Goal: Task Accomplishment & Management: Complete application form

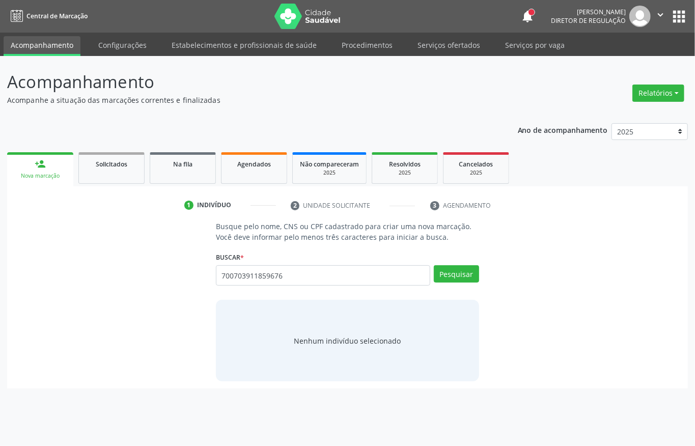
type input "700703911859676"
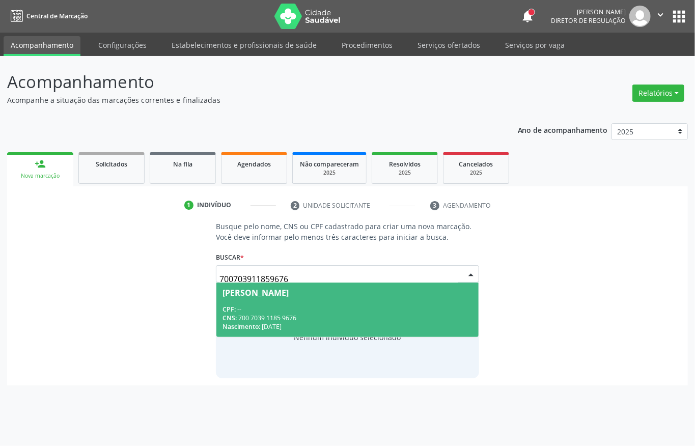
click at [273, 305] on div "CPF: --" at bounding box center [347, 309] width 250 height 9
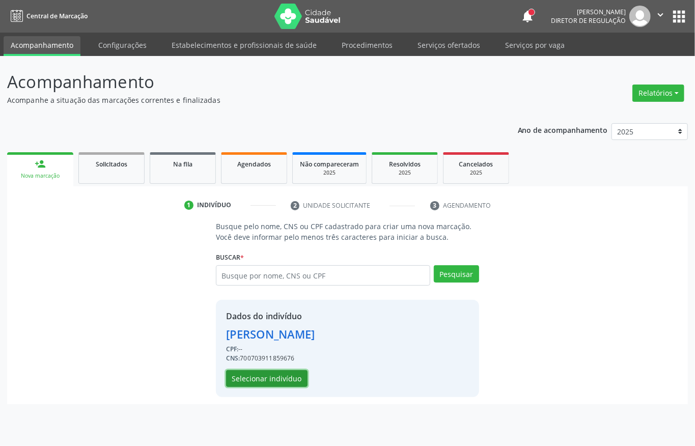
click at [260, 380] on button "Selecionar indivíduo" at bounding box center [266, 378] width 81 height 17
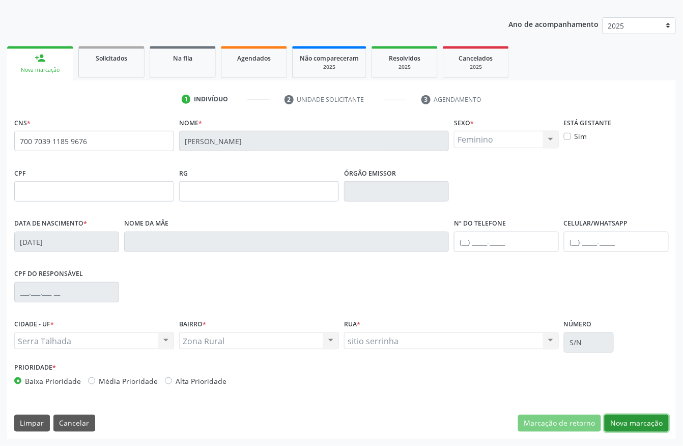
click at [620, 416] on button "Nova marcação" at bounding box center [637, 423] width 64 height 17
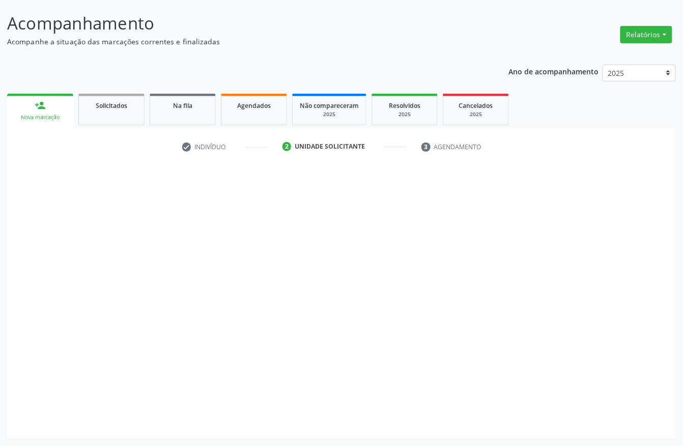
scroll to position [60, 0]
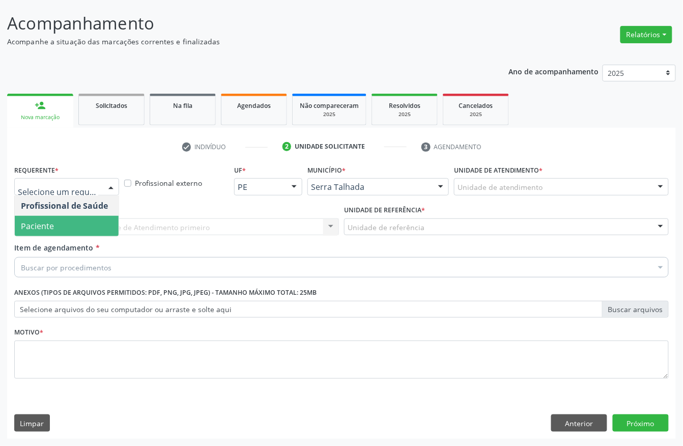
click at [62, 219] on span "Paciente" at bounding box center [67, 226] width 104 height 20
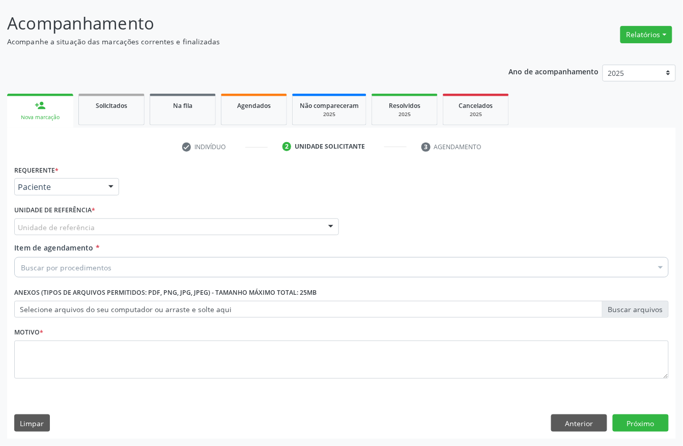
click at [62, 219] on div "Unidade de referência" at bounding box center [176, 226] width 325 height 17
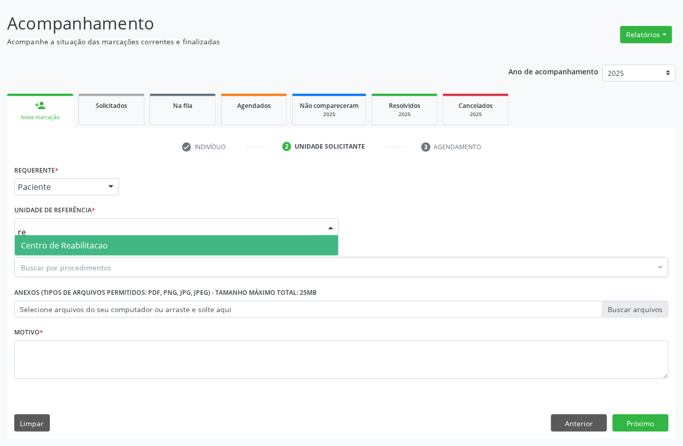
type input "rea"
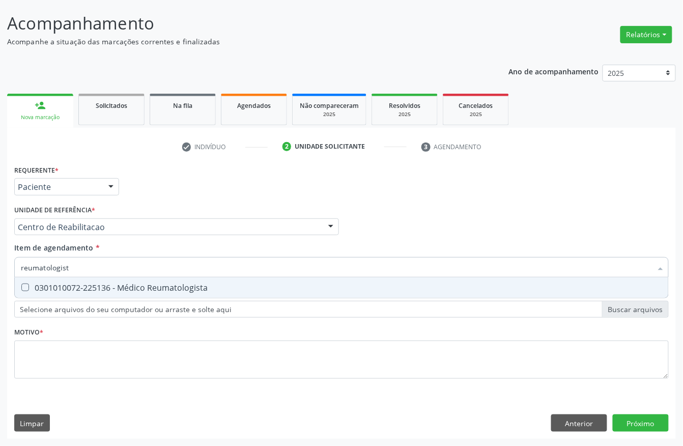
type input "reumatologista"
click at [59, 293] on span "0301010072-225136 - Médico Reumatologista" at bounding box center [342, 287] width 654 height 20
checkbox Reumatologista "true"
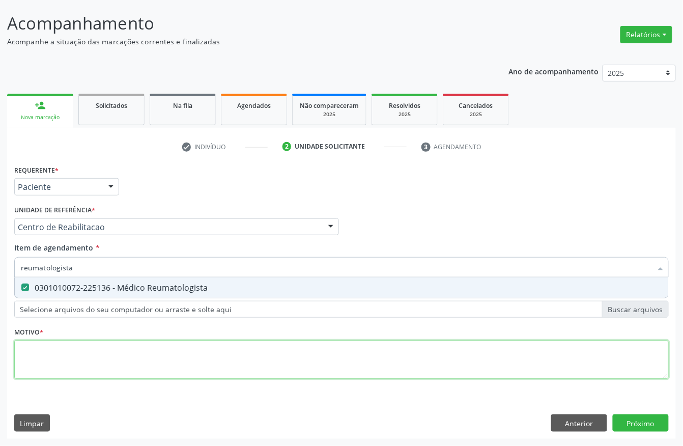
click at [49, 349] on div "Requerente * Paciente Profissional de Saúde Paciente Nenhum resultado encontrad…" at bounding box center [341, 277] width 655 height 231
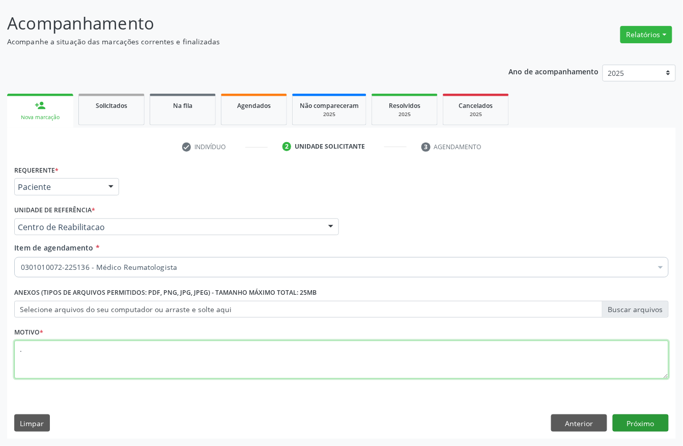
type textarea "."
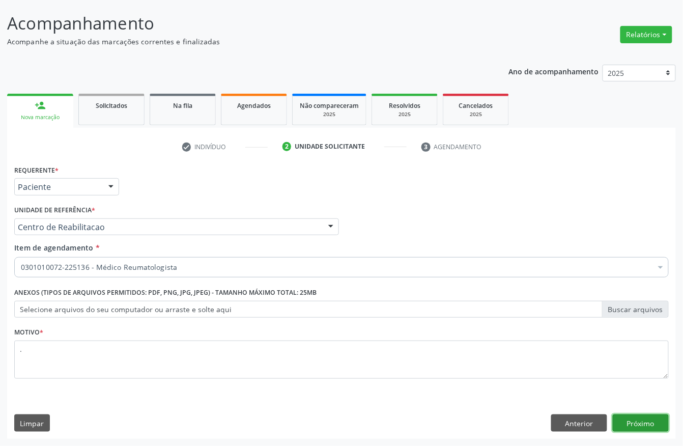
click at [638, 425] on button "Próximo" at bounding box center [641, 422] width 56 height 17
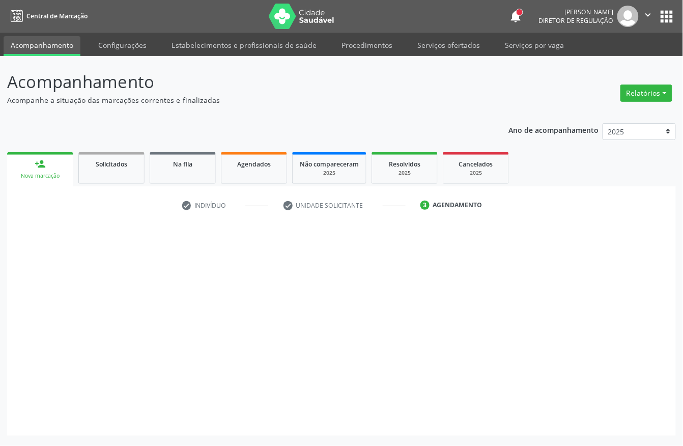
scroll to position [0, 0]
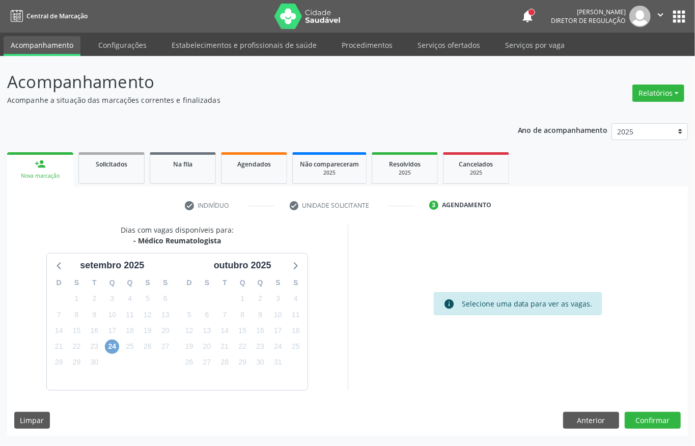
click at [115, 342] on span "24" at bounding box center [112, 347] width 14 height 14
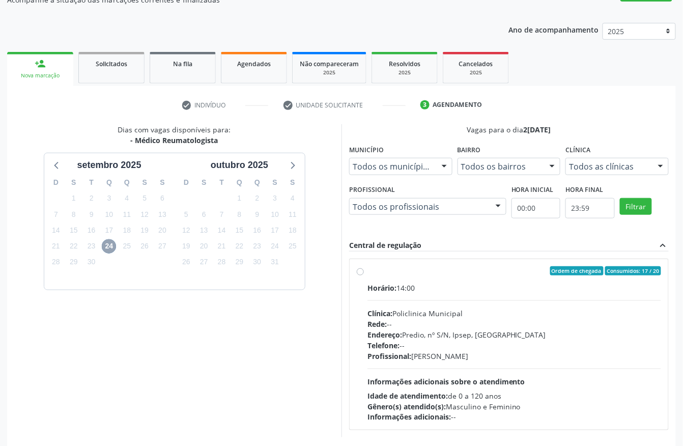
scroll to position [135, 0]
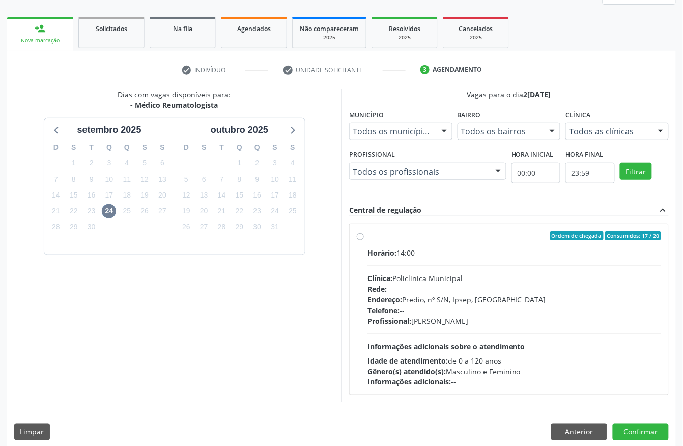
click at [405, 253] on div "Horário: 14:00" at bounding box center [515, 252] width 294 height 11
click at [364, 240] on input "Ordem de chegada Consumidos: 17 / 20 Horário: 14:00 Clínica: Policlinica Munici…" at bounding box center [360, 235] width 7 height 9
radio input "true"
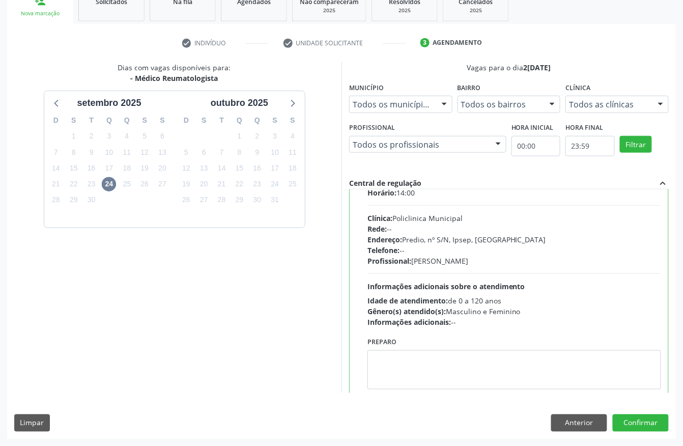
scroll to position [51, 0]
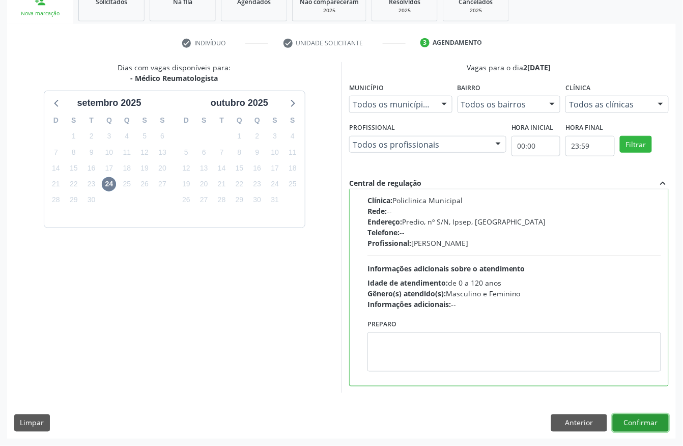
click at [652, 423] on button "Confirmar" at bounding box center [641, 422] width 56 height 17
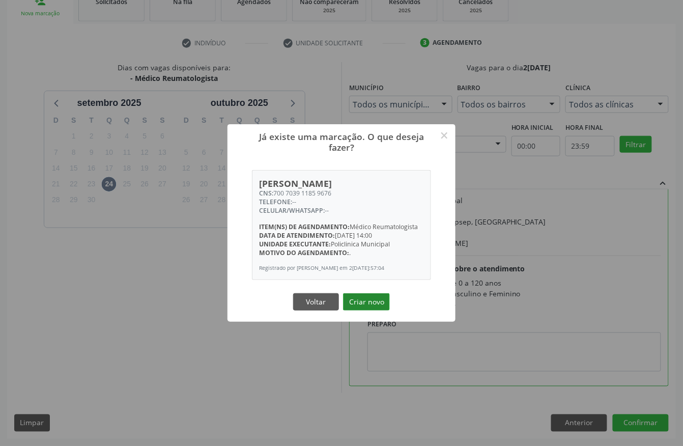
click at [369, 308] on button "Criar novo" at bounding box center [366, 301] width 47 height 17
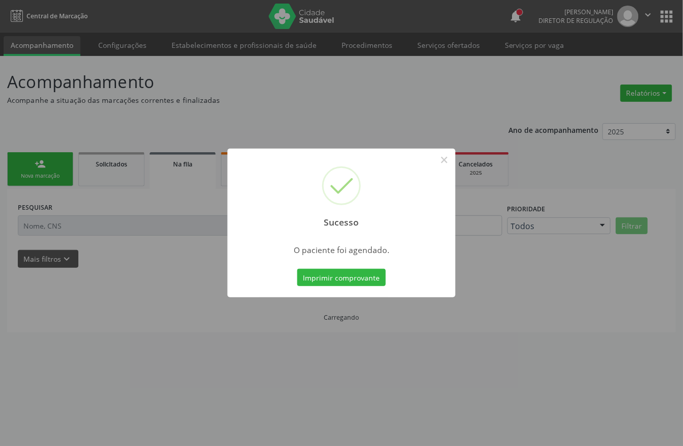
scroll to position [0, 0]
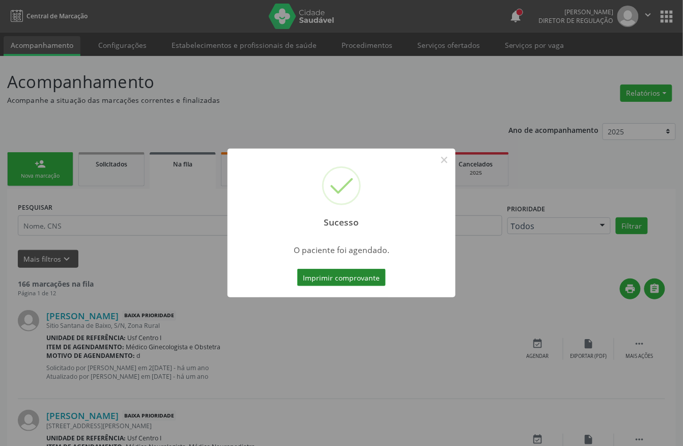
click at [345, 273] on button "Imprimir comprovante" at bounding box center [341, 277] width 89 height 17
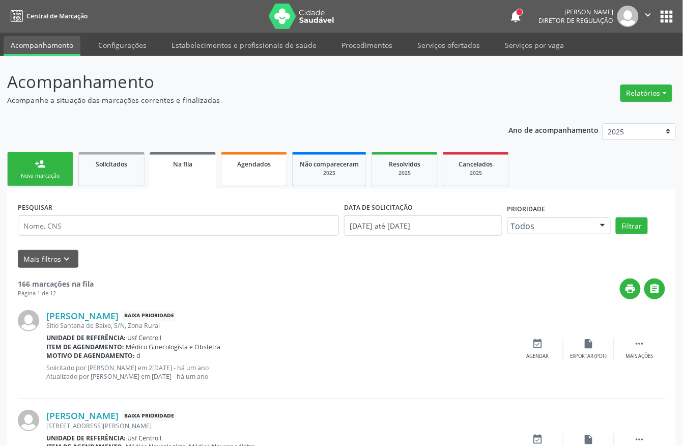
click at [245, 174] on link "Agendados" at bounding box center [254, 169] width 66 height 34
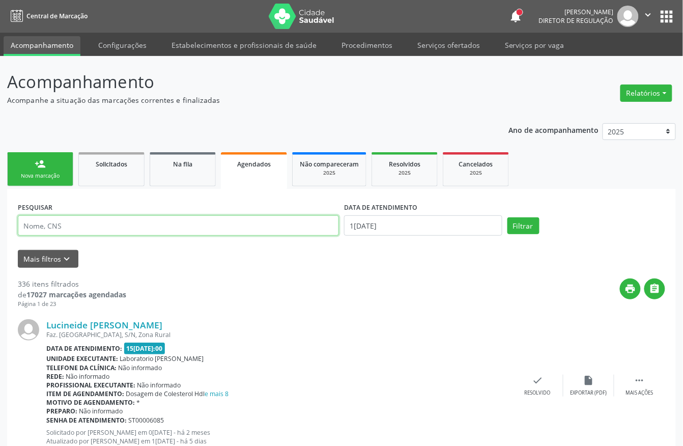
click at [66, 234] on input "text" at bounding box center [178, 225] width 321 height 20
paste input "700 7039 1185 9676"
type input "700 7039 1185 9676"
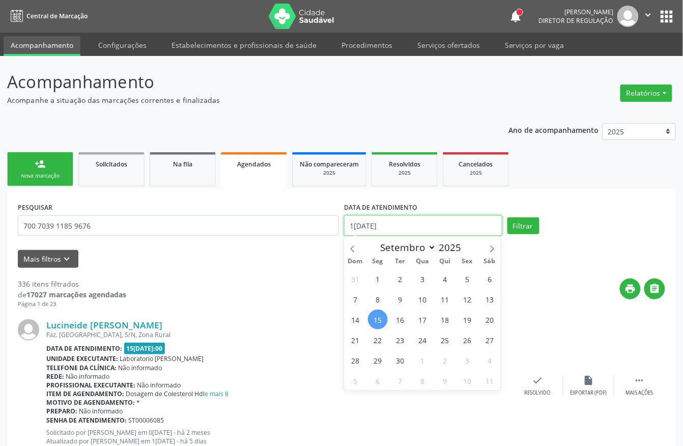
click at [403, 225] on input "[DATE]" at bounding box center [423, 225] width 158 height 20
click at [377, 277] on span "1" at bounding box center [378, 279] width 20 height 20
type input "01/09/2025"
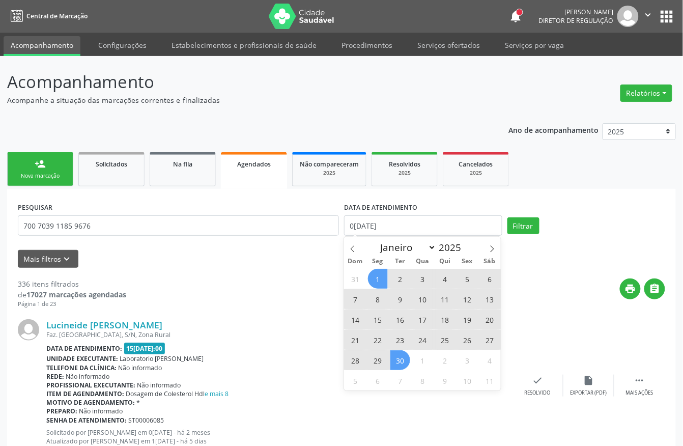
click at [396, 357] on span "30" at bounding box center [400, 360] width 20 height 20
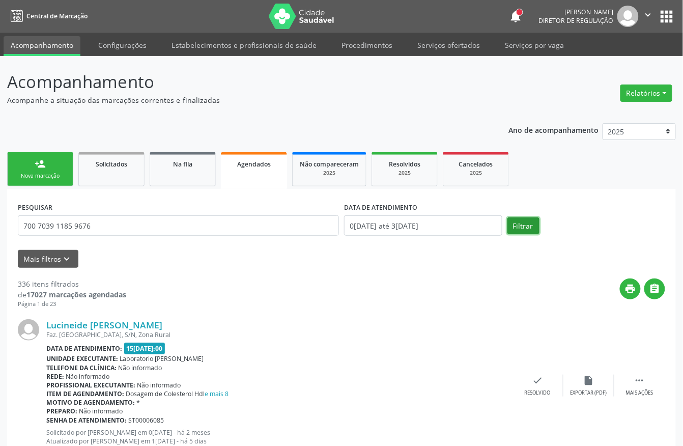
click at [528, 229] on button "Filtrar" at bounding box center [524, 225] width 32 height 17
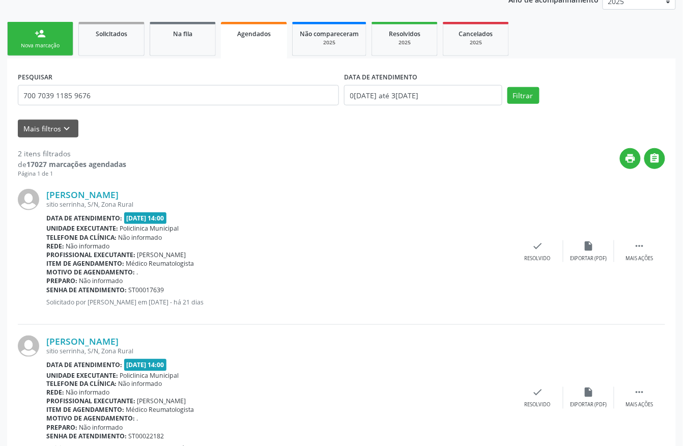
scroll to position [106, 0]
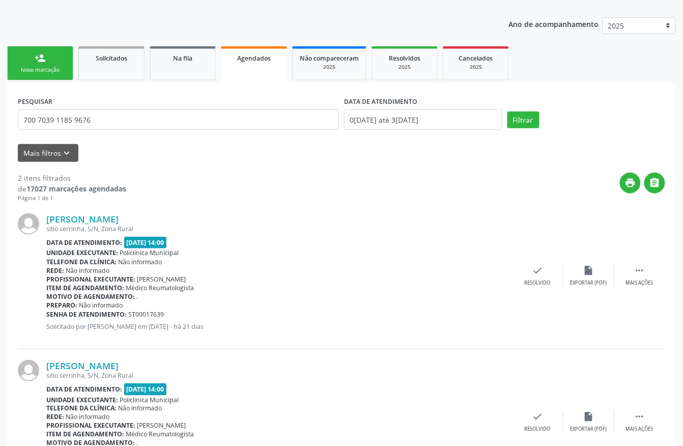
click at [51, 73] on div "Nova marcação" at bounding box center [40, 70] width 51 height 8
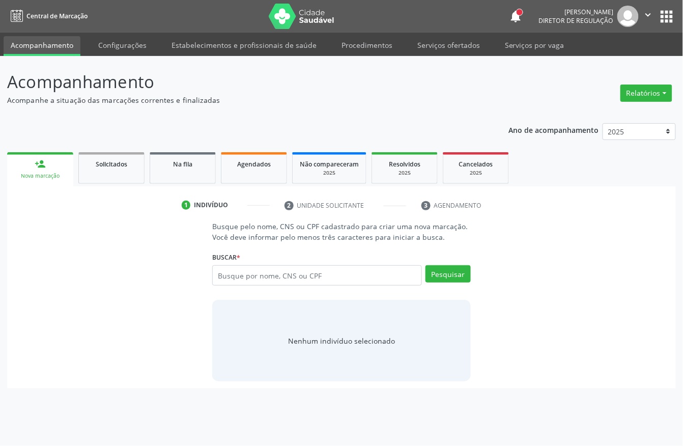
scroll to position [0, 0]
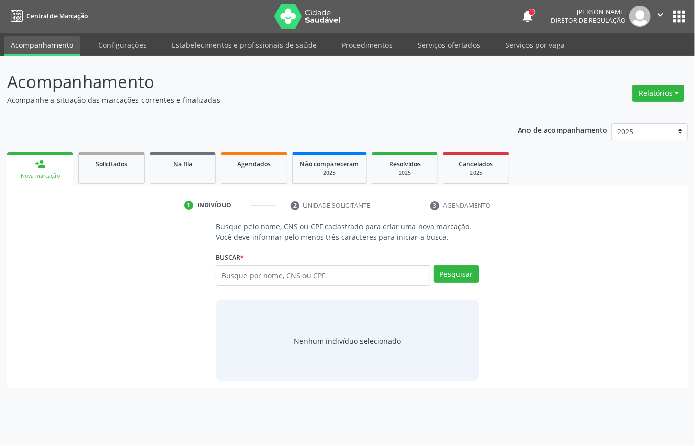
click at [56, 66] on div "Acompanhamento Acompanhe a situação das marcações correntes e finalizadas Relat…" at bounding box center [347, 251] width 695 height 390
click at [270, 276] on input "text" at bounding box center [323, 275] width 214 height 20
type input "162527188670007"
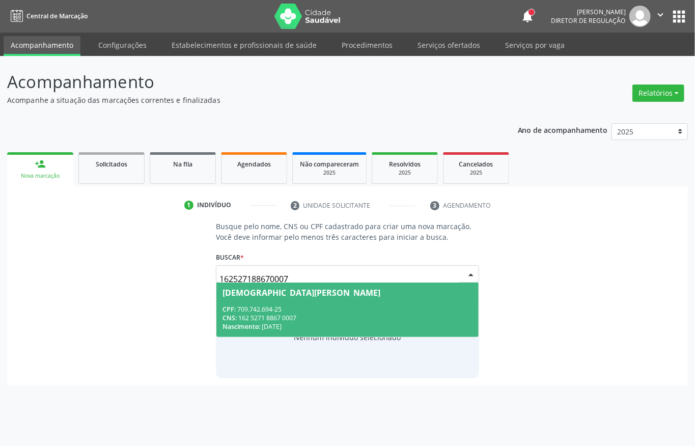
click at [290, 338] on div "Carmelita Maria da Penha CPF: 709.742.694-25 CNS: 162 5271 8867 0007 Nascimento…" at bounding box center [347, 310] width 263 height 55
click at [290, 321] on div "CNS: 162 5271 8867 0007" at bounding box center [347, 318] width 250 height 9
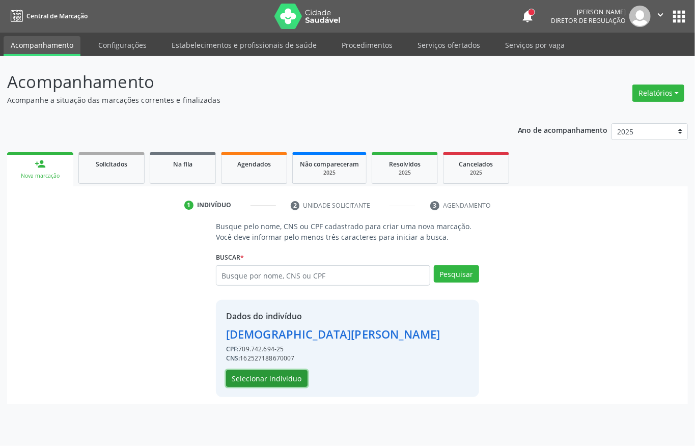
click at [259, 377] on button "Selecionar indivíduo" at bounding box center [266, 378] width 81 height 17
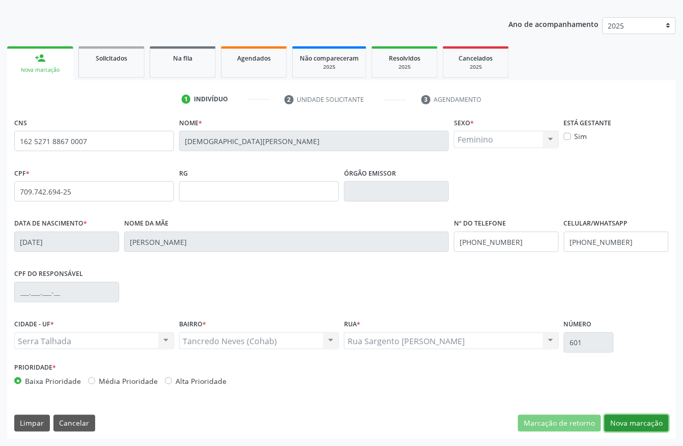
click at [618, 420] on button "Nova marcação" at bounding box center [637, 423] width 64 height 17
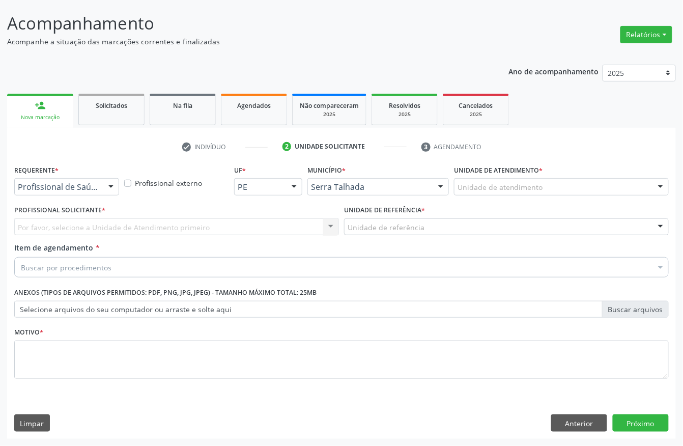
scroll to position [60, 0]
click at [104, 180] on div at bounding box center [110, 187] width 15 height 17
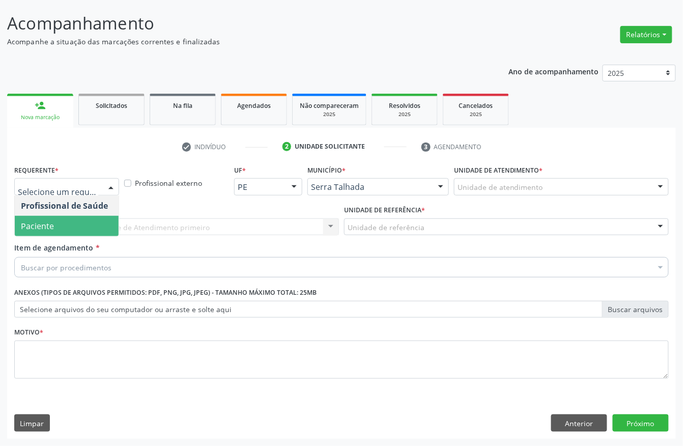
click at [56, 219] on span "Paciente" at bounding box center [67, 226] width 104 height 20
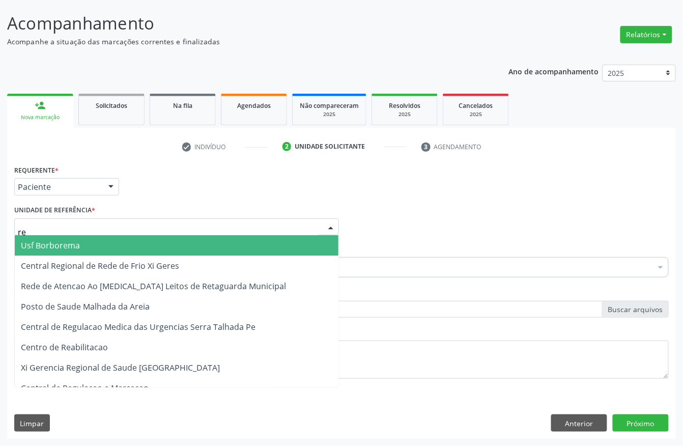
type input "rea"
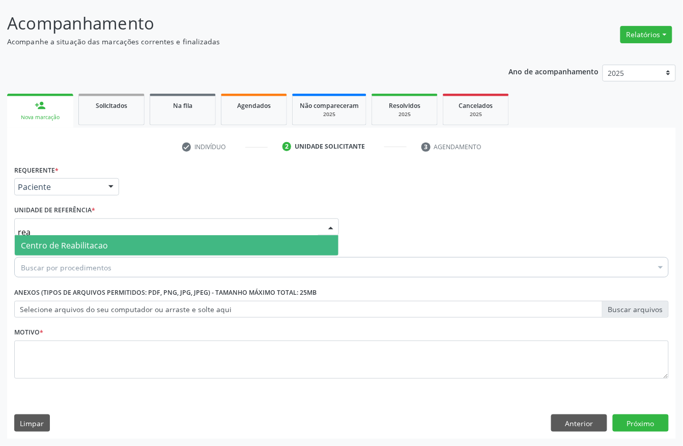
click at [58, 237] on span "Centro de Reabilitacao" at bounding box center [177, 245] width 324 height 20
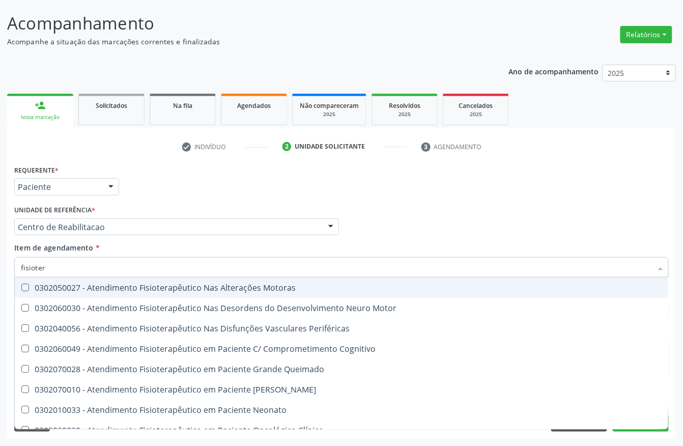
type input "fisiotera"
click at [176, 294] on span "0302050027 - Atendimento Fisioterapêutico Nas Alterações Motoras" at bounding box center [342, 287] width 654 height 20
checkbox Motoras "true"
click at [221, 192] on div "Requerente * Paciente Profissional de Saúde Paciente Nenhum resultado encontrad…" at bounding box center [342, 182] width 660 height 40
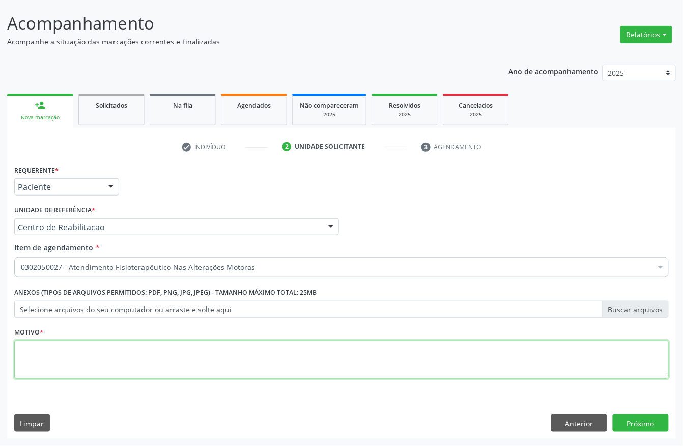
click at [82, 357] on textarea at bounding box center [341, 360] width 655 height 39
type textarea "a"
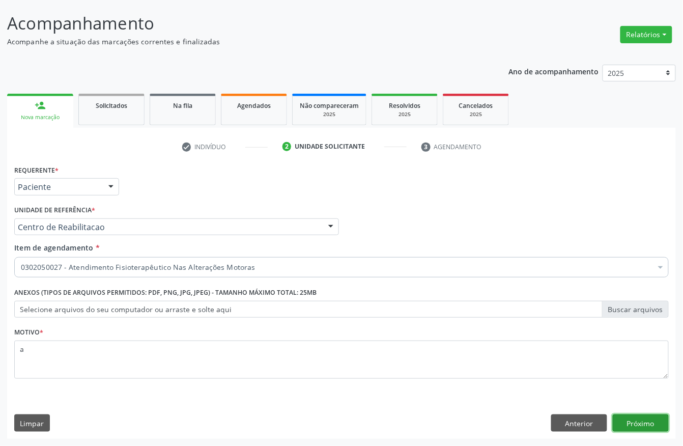
click at [649, 425] on button "Próximo" at bounding box center [641, 422] width 56 height 17
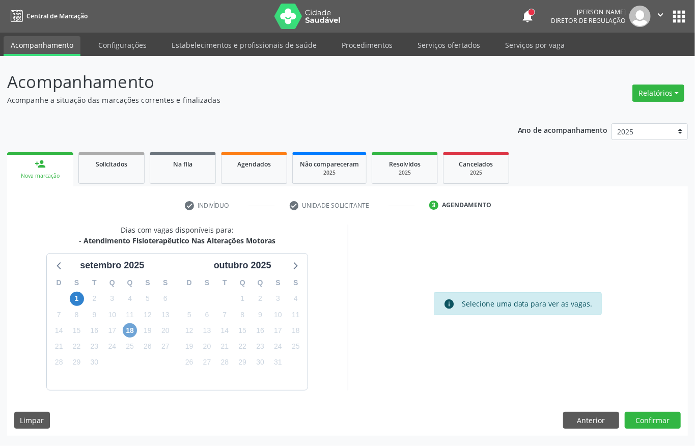
click at [129, 329] on span "18" at bounding box center [130, 330] width 14 height 14
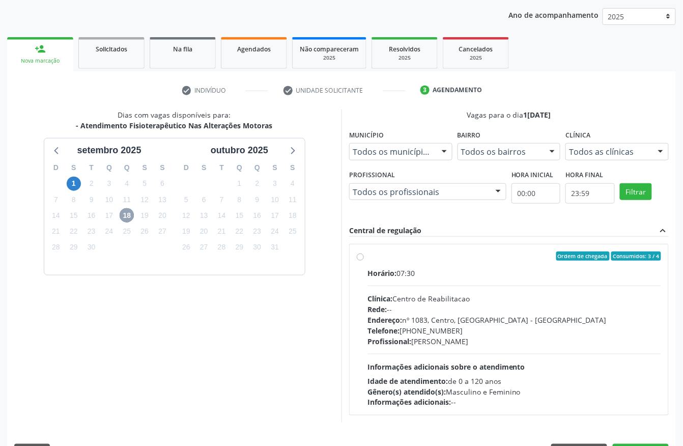
scroll to position [146, 0]
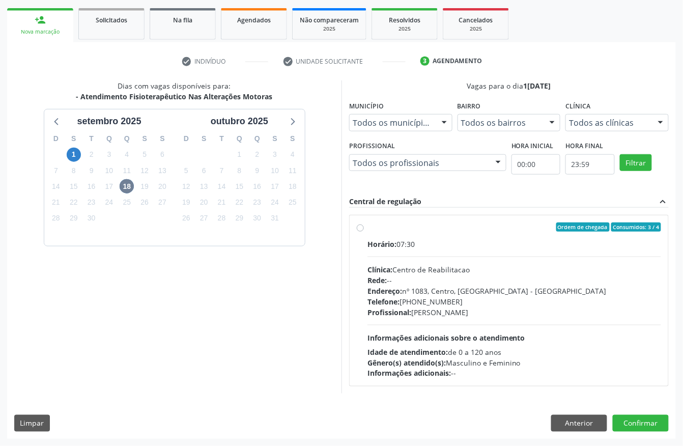
click at [400, 298] on span "Telefone:" at bounding box center [384, 302] width 32 height 10
click at [364, 232] on input "Ordem de chegada Consumidos: 3 / 4 Horário: 07:30 Clínica: Centro de Reabilitac…" at bounding box center [360, 226] width 7 height 9
radio input "true"
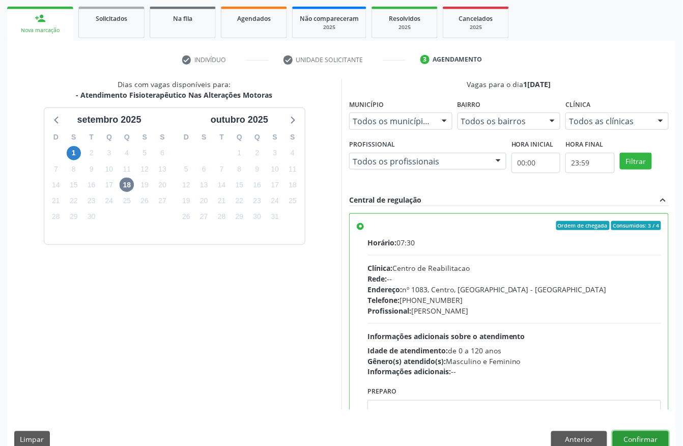
click at [660, 434] on button "Confirmar" at bounding box center [641, 439] width 56 height 17
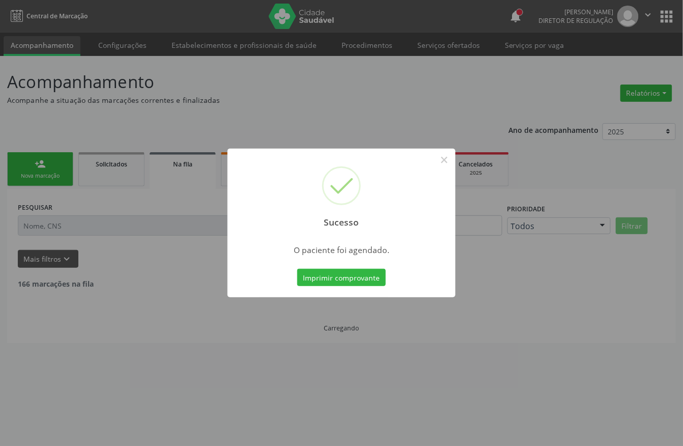
scroll to position [0, 0]
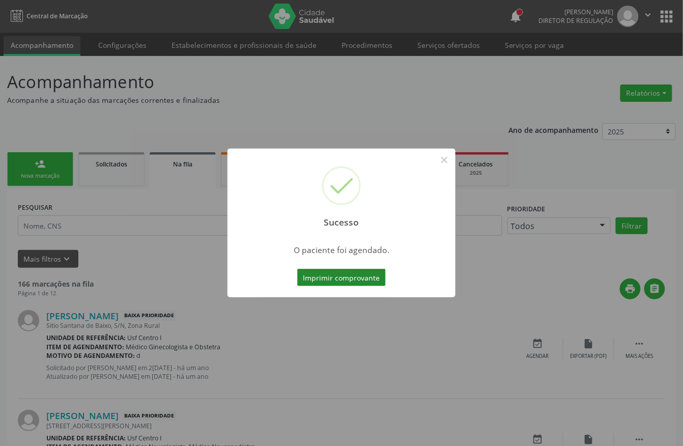
click at [370, 277] on button "Imprimir comprovante" at bounding box center [341, 277] width 89 height 17
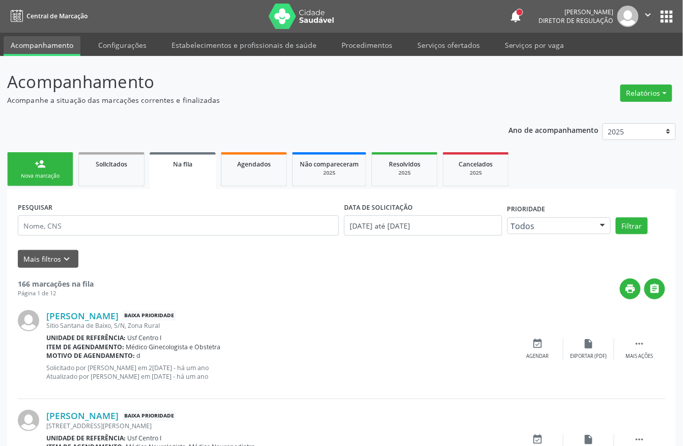
drag, startPoint x: 40, startPoint y: 172, endPoint x: 57, endPoint y: 180, distance: 19.1
click at [40, 172] on div "Nova marcação" at bounding box center [40, 176] width 51 height 8
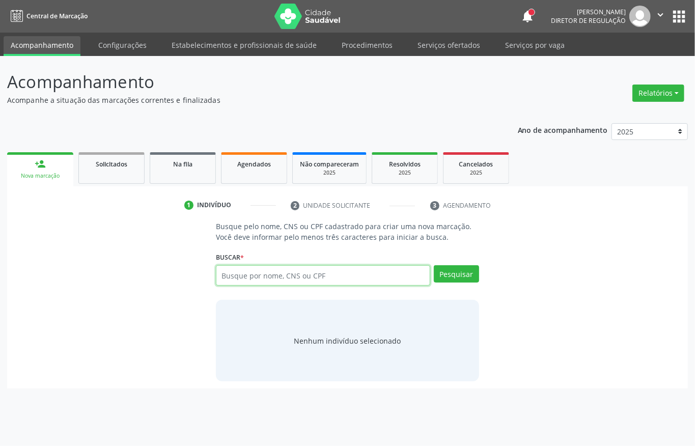
click at [284, 278] on input "text" at bounding box center [323, 275] width 214 height 20
type input "talita renata"
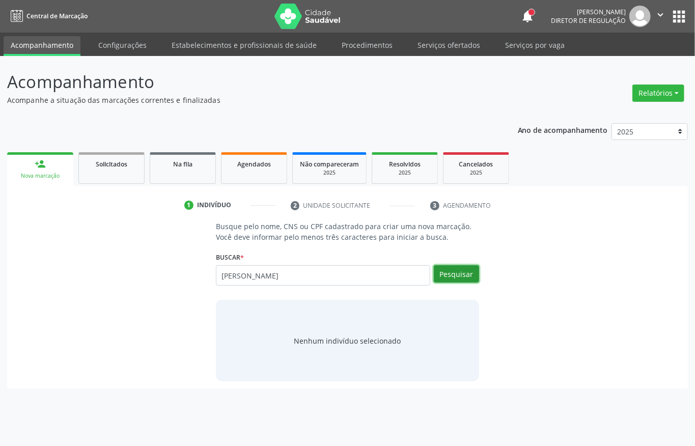
click at [458, 282] on button "Pesquisar" at bounding box center [456, 273] width 45 height 17
type input "talita renata"
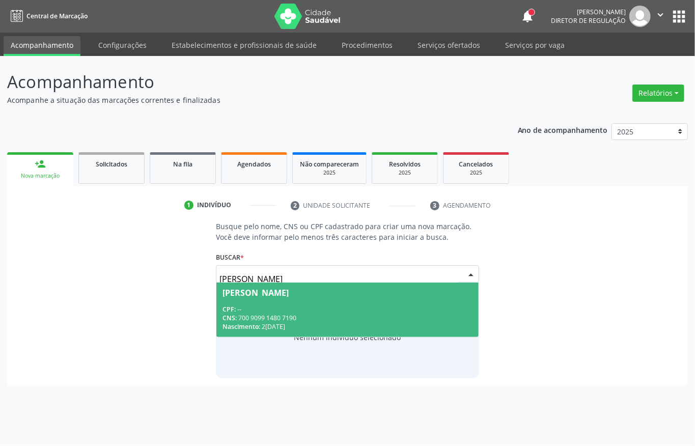
click at [298, 324] on div "Nascimento: 21/11/1999" at bounding box center [347, 326] width 250 height 9
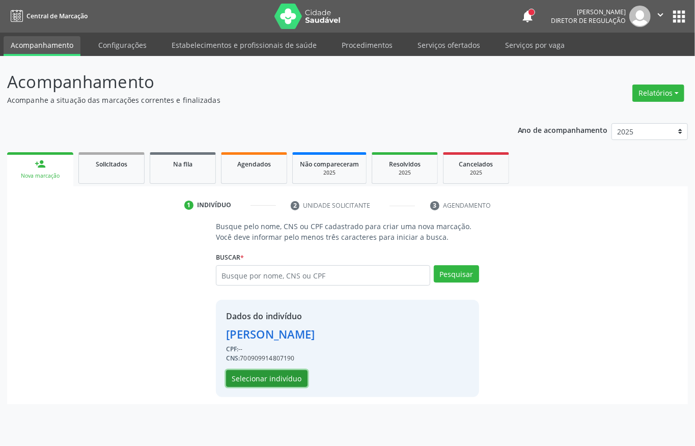
click at [274, 377] on button "Selecionar indivíduo" at bounding box center [266, 378] width 81 height 17
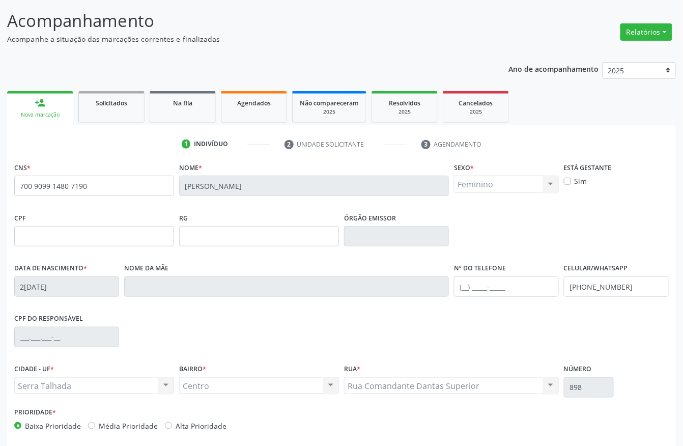
scroll to position [106, 0]
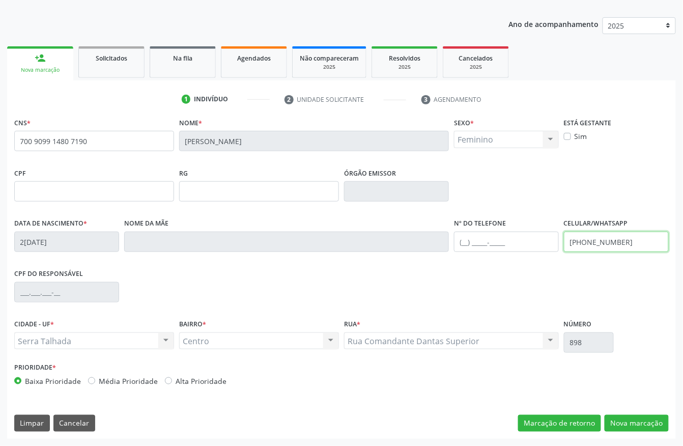
click at [620, 243] on input "(87) 99602-5317" at bounding box center [616, 242] width 105 height 20
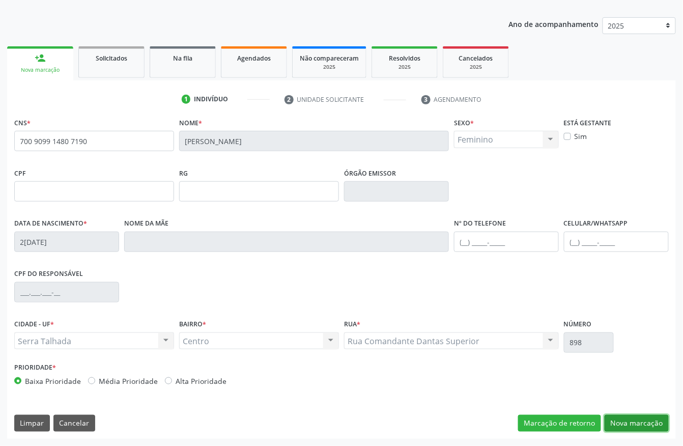
click at [654, 426] on button "Nova marcação" at bounding box center [637, 423] width 64 height 17
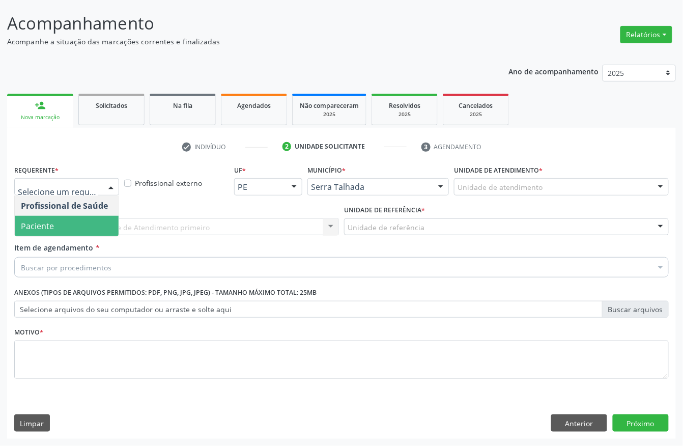
click at [39, 220] on span "Paciente" at bounding box center [37, 225] width 33 height 11
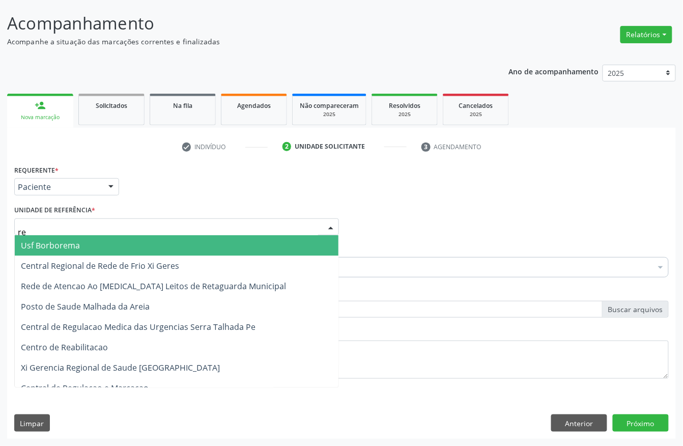
type input "rea"
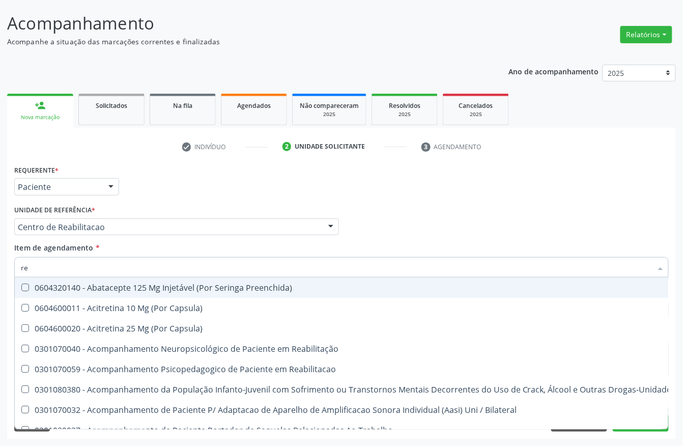
type input "r"
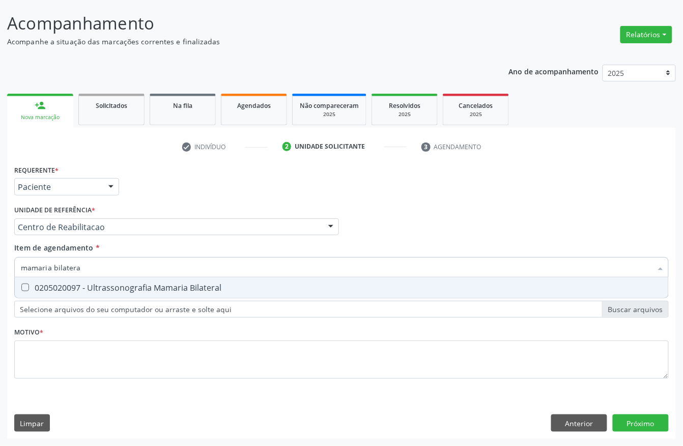
type input "mamaria bilateral"
click at [203, 292] on div "0205020097 - Ultrassonografia Mamaria Bilateral" at bounding box center [341, 288] width 641 height 8
checkbox Bilateral "true"
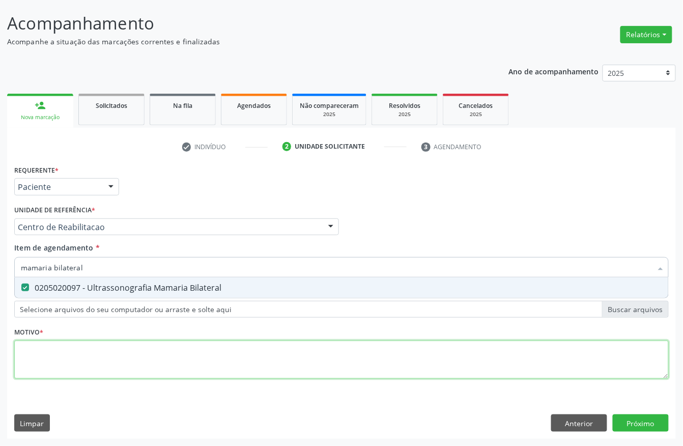
click at [53, 362] on div "Requerente * Paciente Profissional de Saúde Paciente Nenhum resultado encontrad…" at bounding box center [341, 277] width 655 height 231
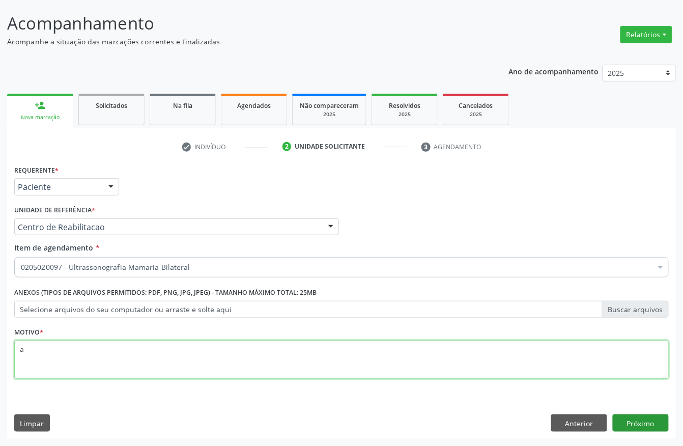
type textarea "a"
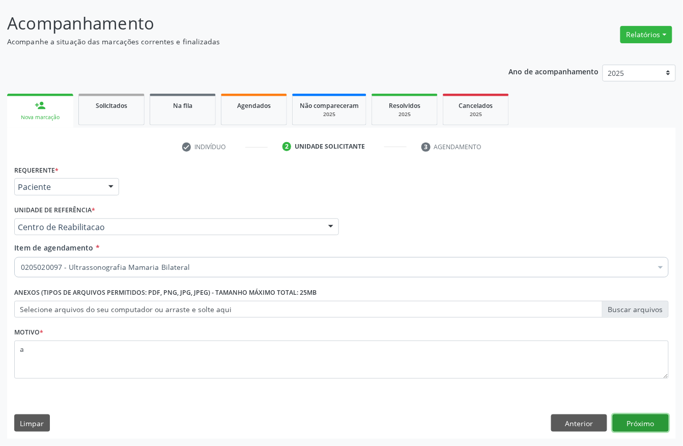
click at [640, 425] on button "Próximo" at bounding box center [641, 422] width 56 height 17
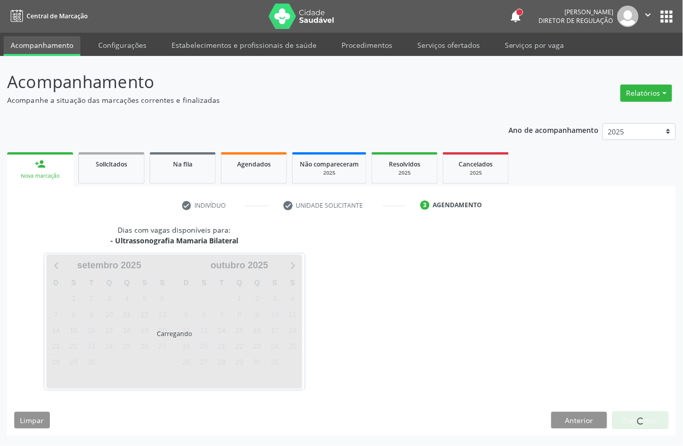
scroll to position [0, 0]
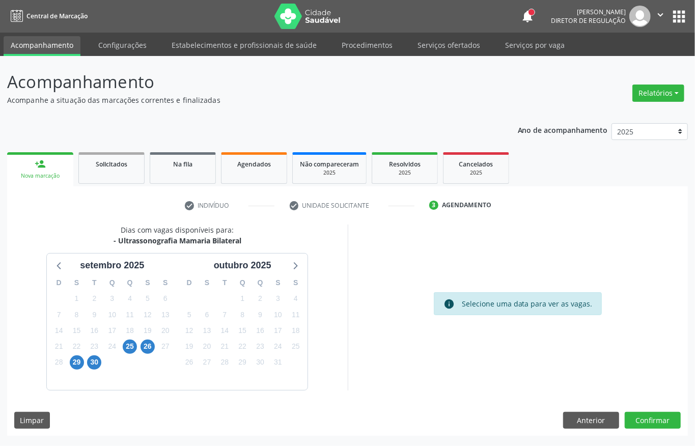
click at [129, 339] on div "25" at bounding box center [130, 347] width 14 height 16
click at [129, 340] on span "25" at bounding box center [130, 347] width 14 height 14
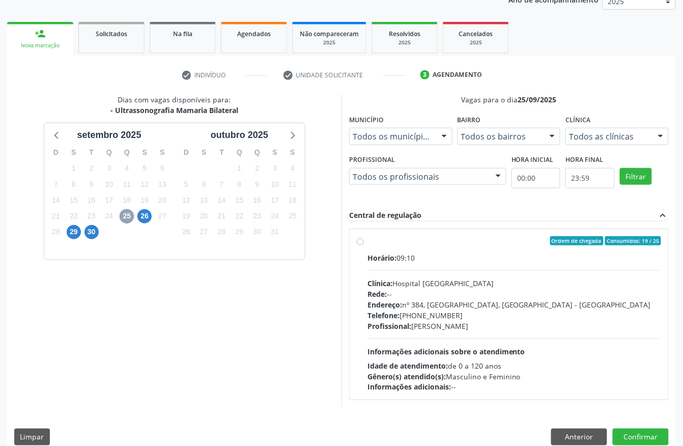
scroll to position [135, 0]
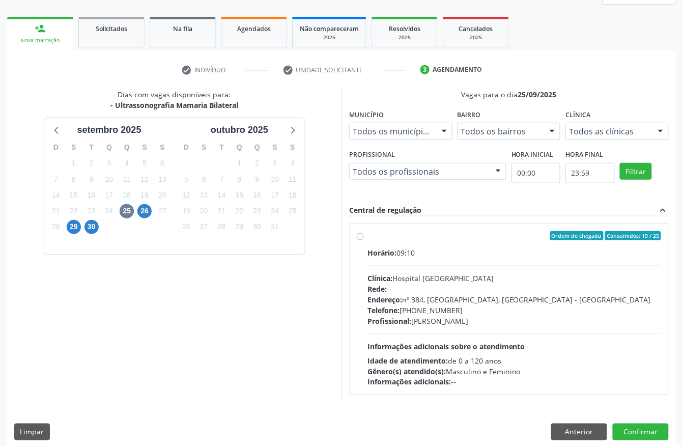
click at [426, 254] on div "Horário: 09:10" at bounding box center [515, 252] width 294 height 11
click at [364, 240] on input "Ordem de chegada Consumidos: 19 / 25 Horário: 09:10 Clínica: Hospital Sao Franc…" at bounding box center [360, 235] width 7 height 9
radio input "true"
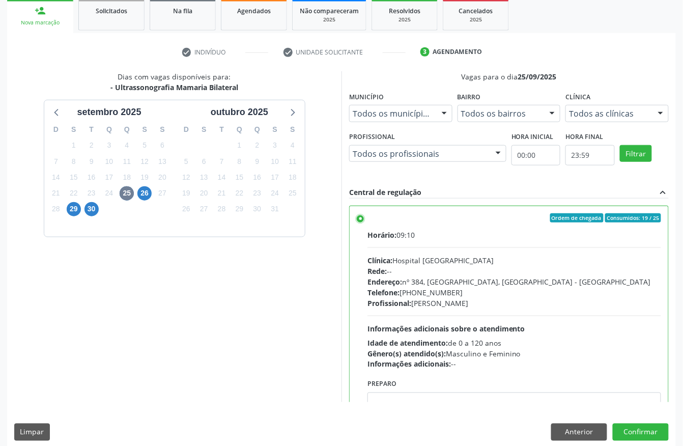
scroll to position [163, 0]
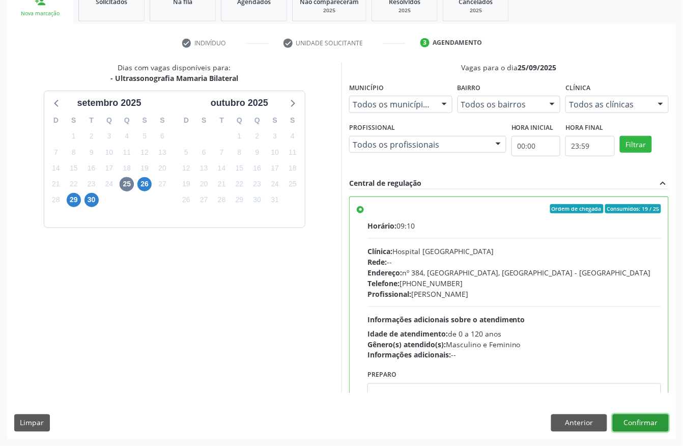
click at [659, 420] on button "Confirmar" at bounding box center [641, 422] width 56 height 17
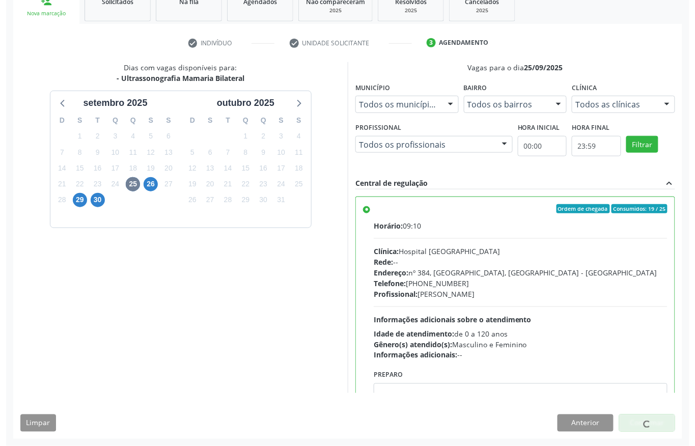
scroll to position [0, 0]
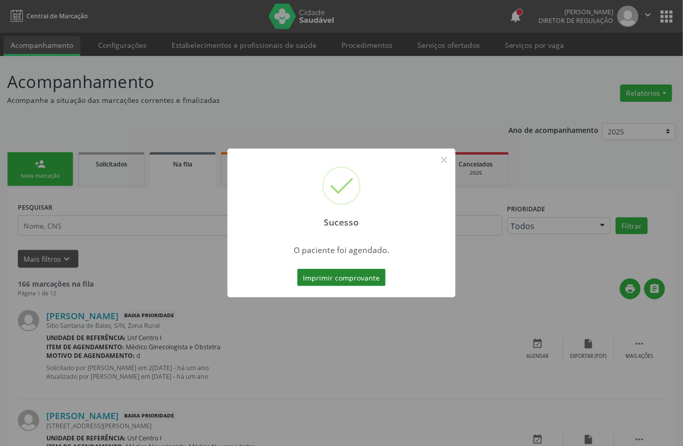
click at [357, 278] on button "Imprimir comprovante" at bounding box center [341, 277] width 89 height 17
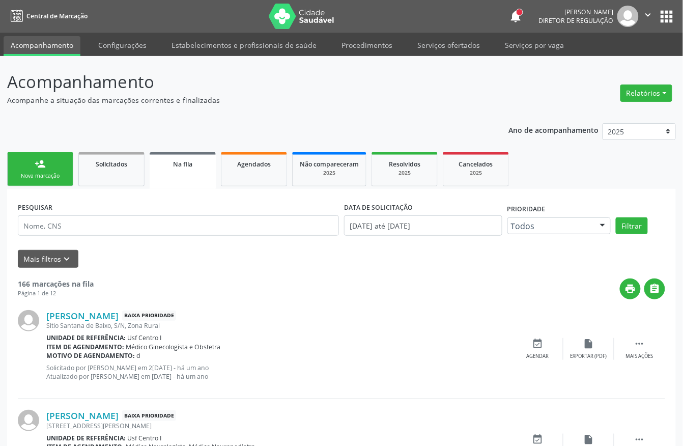
click at [43, 175] on div "Nova marcação" at bounding box center [40, 176] width 51 height 8
click at [57, 169] on link "person_add Nova marcação" at bounding box center [40, 169] width 66 height 34
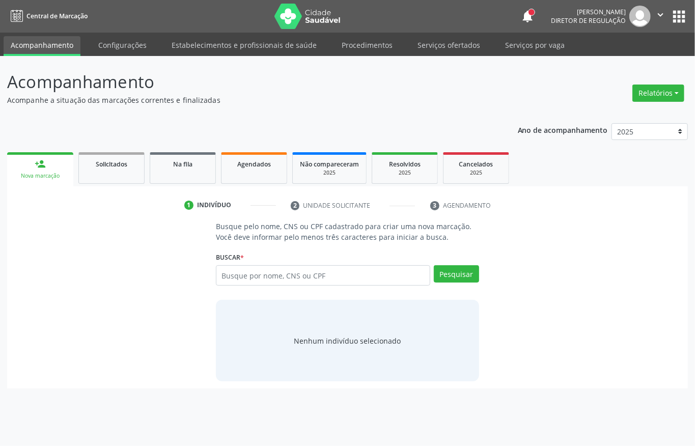
click at [57, 179] on div "Nova marcação" at bounding box center [40, 176] width 52 height 8
click at [225, 273] on input "text" at bounding box center [323, 275] width 214 height 20
type input "706504328337393"
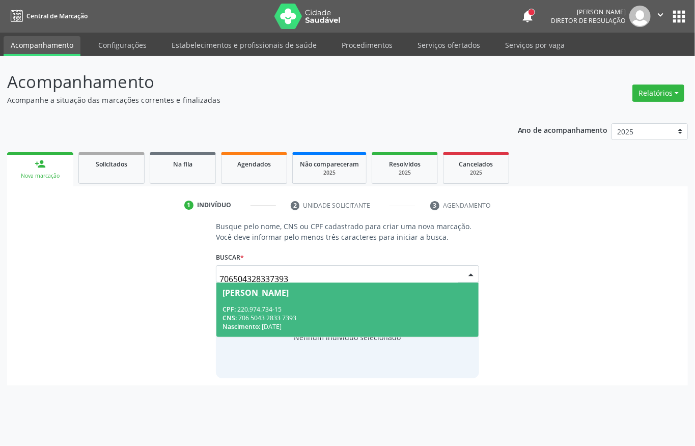
click at [247, 318] on div "CNS: 706 5043 2833 7393" at bounding box center [347, 318] width 250 height 9
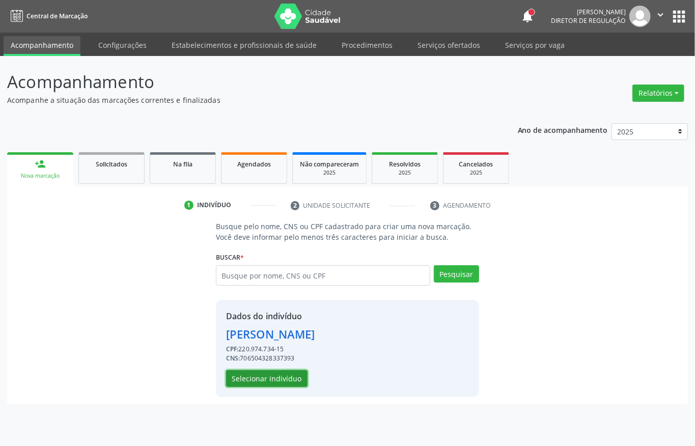
click at [284, 380] on button "Selecionar indivíduo" at bounding box center [266, 378] width 81 height 17
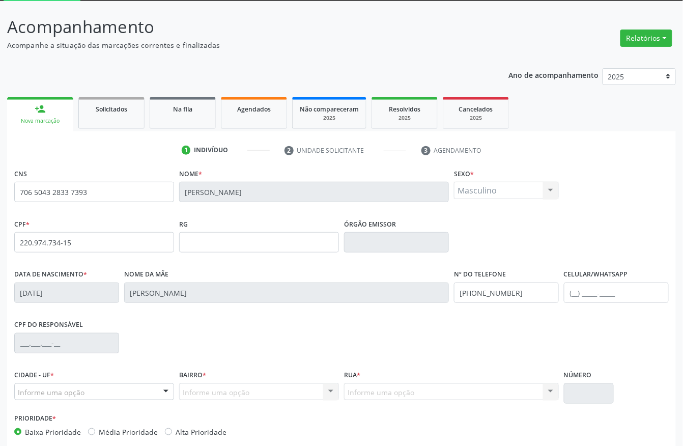
scroll to position [106, 0]
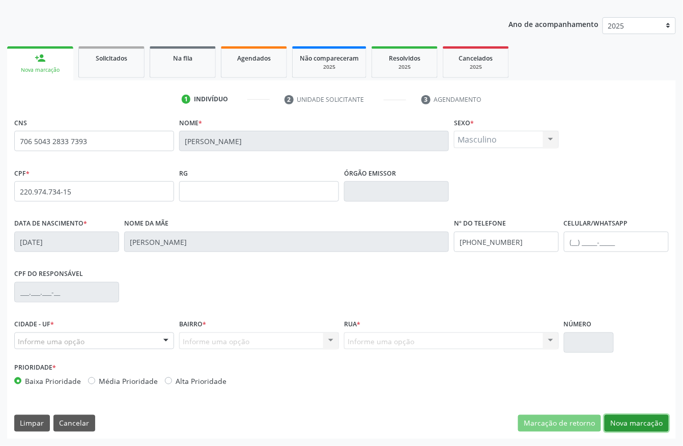
click at [638, 417] on button "Nova marcação" at bounding box center [637, 423] width 64 height 17
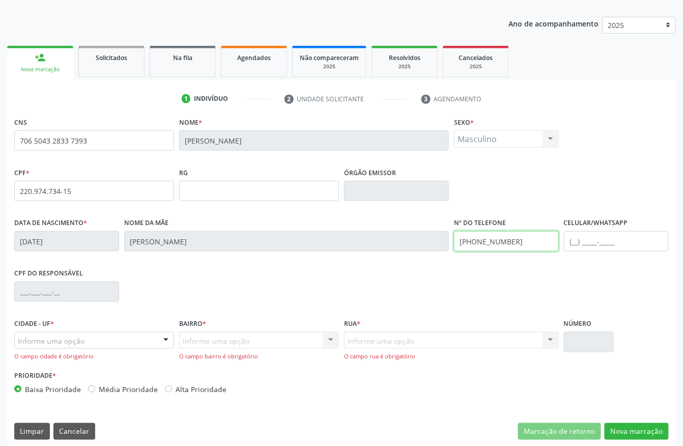
click at [465, 235] on input "[PHONE_NUMBER]" at bounding box center [506, 241] width 105 height 20
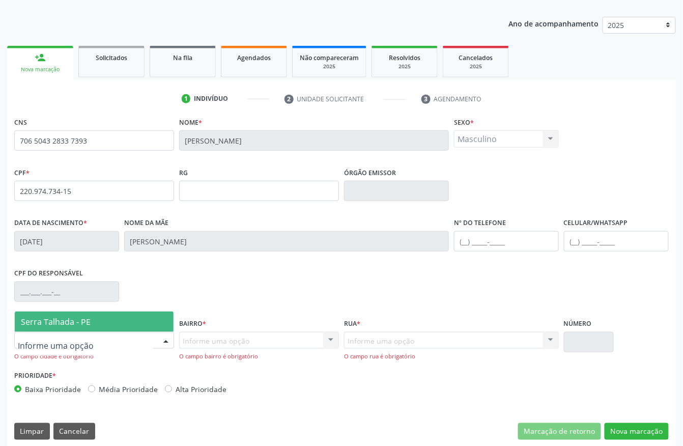
click at [86, 343] on div at bounding box center [94, 340] width 160 height 17
click at [86, 324] on span "Serra Talhada - PE" at bounding box center [56, 321] width 70 height 11
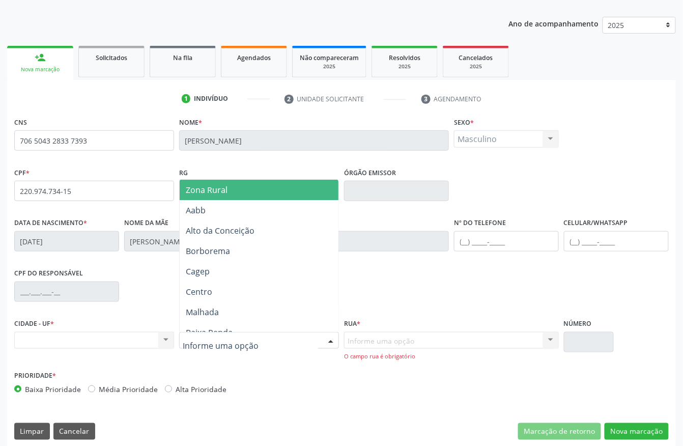
click at [218, 190] on span "Zona Rural" at bounding box center [207, 189] width 42 height 11
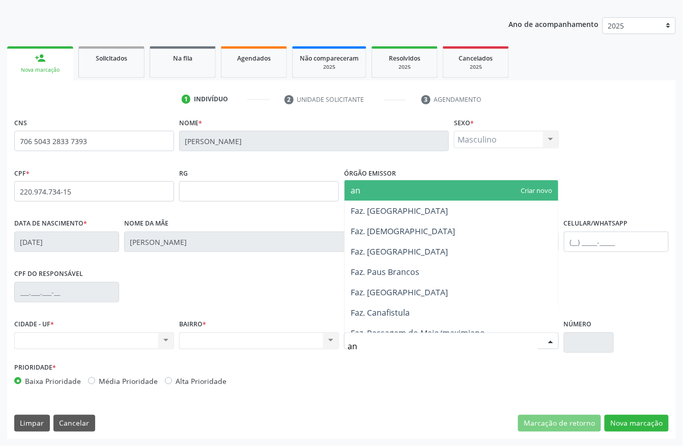
type input "ang"
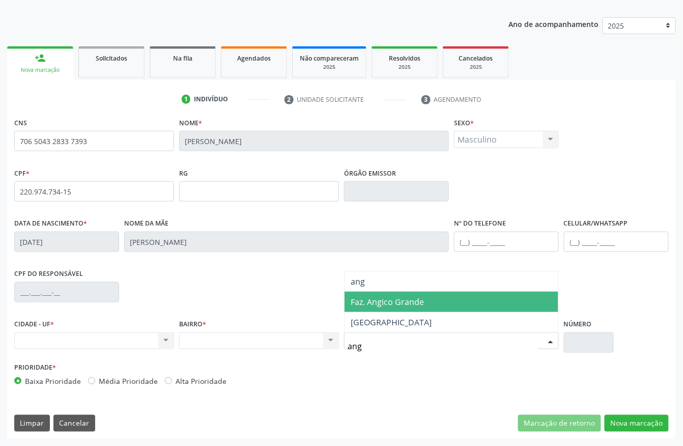
click at [403, 307] on span "Faz. Angico Grande" at bounding box center [452, 302] width 214 height 20
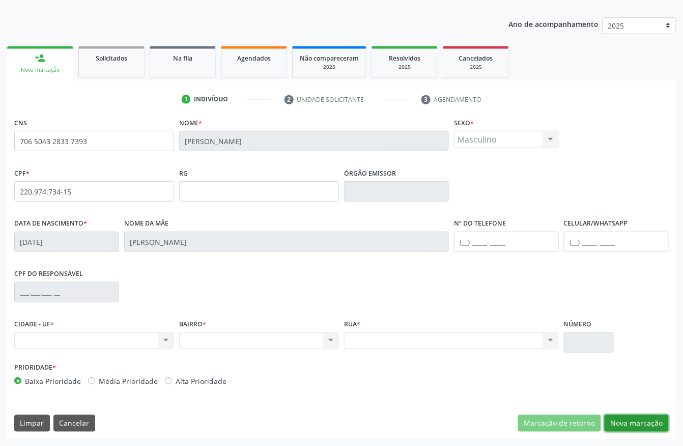
click at [639, 425] on button "Nova marcação" at bounding box center [637, 423] width 64 height 17
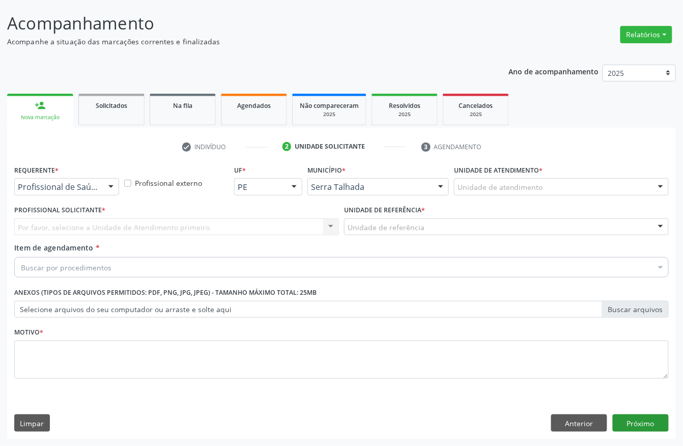
scroll to position [60, 0]
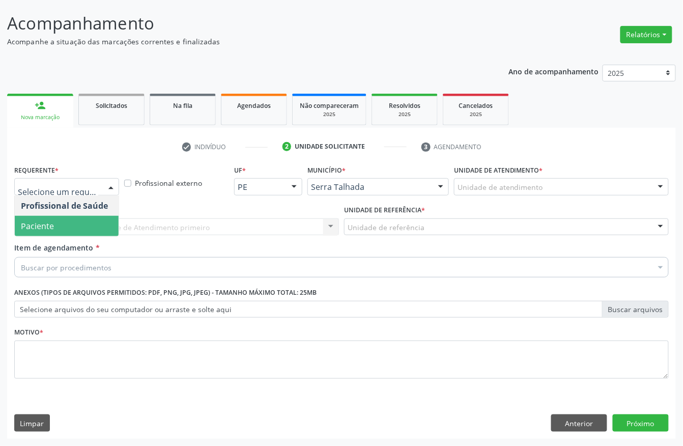
click at [33, 225] on span "Paciente" at bounding box center [37, 225] width 33 height 11
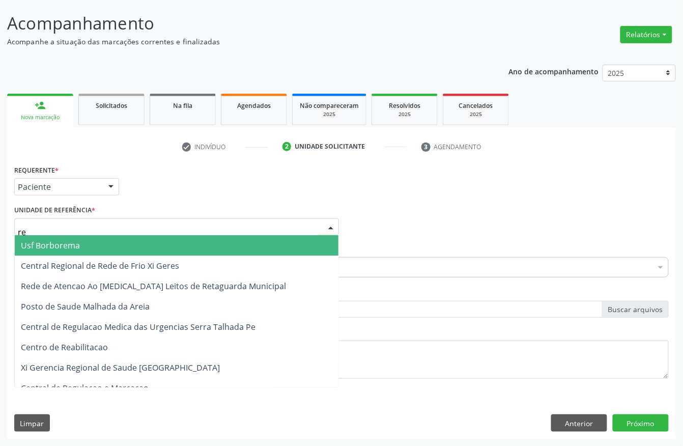
type input "rea"
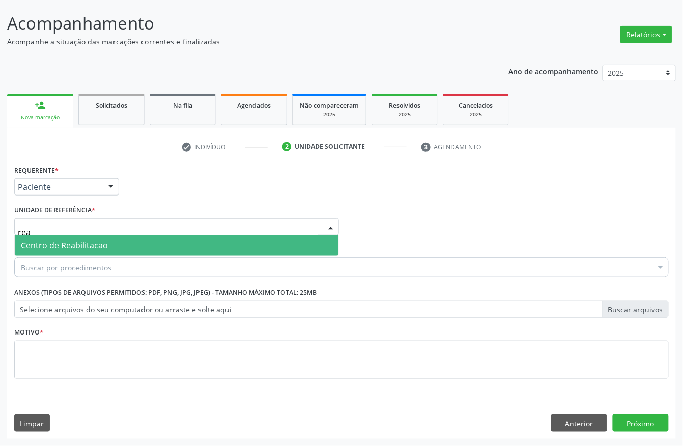
click at [53, 240] on span "Centro de Reabilitacao" at bounding box center [64, 245] width 87 height 11
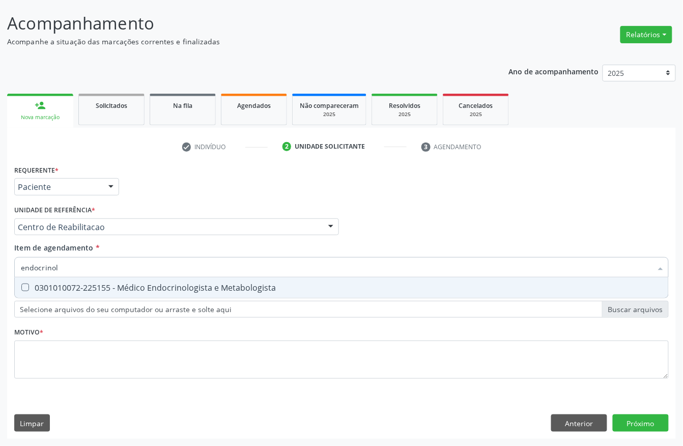
type input "endocrinolo"
click at [75, 279] on span "0301010072-225155 - Médico Endocrinologista e Metabologista" at bounding box center [342, 287] width 654 height 20
checkbox Metabologista "true"
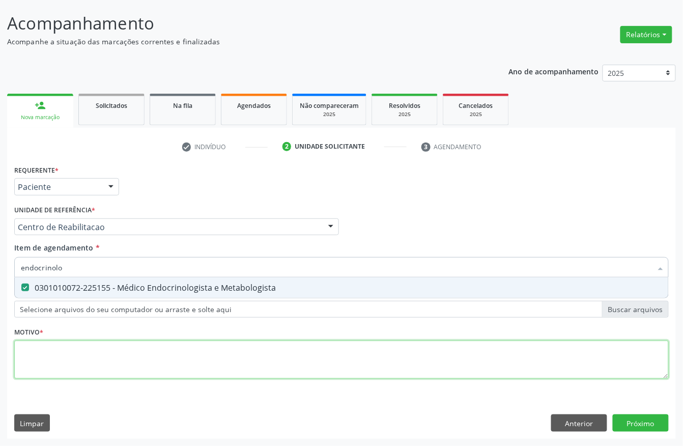
click at [57, 367] on div "Requerente * Paciente Profissional de Saúde Paciente Nenhum resultado encontrad…" at bounding box center [341, 277] width 655 height 231
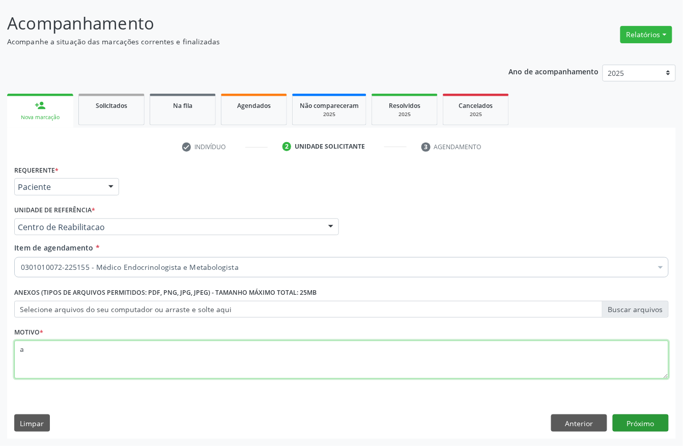
type textarea "a"
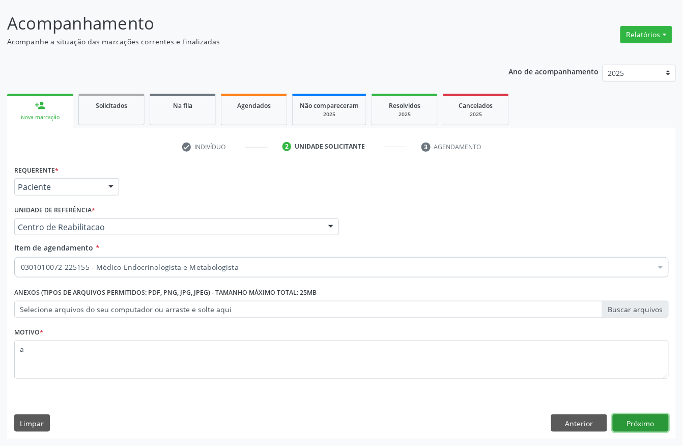
click at [630, 427] on button "Próximo" at bounding box center [641, 422] width 56 height 17
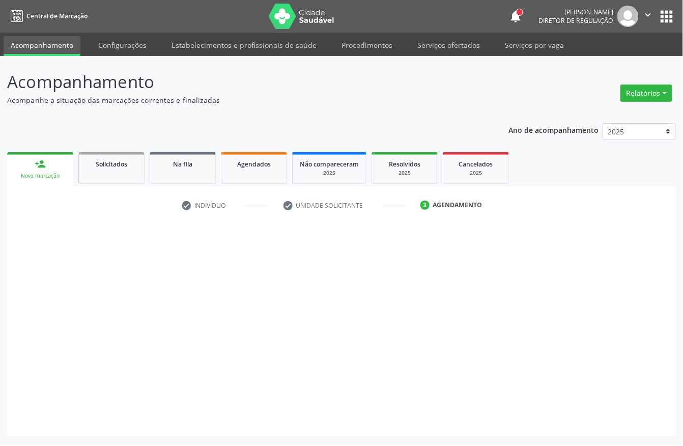
scroll to position [0, 0]
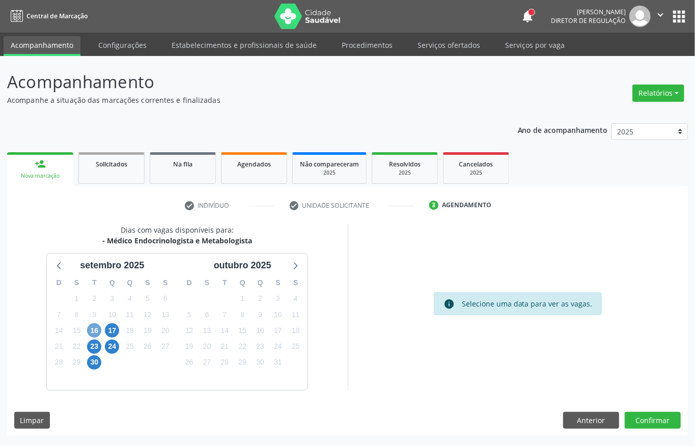
click at [92, 330] on span "16" at bounding box center [94, 330] width 14 height 14
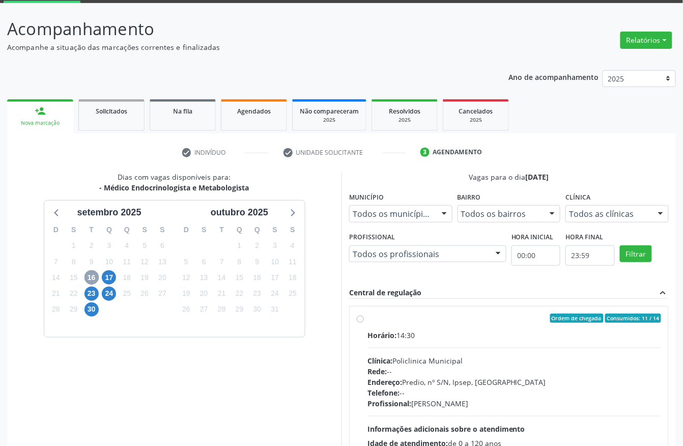
scroll to position [135, 0]
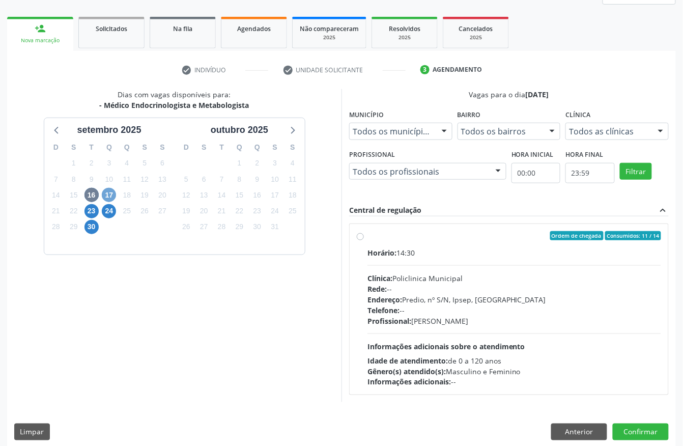
click at [107, 198] on span "17" at bounding box center [109, 195] width 14 height 14
click at [389, 260] on div "Horário: 13:00 Clínica: Policlinica Municipal Rede: -- Endereço: Predio, nº S/N…" at bounding box center [515, 317] width 294 height 140
click at [364, 240] on input "Ordem de chegada Consumidos: 21 / 25 Horário: 13:00 Clínica: Policlinica Munici…" at bounding box center [360, 235] width 7 height 9
radio input "true"
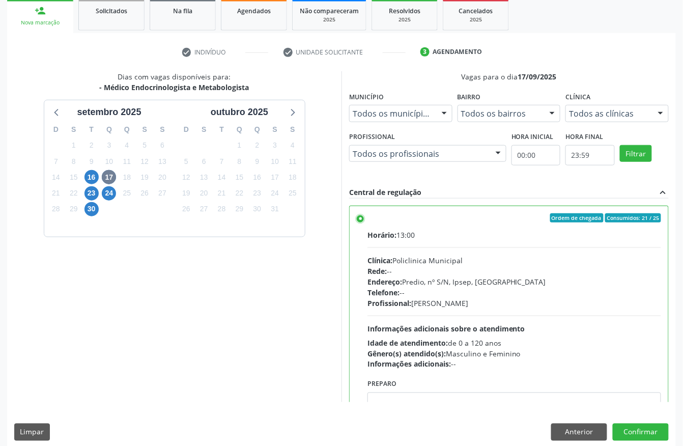
scroll to position [163, 0]
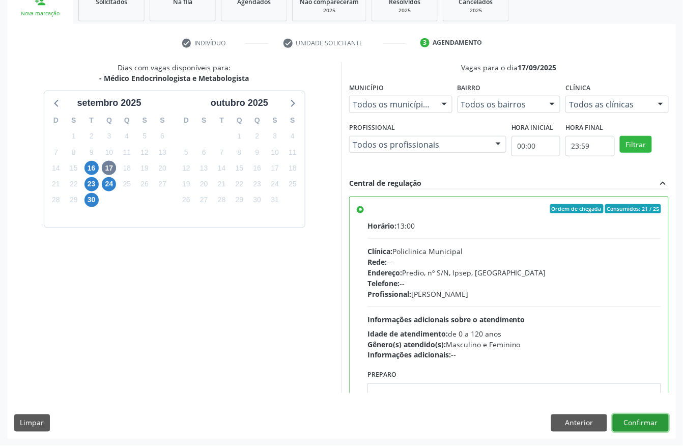
click at [658, 419] on button "Confirmar" at bounding box center [641, 422] width 56 height 17
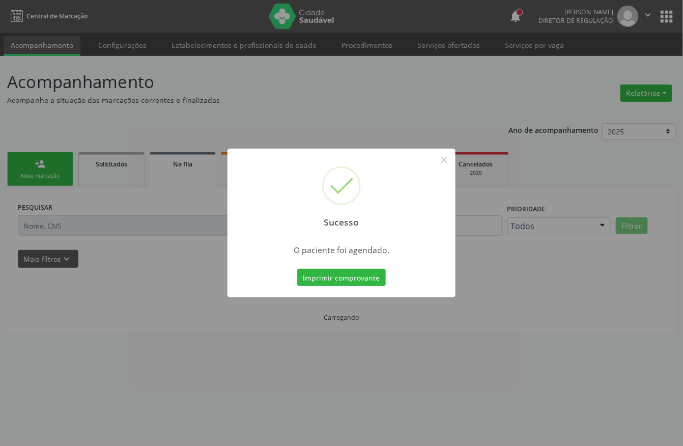
scroll to position [0, 0]
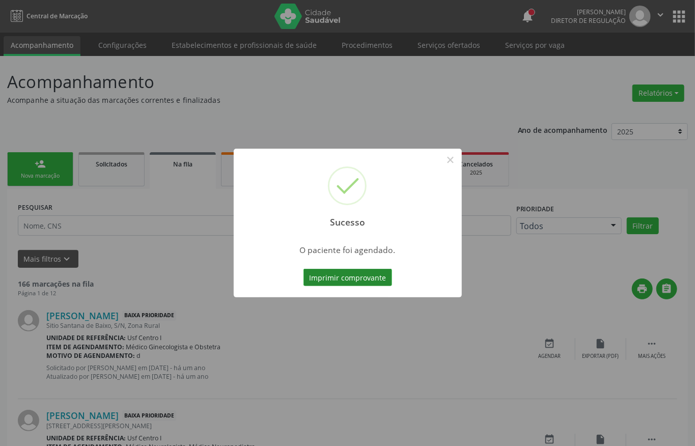
click at [337, 278] on button "Imprimir comprovante" at bounding box center [347, 277] width 89 height 17
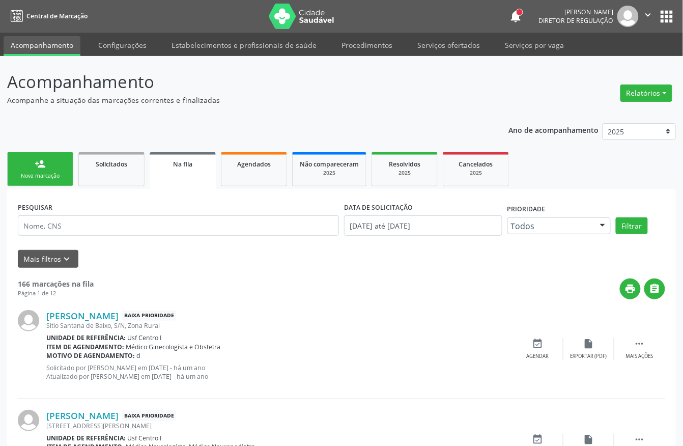
click at [47, 167] on link "person_add Nova marcação" at bounding box center [40, 169] width 66 height 34
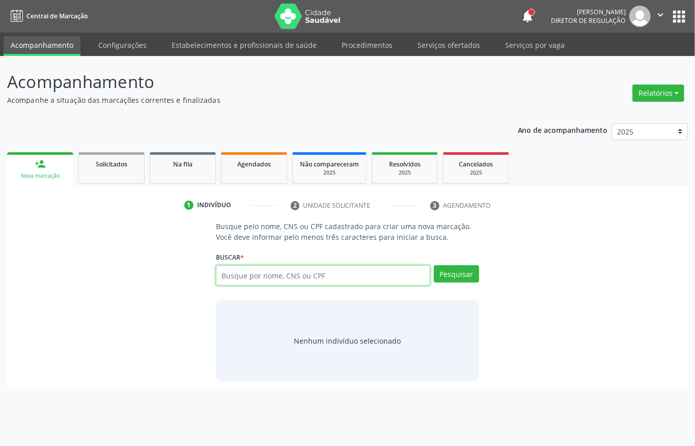
click at [286, 280] on input "text" at bounding box center [323, 275] width 214 height 20
type input "706009341403441"
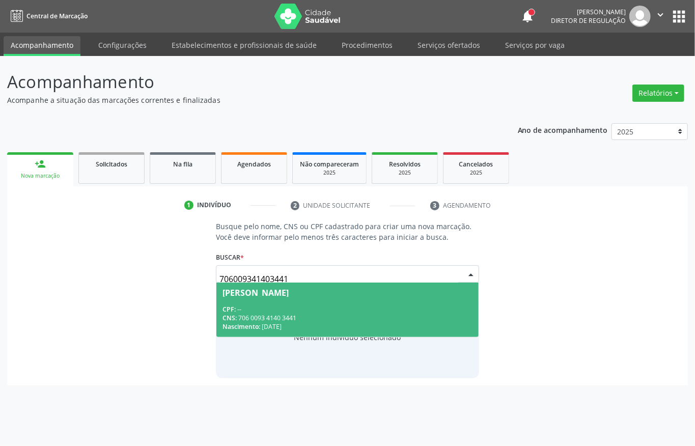
click at [334, 319] on div "CNS: 706 0093 4140 3441" at bounding box center [347, 318] width 250 height 9
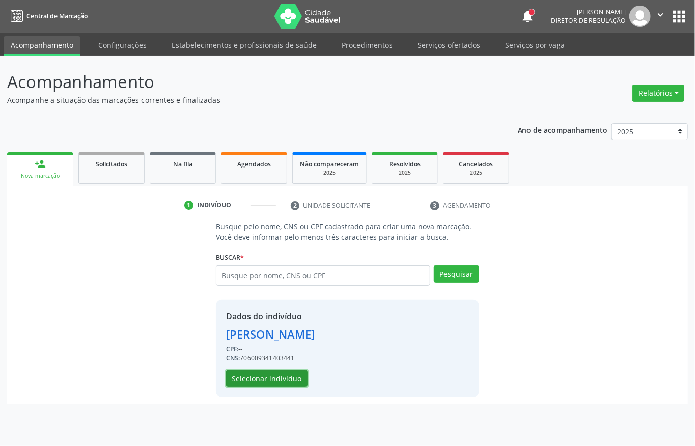
click at [274, 376] on button "Selecionar indivíduo" at bounding box center [266, 378] width 81 height 17
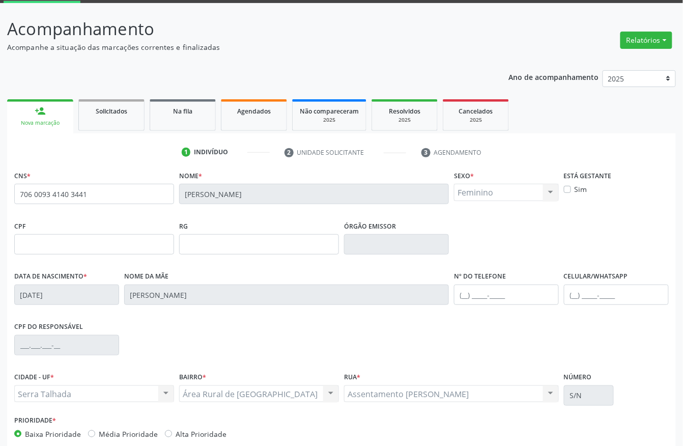
scroll to position [106, 0]
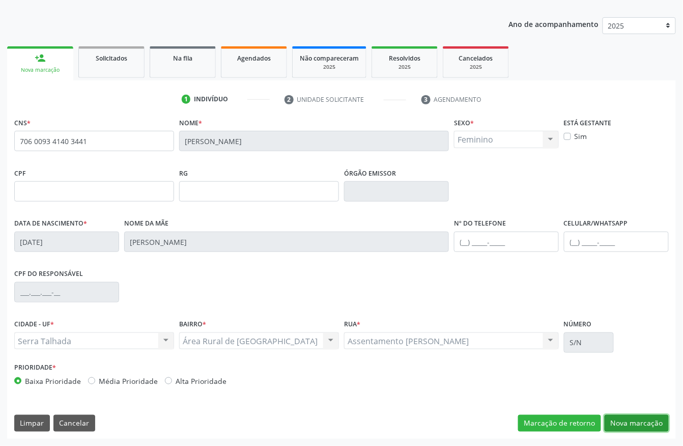
click at [624, 430] on button "Nova marcação" at bounding box center [637, 423] width 64 height 17
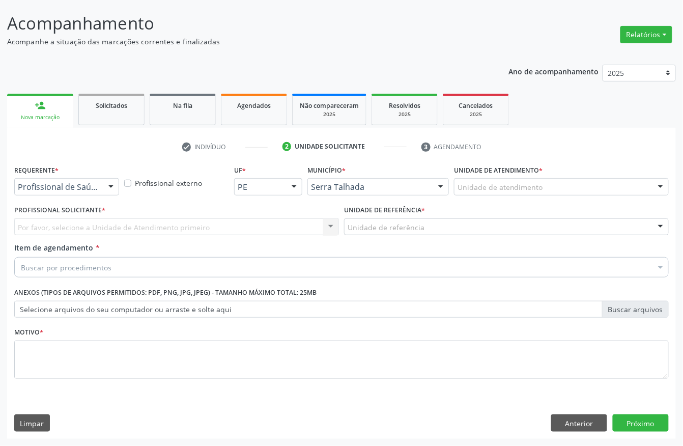
scroll to position [60, 0]
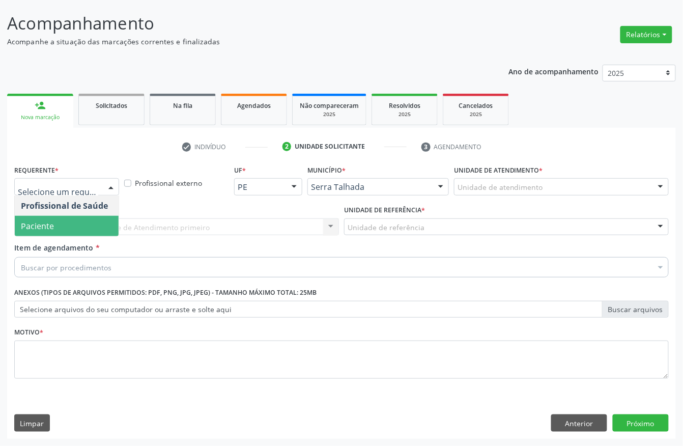
click at [49, 229] on span "Paciente" at bounding box center [37, 225] width 33 height 11
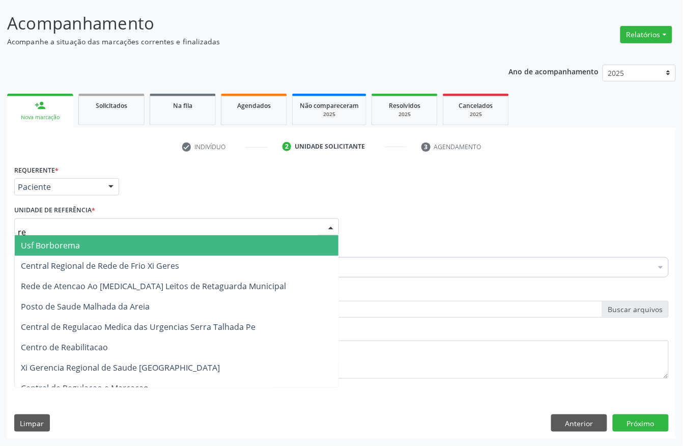
type input "rea"
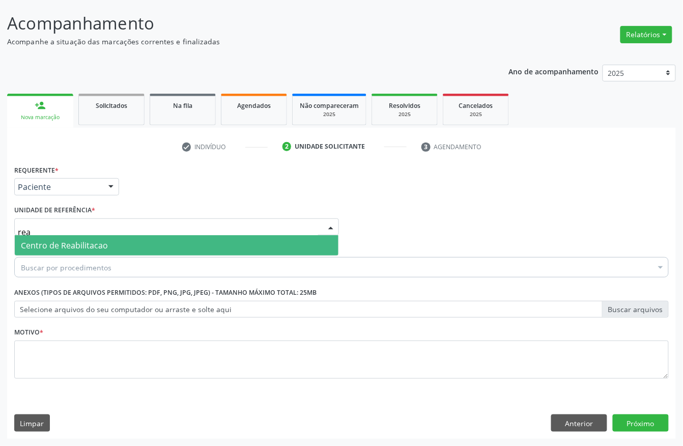
click at [67, 240] on span "Centro de Reabilitacao" at bounding box center [64, 245] width 87 height 11
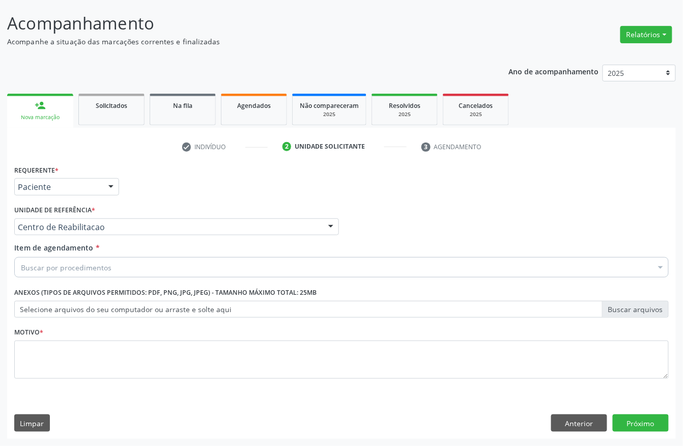
click at [55, 259] on div "Buscar por procedimentos" at bounding box center [341, 267] width 655 height 20
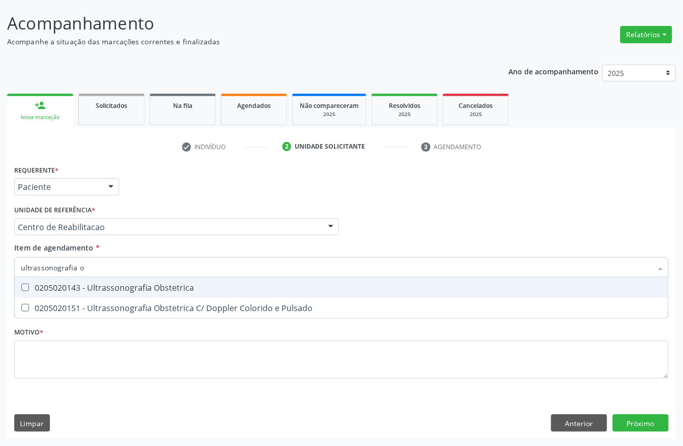
type input "ultrassonografia ob"
click at [84, 284] on div "0205020143 - Ultrassonografia Obstetrica" at bounding box center [341, 288] width 641 height 8
checkbox Obstetrica "true"
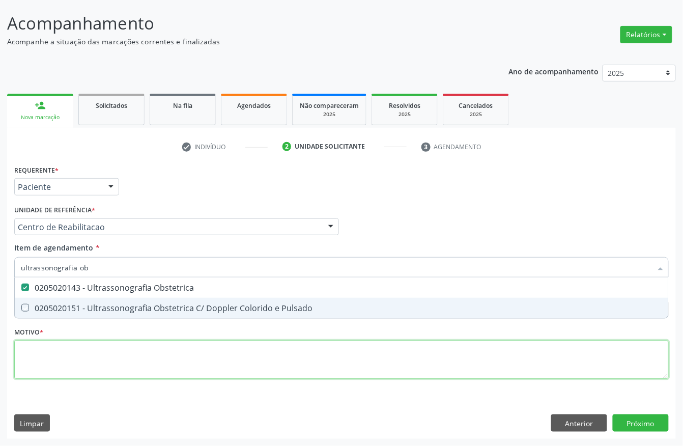
click at [55, 348] on div "Requerente * Paciente Profissional de Saúde Paciente Nenhum resultado encontrad…" at bounding box center [341, 277] width 655 height 231
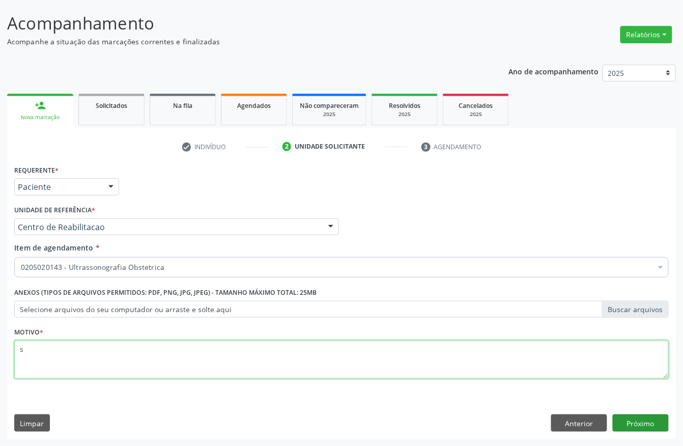
type textarea "s"
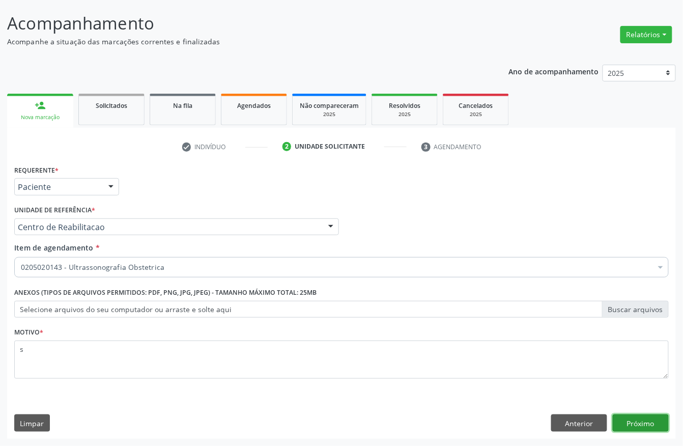
click at [644, 427] on button "Próximo" at bounding box center [641, 422] width 56 height 17
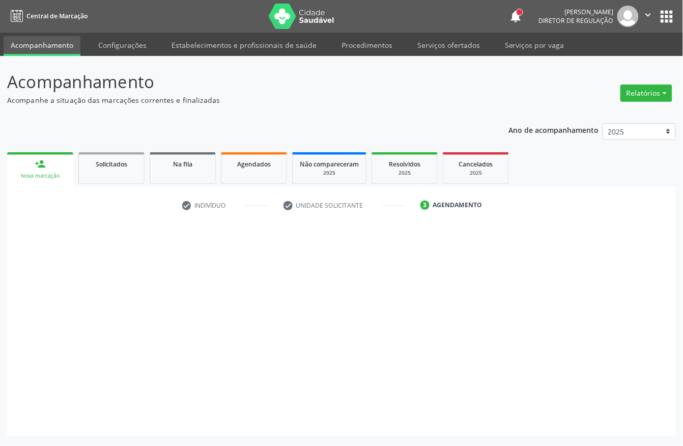
scroll to position [0, 0]
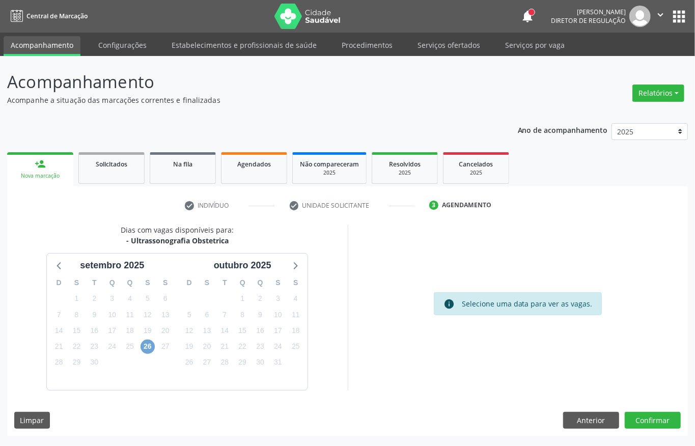
click at [145, 345] on span "26" at bounding box center [148, 347] width 14 height 14
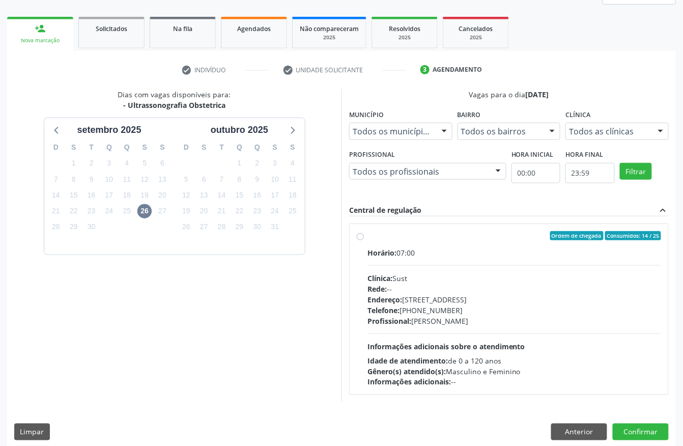
click at [438, 282] on div "Clínica: Sust" at bounding box center [515, 278] width 294 height 11
click at [364, 240] on input "Ordem de chegada Consumidos: 14 / 25 Horário: 07:00 Clínica: Sust Rede: -- Ende…" at bounding box center [360, 235] width 7 height 9
radio input "true"
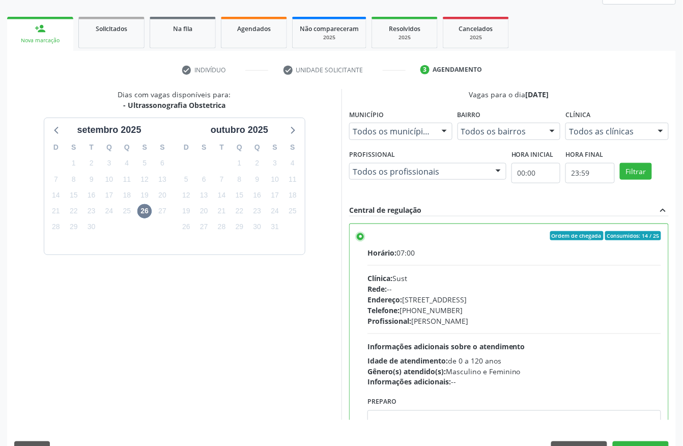
scroll to position [163, 0]
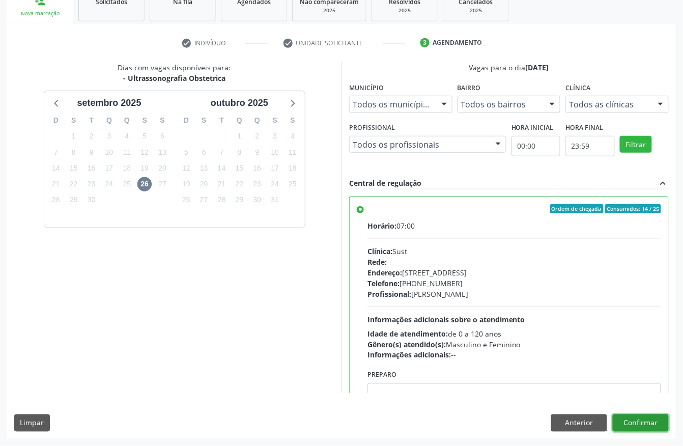
click at [644, 420] on button "Confirmar" at bounding box center [641, 422] width 56 height 17
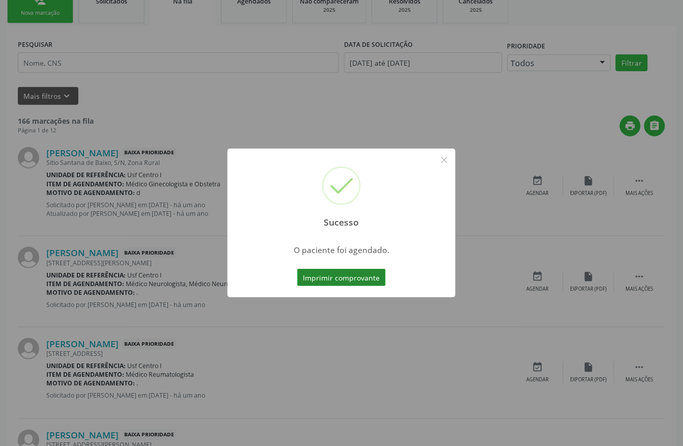
scroll to position [0, 0]
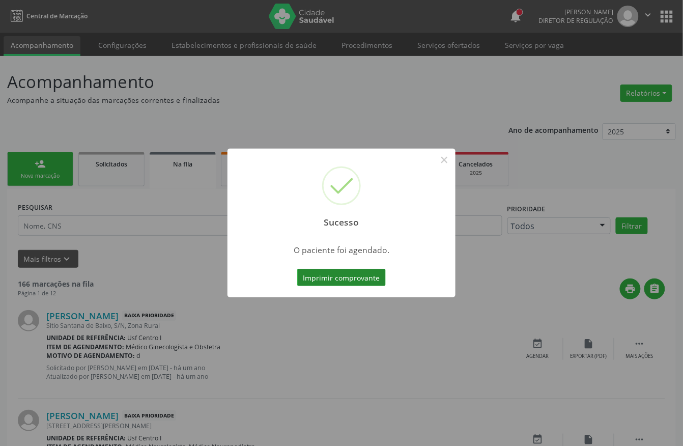
click at [327, 279] on button "Imprimir comprovante" at bounding box center [341, 277] width 89 height 17
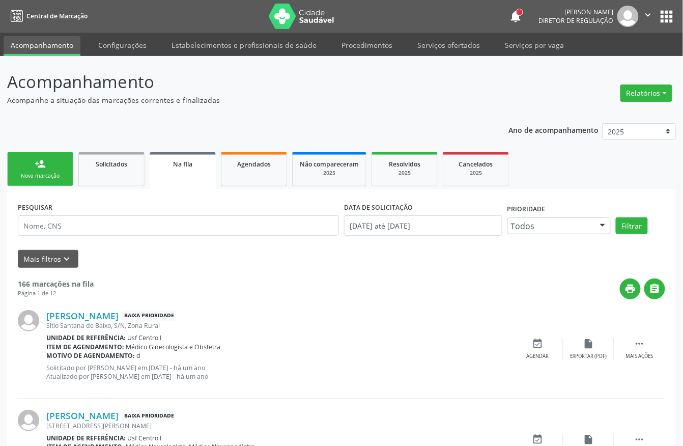
click at [67, 182] on link "person_add Nova marcação" at bounding box center [40, 169] width 66 height 34
click at [62, 180] on link "person_add Nova marcação" at bounding box center [40, 169] width 66 height 34
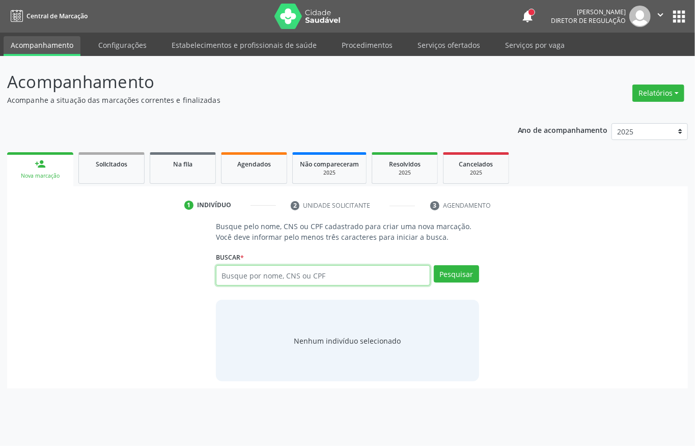
click at [273, 272] on input "text" at bounding box center [323, 275] width 214 height 20
paste input "706 0093 4140 3441"
type input "706 0093 4140 3441"
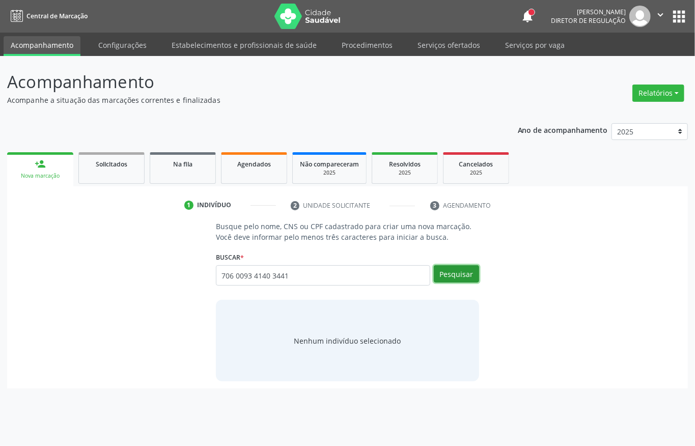
click at [443, 282] on button "Pesquisar" at bounding box center [456, 273] width 45 height 17
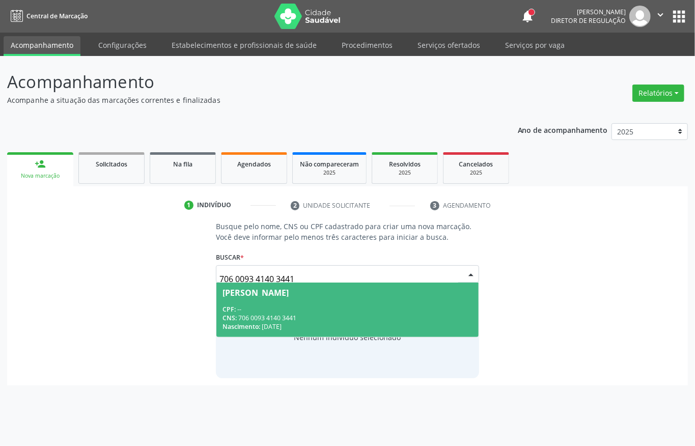
click at [322, 298] on span "[PERSON_NAME] CPF: -- CNS: 706 0093 4140 3441 Nascimento: [DATE]" at bounding box center [347, 310] width 262 height 54
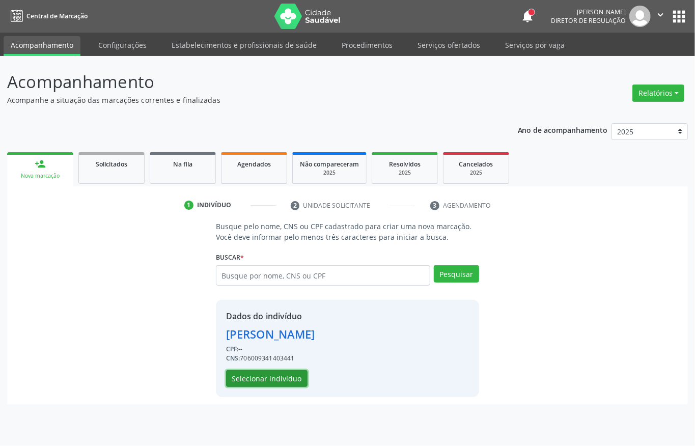
click at [270, 385] on button "Selecionar indivíduo" at bounding box center [266, 378] width 81 height 17
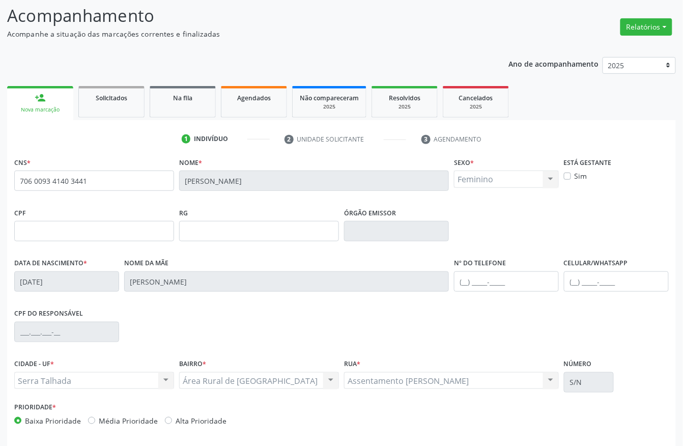
scroll to position [106, 0]
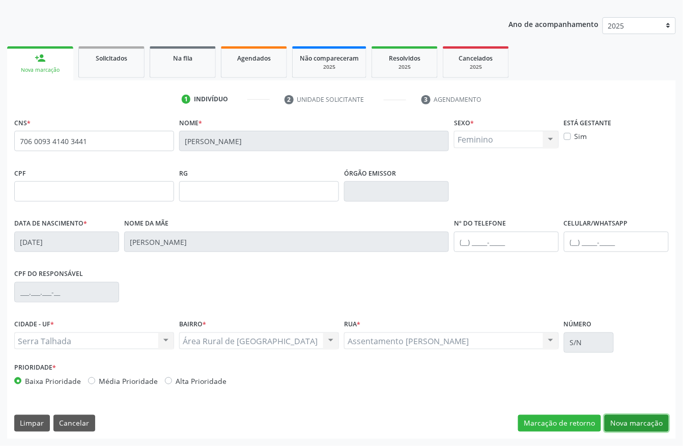
click at [621, 428] on button "Nova marcação" at bounding box center [637, 423] width 64 height 17
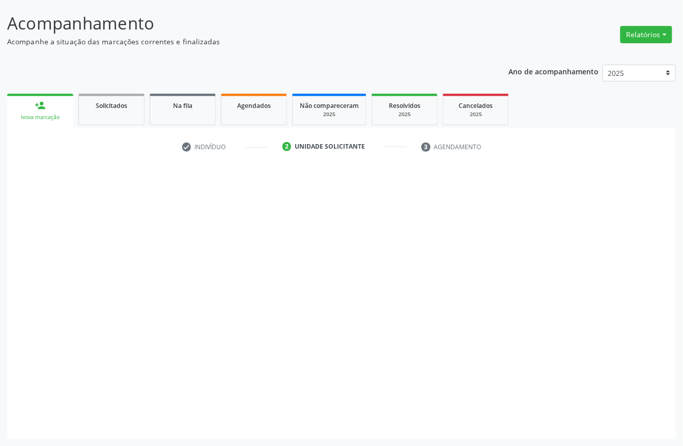
scroll to position [60, 0]
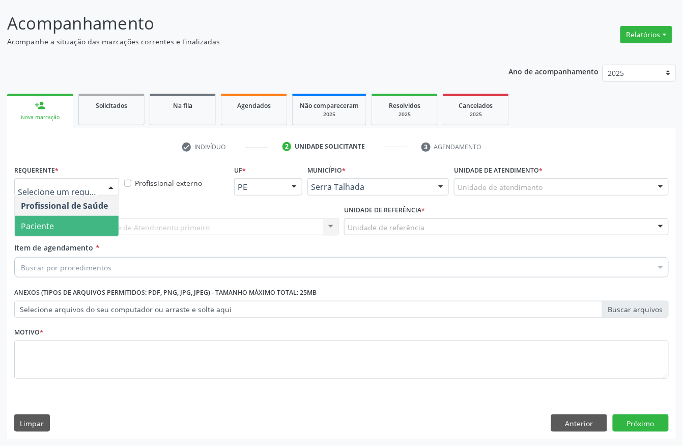
click at [39, 216] on span "Paciente" at bounding box center [67, 226] width 104 height 20
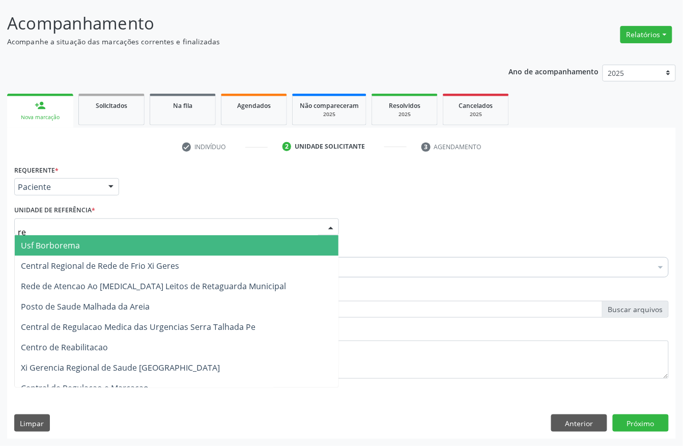
type input "rea"
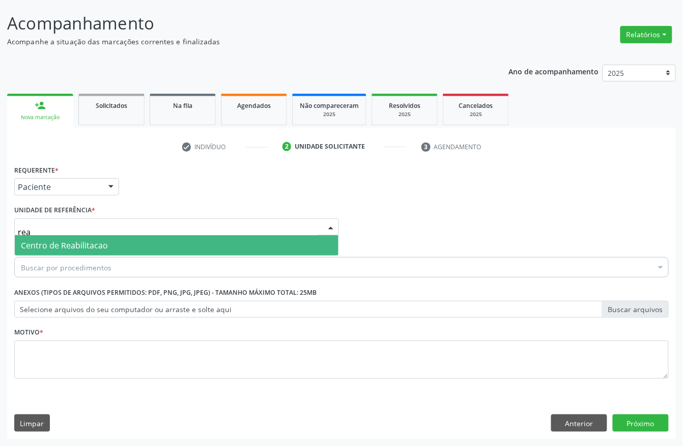
click at [45, 245] on span "Centro de Reabilitacao" at bounding box center [64, 245] width 87 height 11
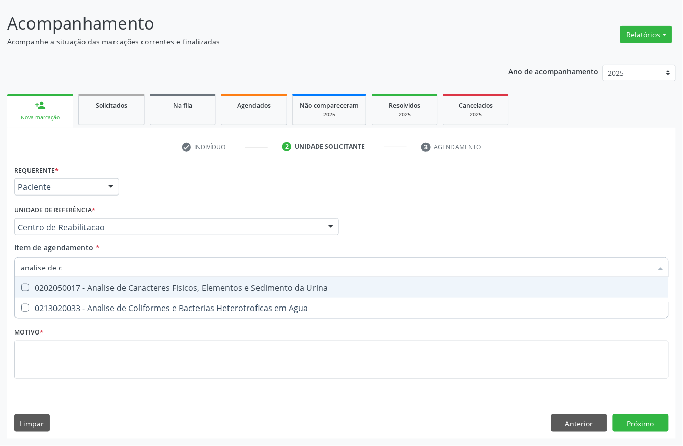
type input "analise de ca"
click at [133, 286] on div "0202050017 - Analise de Caracteres Fisicos, Elementos e Sedimento da Urina" at bounding box center [341, 288] width 641 height 8
checkbox Urina "true"
click at [73, 265] on input "analise de ca" at bounding box center [336, 267] width 631 height 20
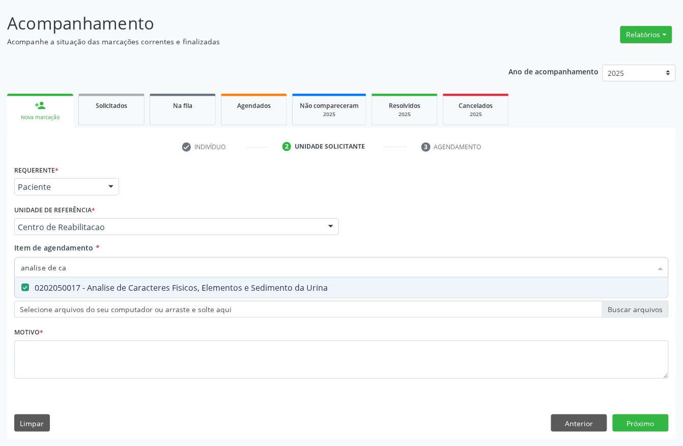
click at [73, 265] on input "analise de ca" at bounding box center [336, 267] width 631 height 20
type input "cu"
checkbox Urina "false"
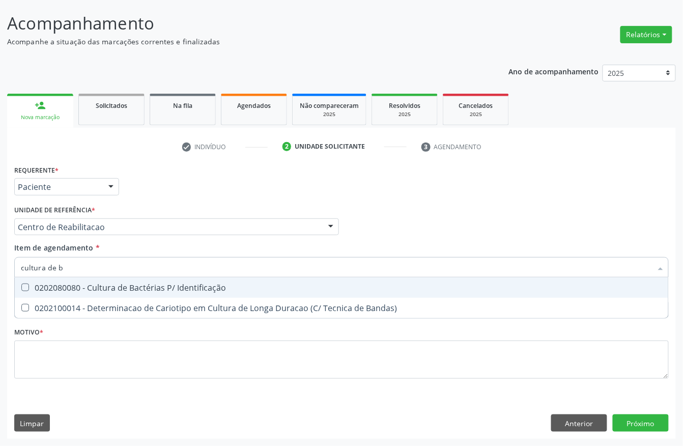
type input "cultura de ba"
click at [70, 285] on div "0202080080 - Cultura de Bactérias P/ Identificação" at bounding box center [341, 288] width 641 height 8
checkbox Identificação "true"
click at [70, 273] on input "cultura de ba" at bounding box center [336, 267] width 631 height 20
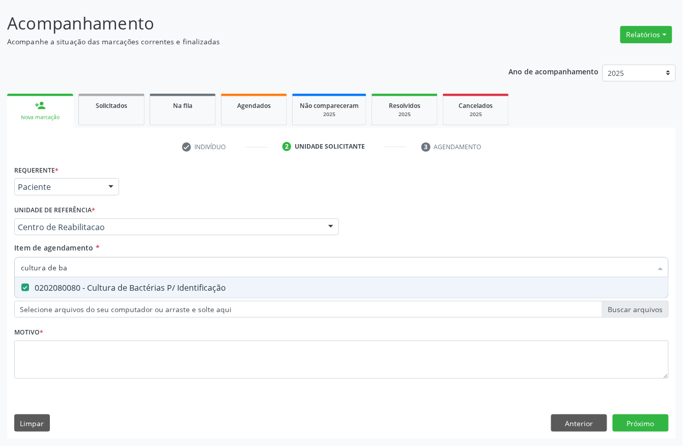
click at [70, 273] on input "cultura de ba" at bounding box center [336, 267] width 631 height 20
type input "anal"
checkbox Identificação "false"
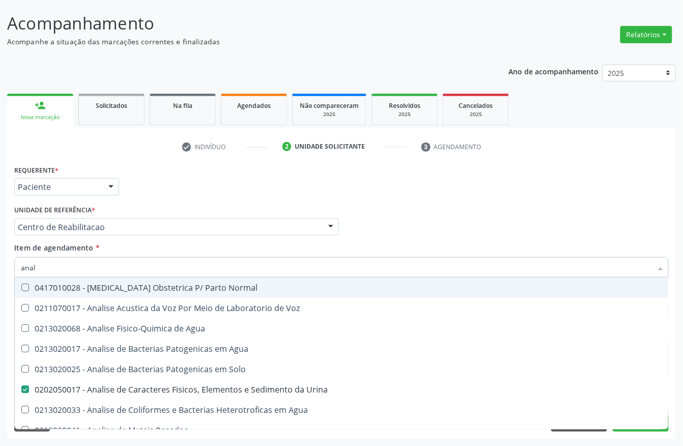
type input "anali"
checkbox Solo "true"
checkbox Urina "false"
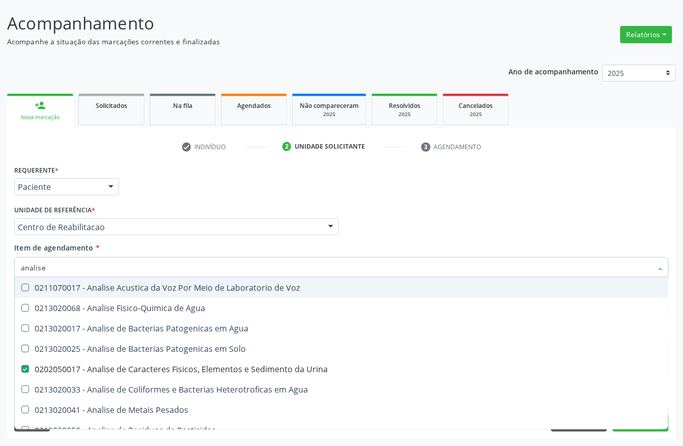
type input "analise d"
checkbox Agua "true"
checkbox Urina "false"
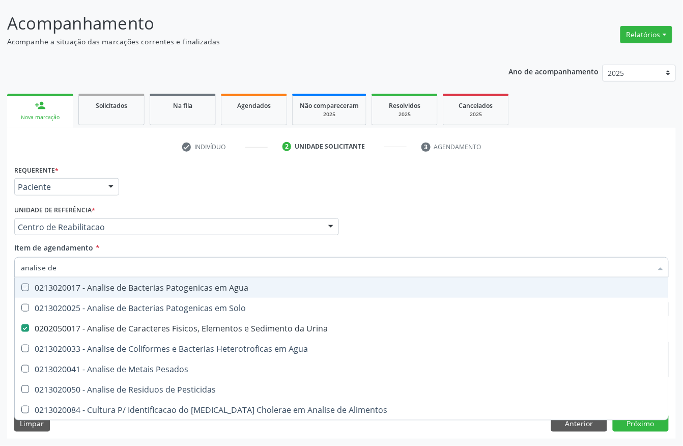
type input "analise de c"
checkbox Agua "true"
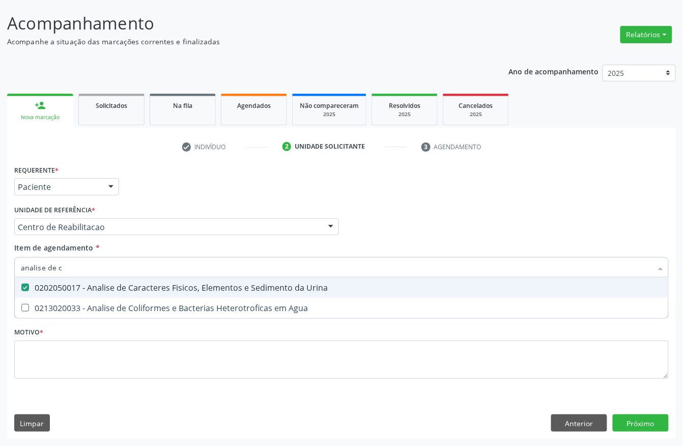
type input "analise de"
checkbox Urina "false"
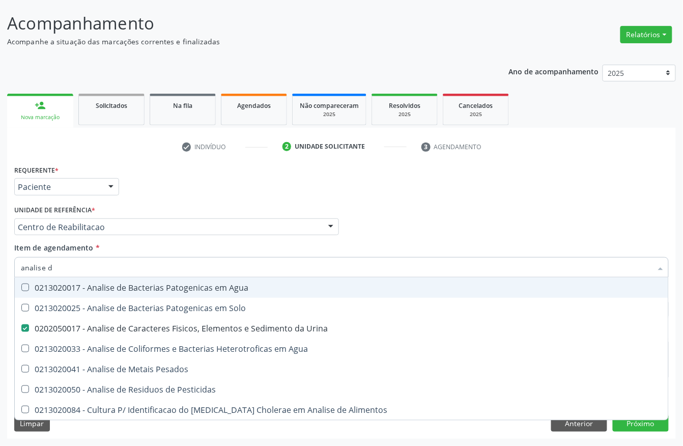
type input "analise"
checkbox Urina "false"
checkbox Pesados "true"
type input "a"
checkbox Pesados "false"
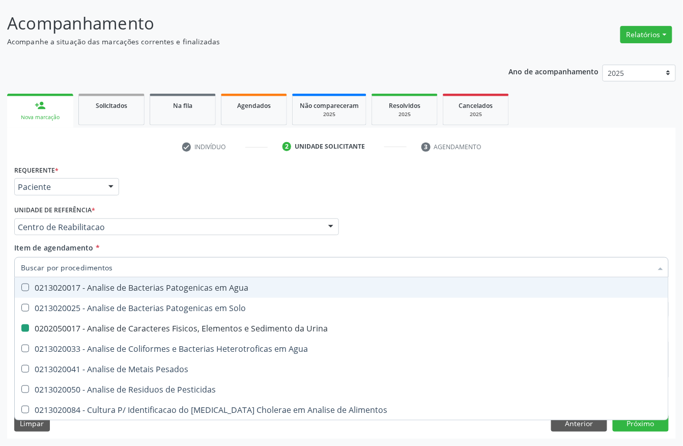
checkbox Pesticidas "false"
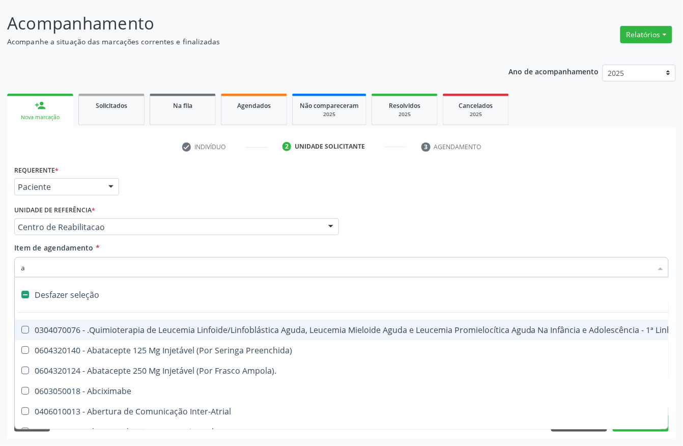
type input "an"
checkbox Quadril "true"
checkbox Urina "false"
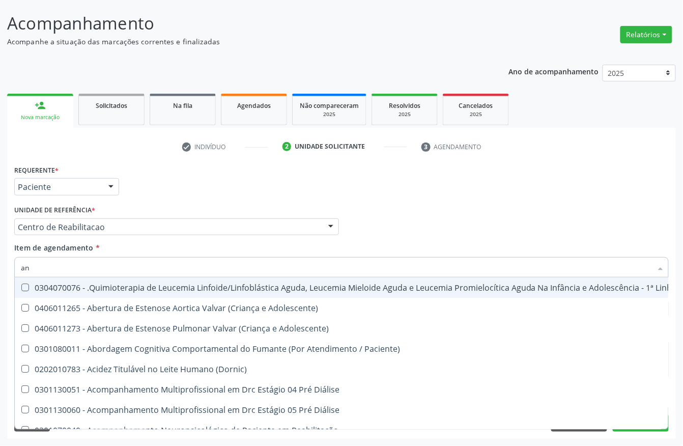
type input "ant"
checkbox Urina "false"
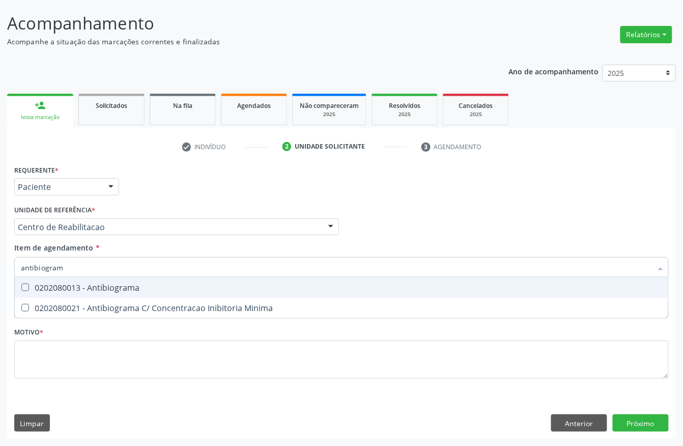
type input "antibiograma"
click at [134, 284] on div "0202080013 - Antibiograma" at bounding box center [341, 288] width 641 height 8
checkbox Antibiograma "true"
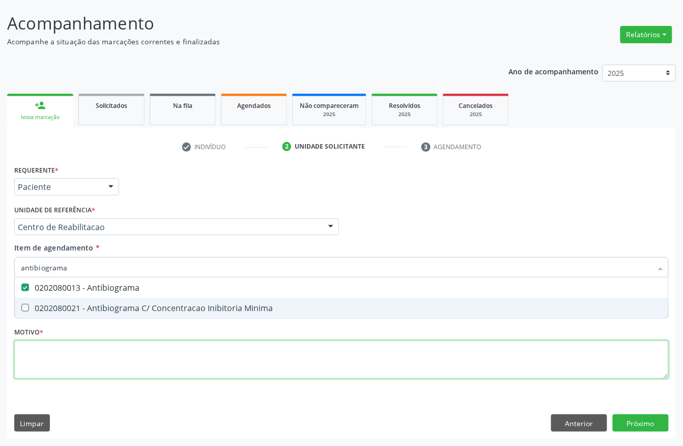
click at [84, 354] on div "Requerente * Paciente Profissional de Saúde Paciente Nenhum resultado encontrad…" at bounding box center [341, 277] width 655 height 231
type textarea "a"
checkbox Minima "true"
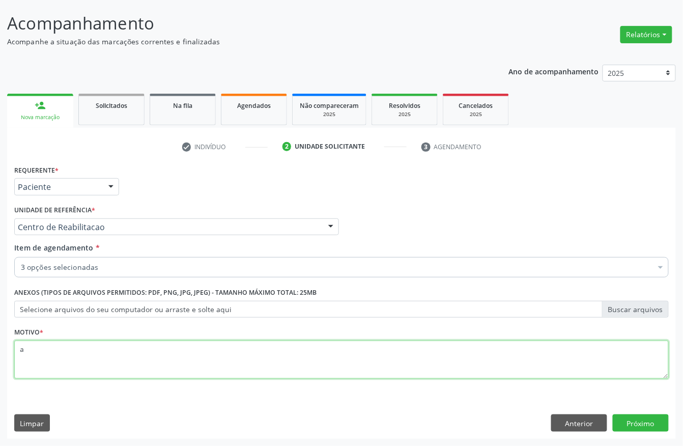
type textarea "a"
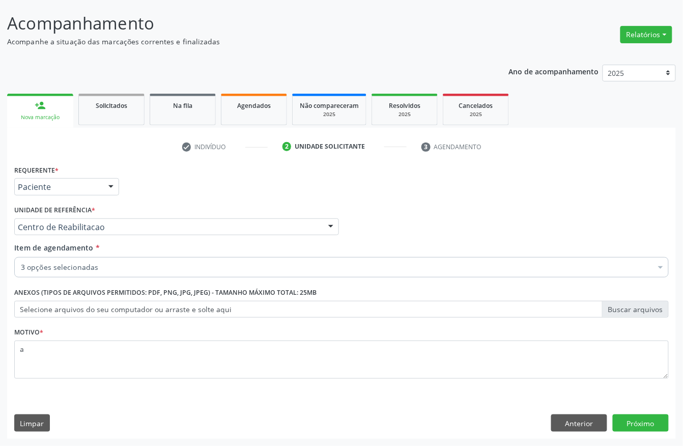
click at [671, 422] on div "Requerente * Paciente Profissional de Saúde Paciente Nenhum resultado encontrad…" at bounding box center [341, 300] width 669 height 276
click at [647, 422] on button "Próximo" at bounding box center [641, 422] width 56 height 17
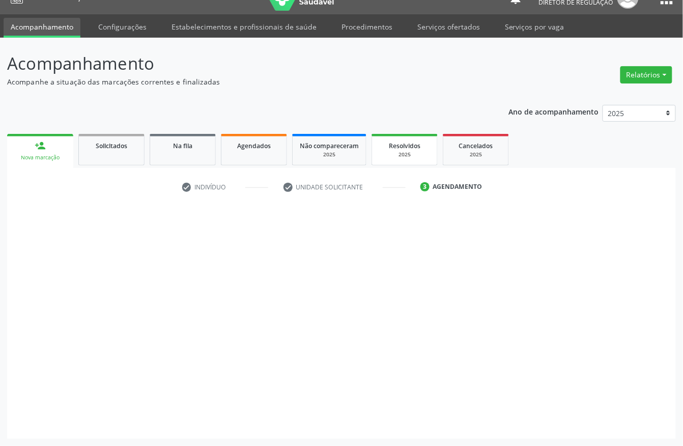
scroll to position [19, 0]
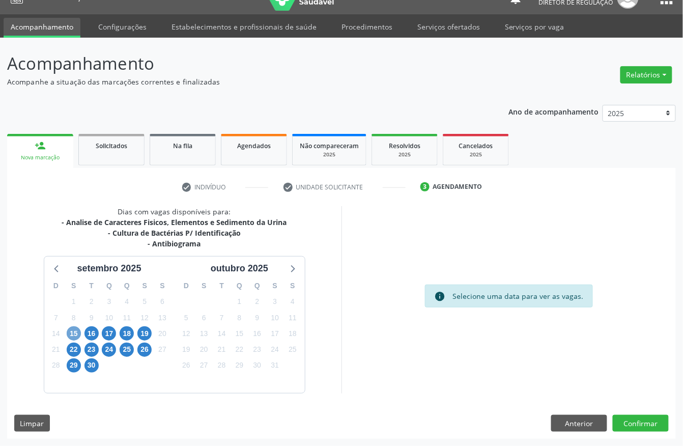
click at [74, 332] on span "15" at bounding box center [74, 333] width 14 height 14
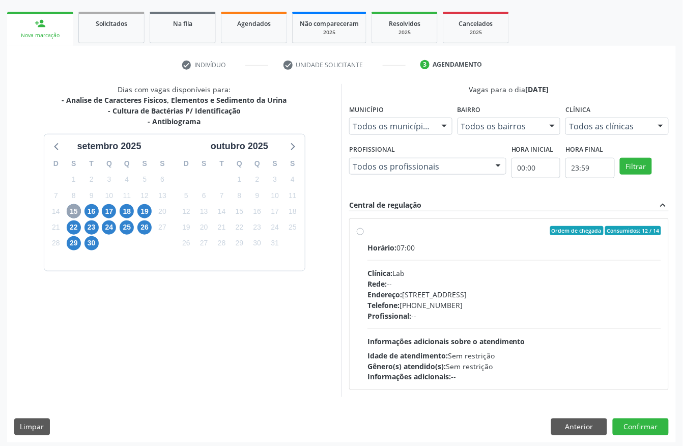
scroll to position [146, 0]
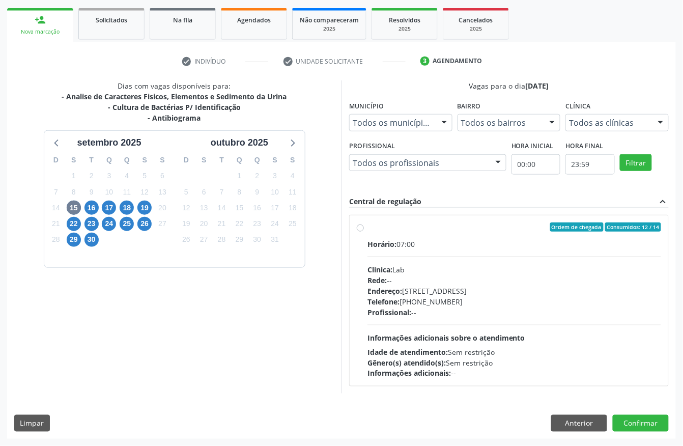
click at [434, 265] on div "Clínica: Lab" at bounding box center [515, 269] width 294 height 11
click at [364, 232] on input "Ordem de chegada Consumidos: 12 / 14 Horário: 07:00 Clínica: Lab Rede: -- Ender…" at bounding box center [360, 226] width 7 height 9
radio input "true"
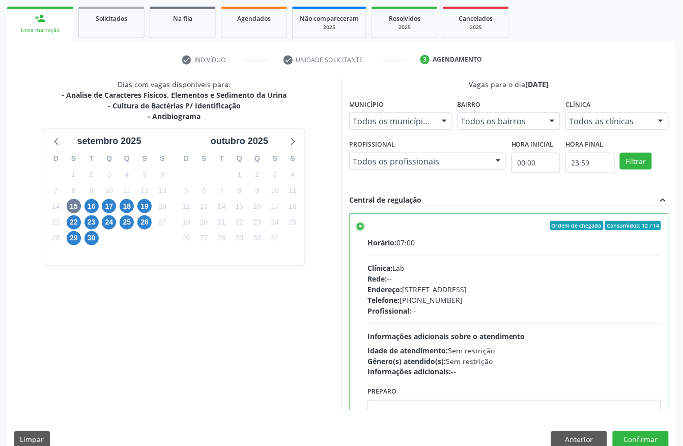
scroll to position [51, 0]
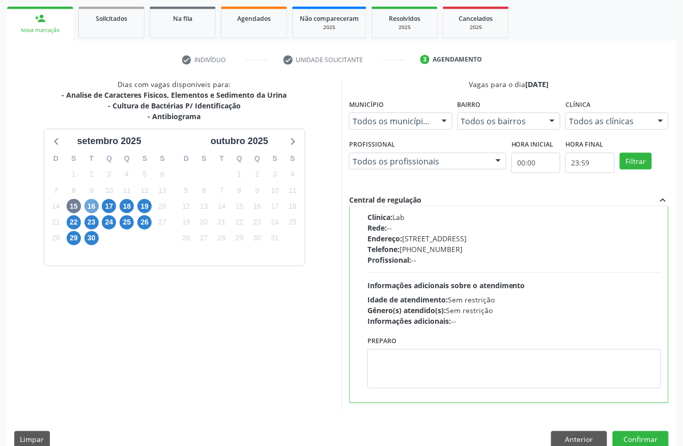
click at [87, 204] on span "16" at bounding box center [92, 206] width 14 height 14
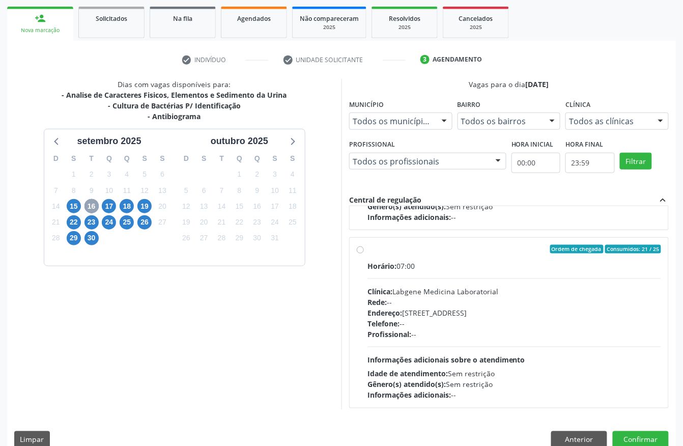
scroll to position [161, 0]
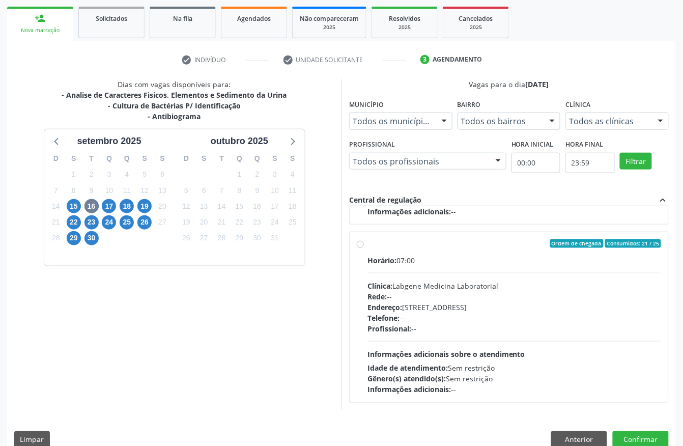
click at [491, 279] on div "Horário: 07:00 Clínica: Labgene Medicina Laboratorial Rede: -- Endereço: [STREE…" at bounding box center [515, 325] width 294 height 140
click at [364, 248] on input "Ordem de chegada Consumidos: 21 / 25 Horário: 07:00 Clínica: Labgene Medicina L…" at bounding box center [360, 243] width 7 height 9
radio input "true"
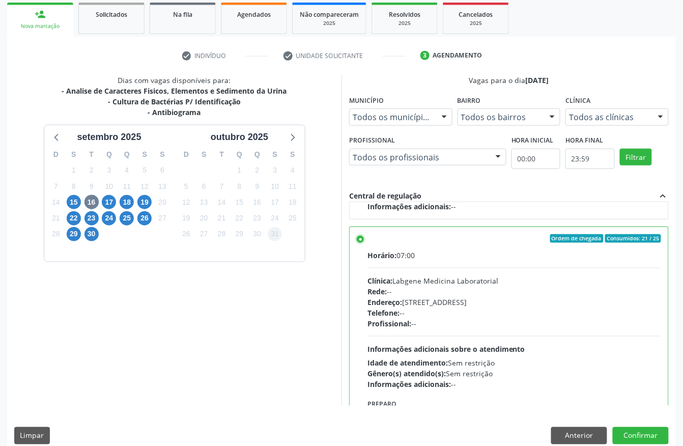
scroll to position [163, 0]
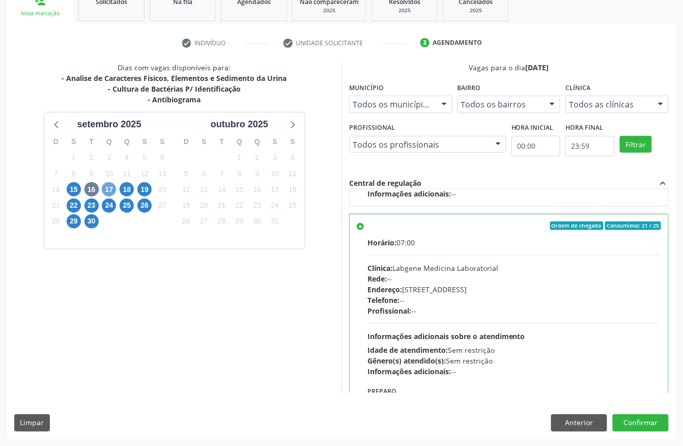
click at [108, 186] on span "17" at bounding box center [109, 189] width 14 height 14
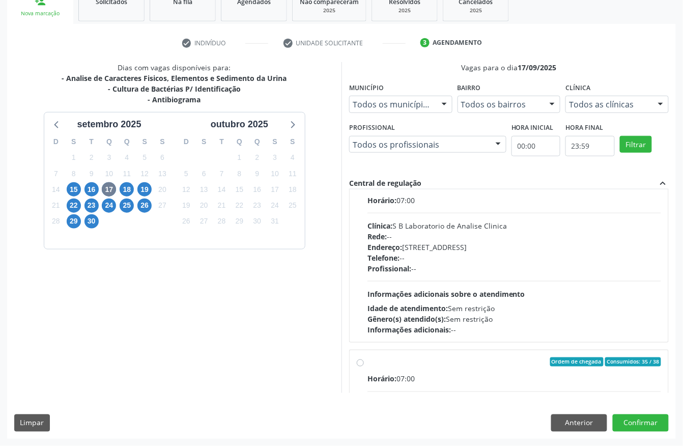
click at [483, 235] on div "Rede: --" at bounding box center [515, 236] width 294 height 11
click at [364, 188] on input "Ordem de chegada Consumidos: 26 / 38 Horário: 07:00 Clínica: S B Laboratorio de…" at bounding box center [360, 183] width 7 height 9
radio input "true"
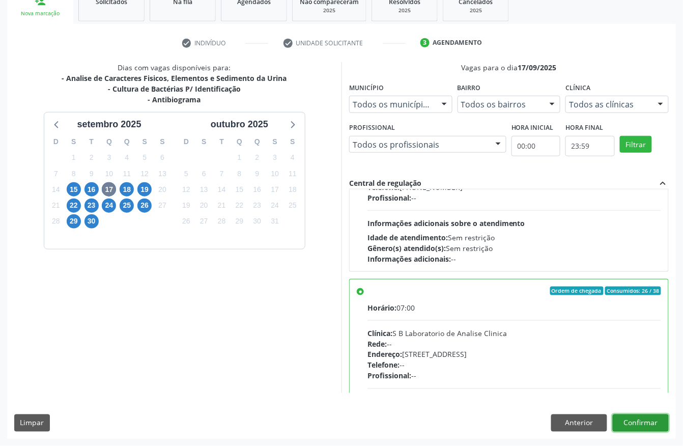
click at [650, 423] on button "Confirmar" at bounding box center [641, 422] width 56 height 17
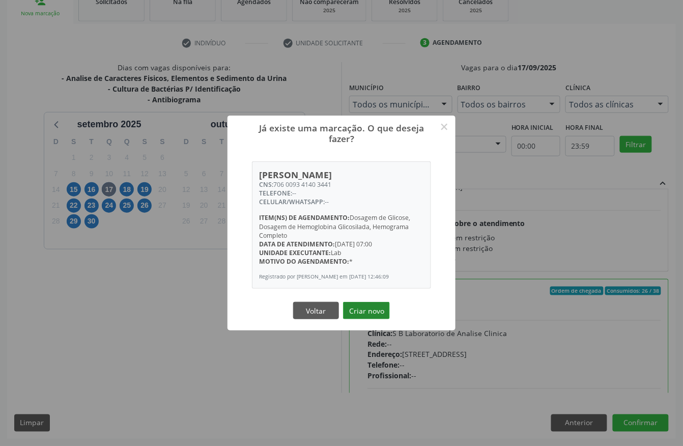
click at [364, 313] on button "Criar novo" at bounding box center [366, 310] width 47 height 17
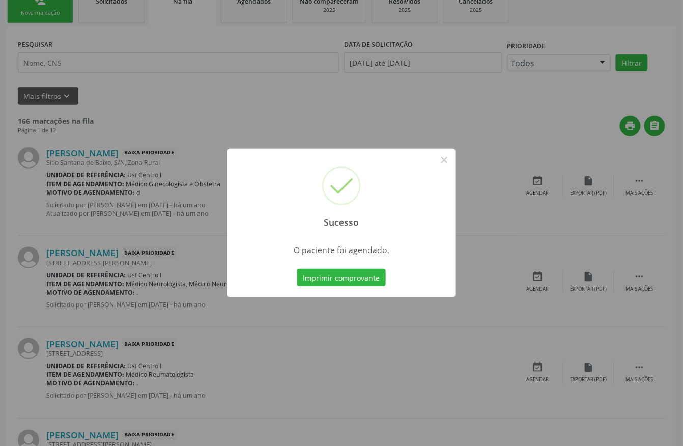
scroll to position [0, 0]
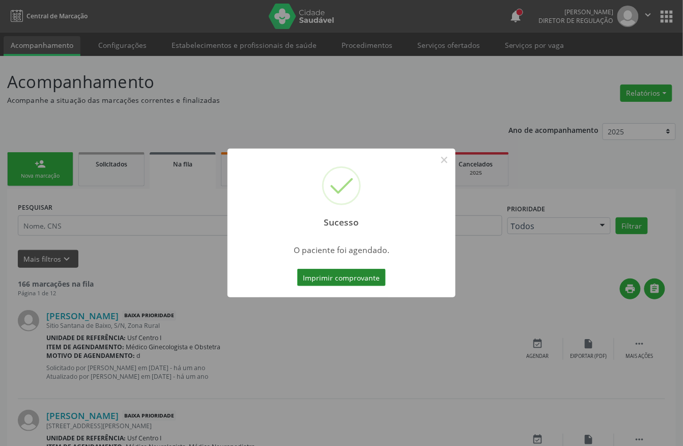
click at [357, 275] on button "Imprimir comprovante" at bounding box center [341, 277] width 89 height 17
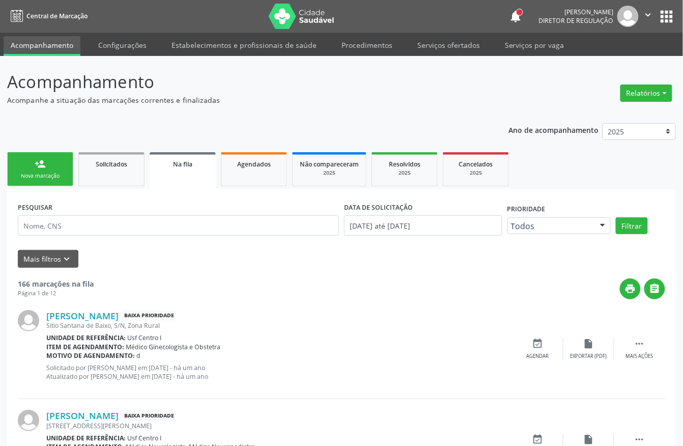
click at [64, 169] on link "person_add Nova marcação" at bounding box center [40, 169] width 66 height 34
click at [59, 180] on link "person_add Nova marcação" at bounding box center [40, 169] width 66 height 34
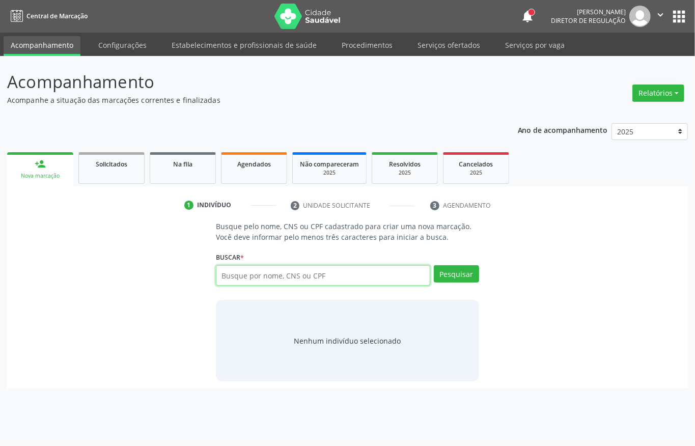
click at [265, 274] on input "text" at bounding box center [323, 275] width 214 height 20
type input "703506062197630"
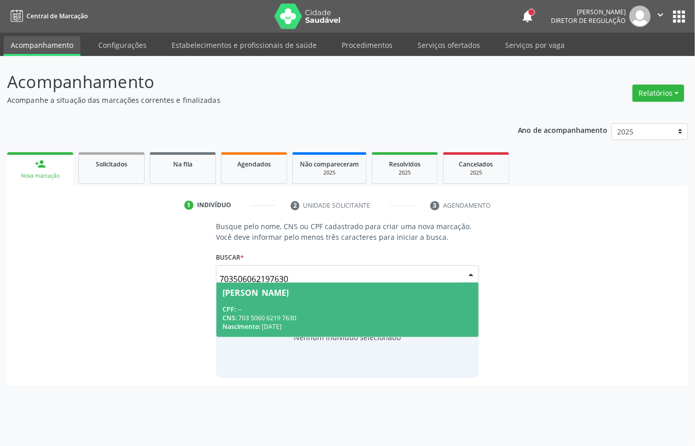
click at [301, 298] on span "[PERSON_NAME] CPF: -- CNS: 703 5060 6219 7630 Nascimento: [DATE]" at bounding box center [347, 310] width 262 height 54
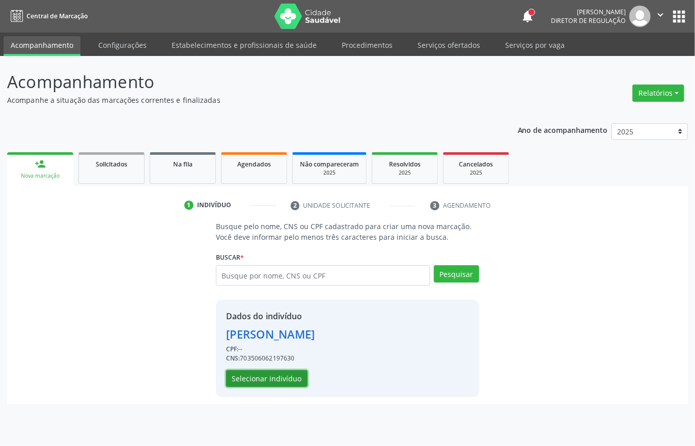
click at [286, 373] on button "Selecionar indivíduo" at bounding box center [266, 378] width 81 height 17
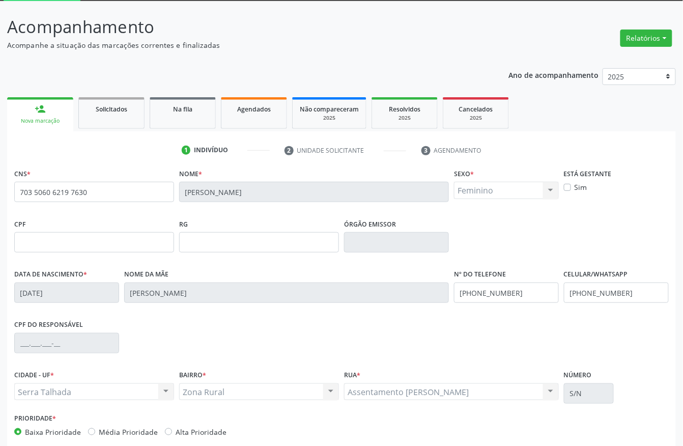
scroll to position [106, 0]
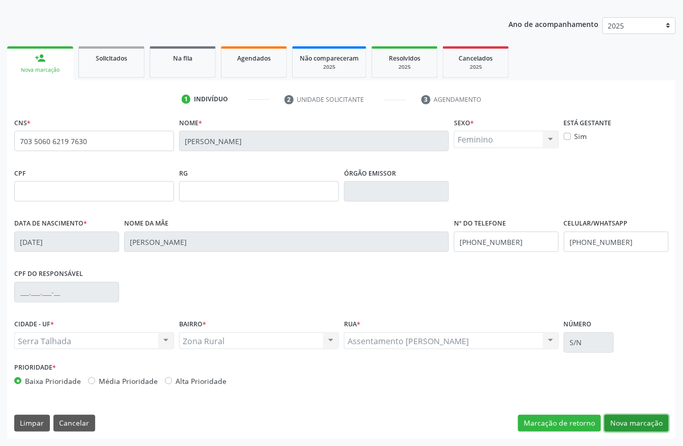
click at [621, 424] on button "Nova marcação" at bounding box center [637, 423] width 64 height 17
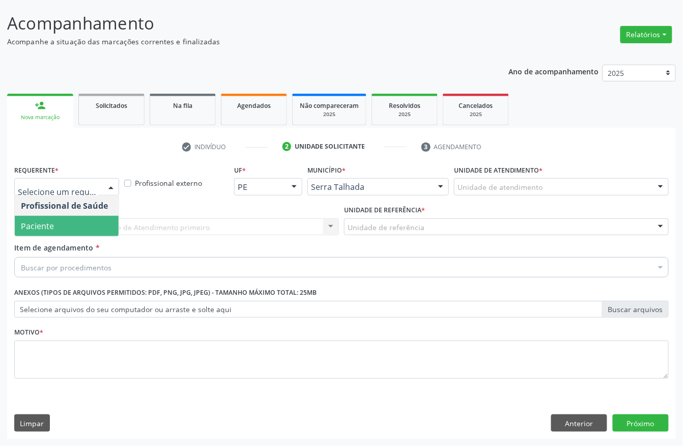
click at [39, 228] on span "Paciente" at bounding box center [37, 225] width 33 height 11
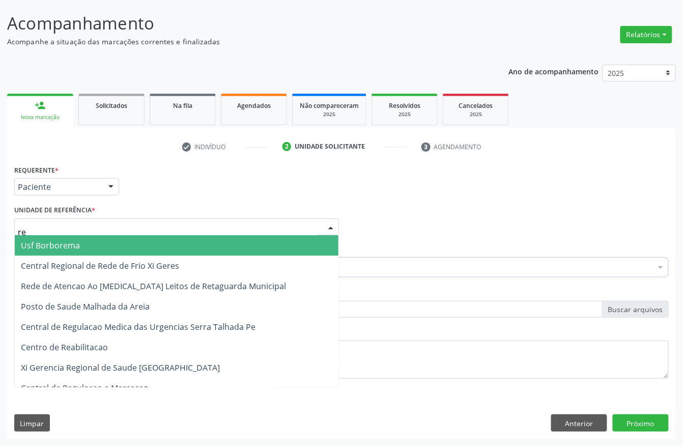
type input "rea"
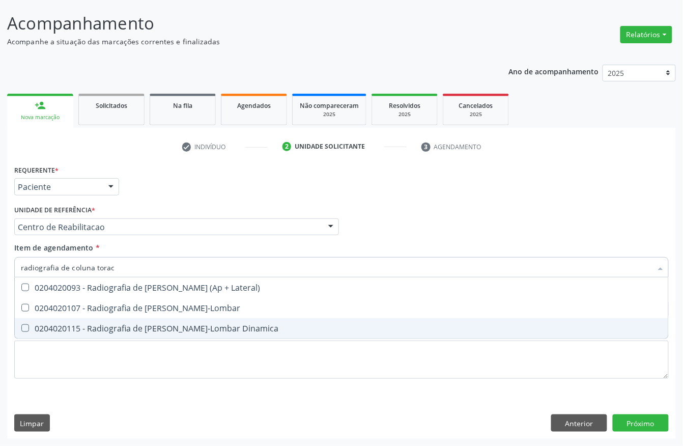
type input "radiografia de coluna toraco"
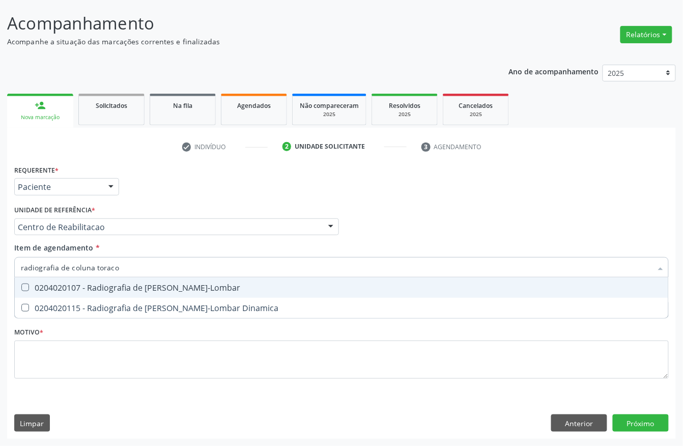
click at [119, 284] on div "0204020107 - Radiografia de [PERSON_NAME]-Lombar" at bounding box center [341, 288] width 641 height 8
checkbox Toraco-Lombar "true"
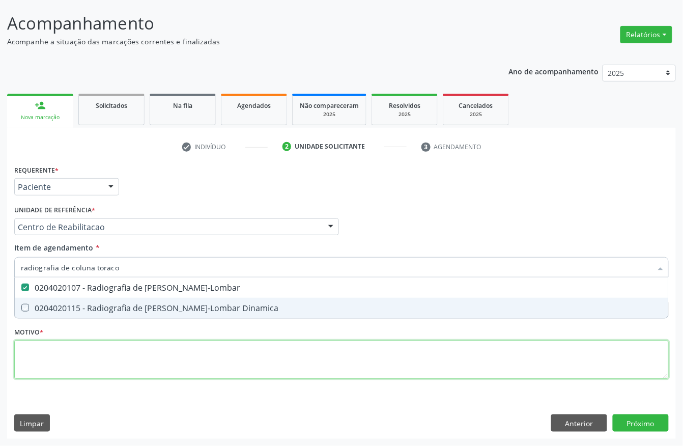
click at [92, 353] on div "Requerente * Paciente Profissional de Saúde Paciente Nenhum resultado encontrad…" at bounding box center [341, 277] width 655 height 231
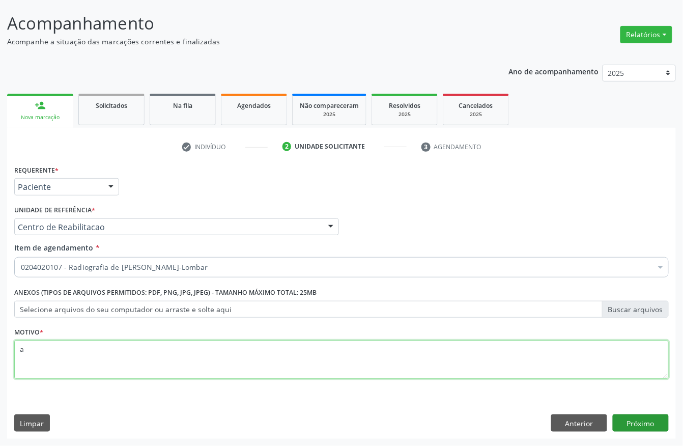
type textarea "a"
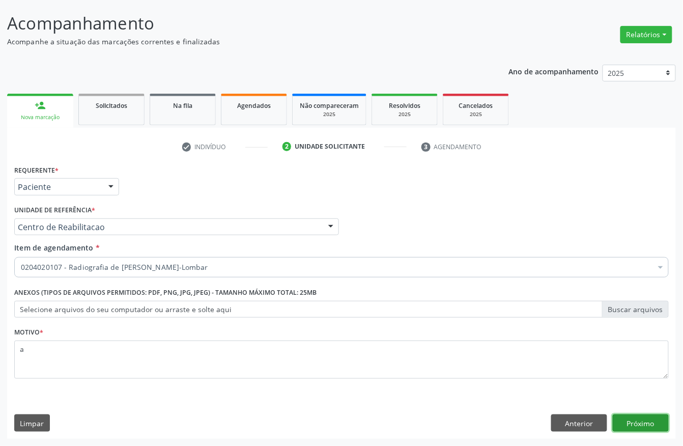
click at [628, 416] on button "Próximo" at bounding box center [641, 422] width 56 height 17
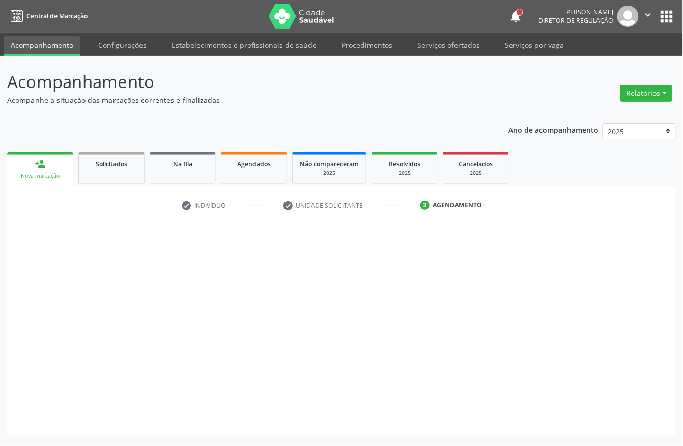
scroll to position [0, 0]
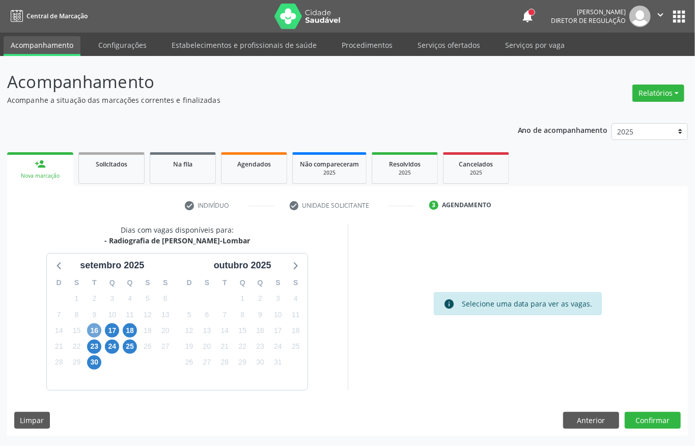
click at [88, 332] on span "16" at bounding box center [94, 330] width 14 height 14
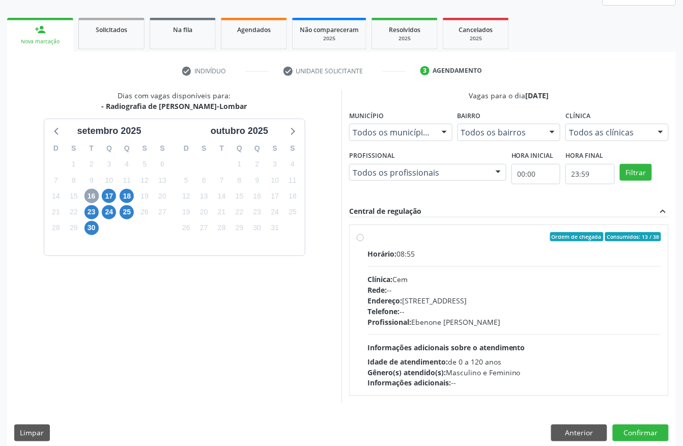
scroll to position [135, 0]
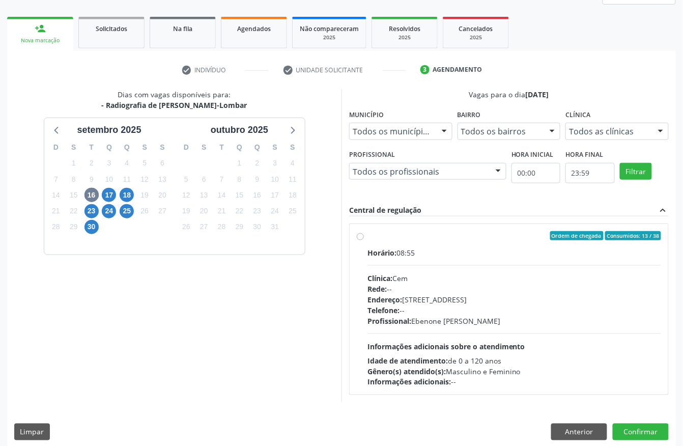
click at [483, 284] on div "Rede: --" at bounding box center [515, 289] width 294 height 11
click at [364, 240] on input "Ordem de chegada Consumidos: 13 / 38 Horário: 08:55 Clínica: Cem Rede: -- Ender…" at bounding box center [360, 235] width 7 height 9
radio input "true"
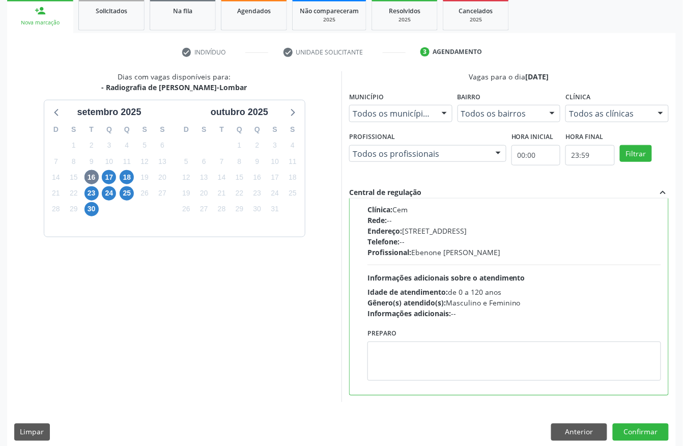
scroll to position [163, 0]
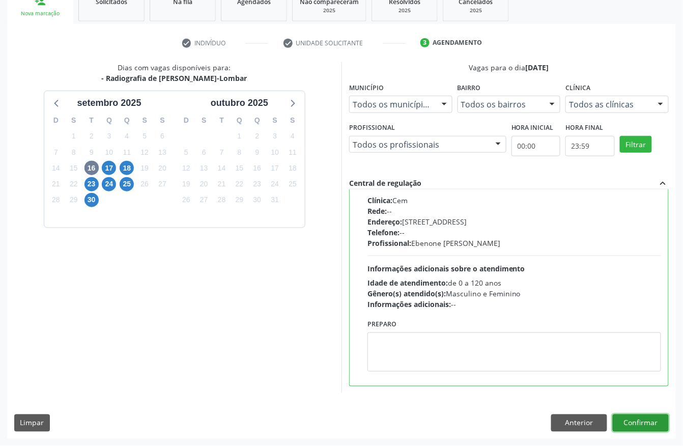
click at [655, 417] on button "Confirmar" at bounding box center [641, 422] width 56 height 17
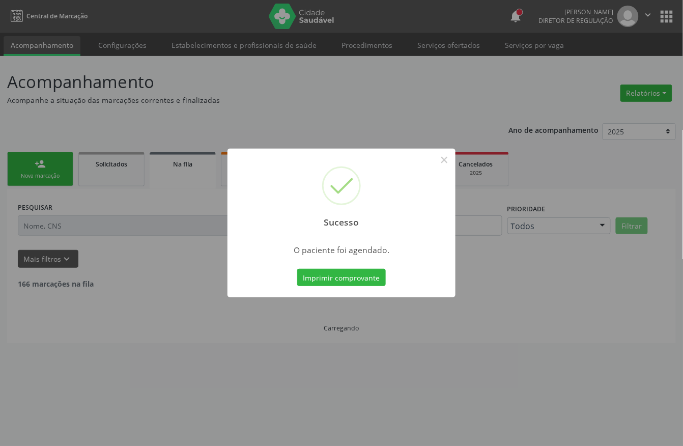
scroll to position [0, 0]
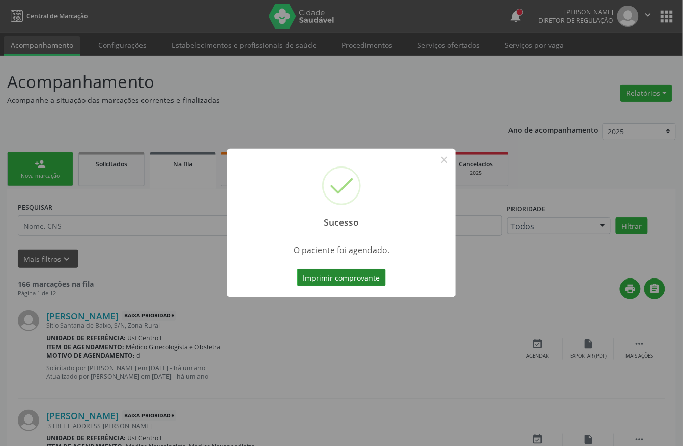
click at [359, 271] on button "Imprimir comprovante" at bounding box center [341, 277] width 89 height 17
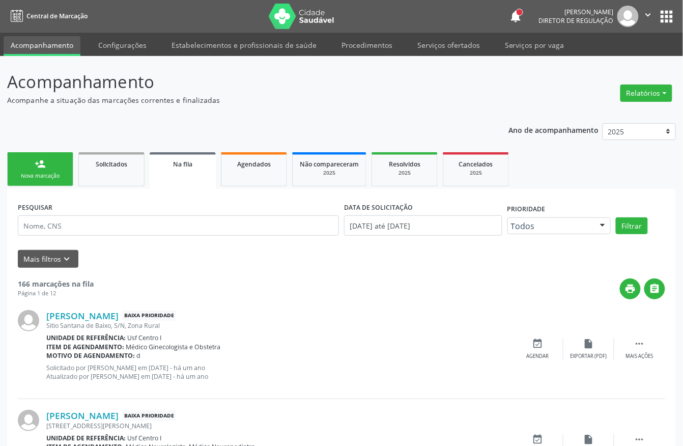
click at [64, 179] on div "Nova marcação" at bounding box center [40, 176] width 51 height 8
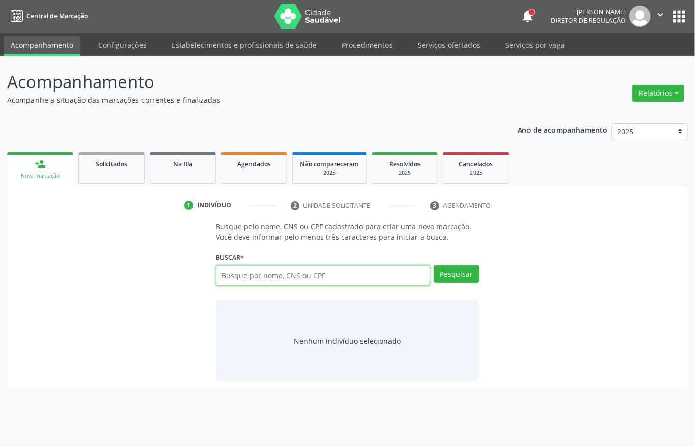
click at [308, 282] on input "text" at bounding box center [323, 275] width 214 height 20
type input "700003078163509"
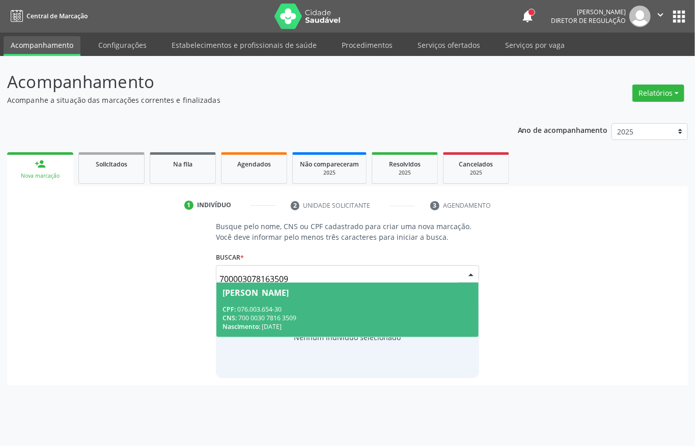
click at [343, 310] on div "CPF: 076.003.654-30" at bounding box center [347, 309] width 250 height 9
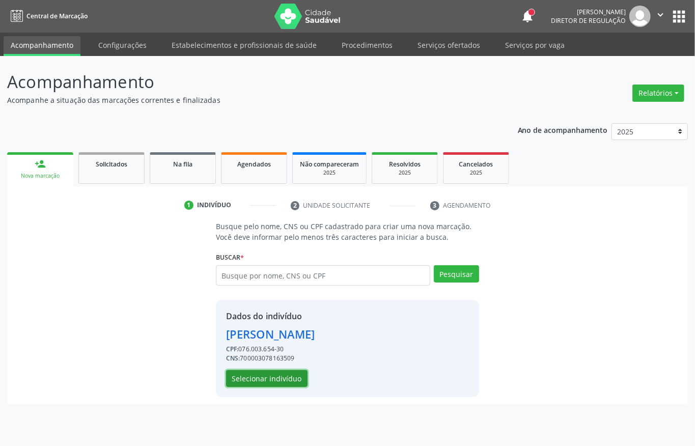
click at [285, 382] on button "Selecionar indivíduo" at bounding box center [266, 378] width 81 height 17
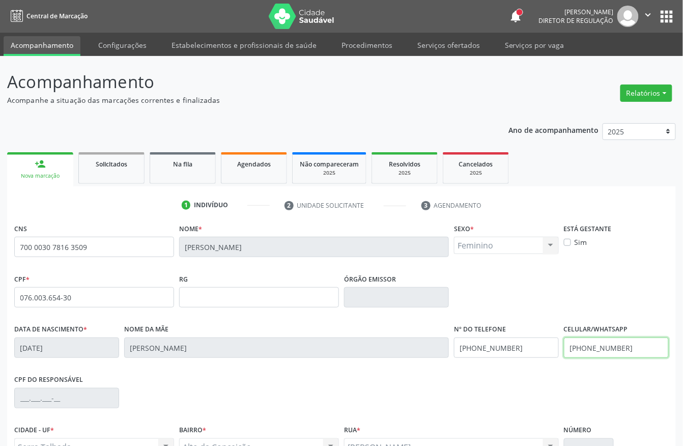
click at [635, 339] on input "(87) 99638-8670" at bounding box center [616, 348] width 105 height 20
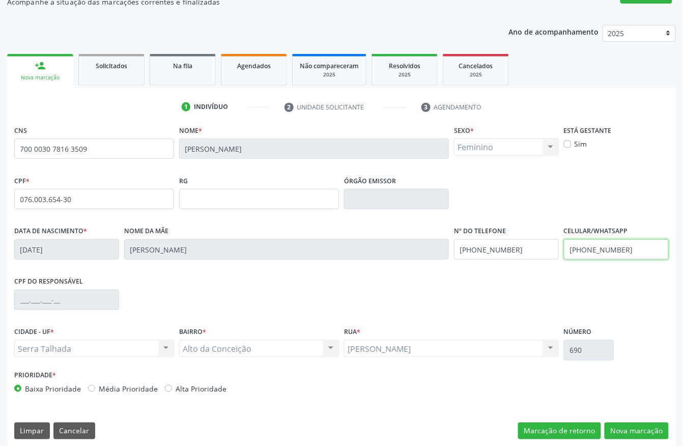
scroll to position [106, 0]
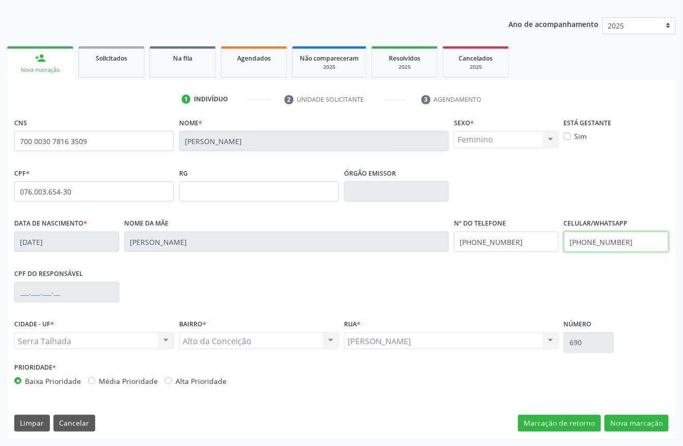
click at [600, 245] on input "(87) 99638-8670" at bounding box center [616, 242] width 105 height 20
click at [529, 246] on input "(87) 99638-8670" at bounding box center [506, 242] width 105 height 20
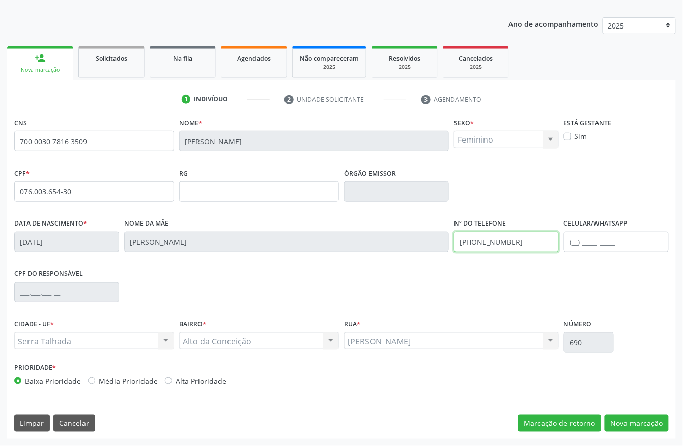
click at [529, 246] on input "(87) 99638-8670" at bounding box center [506, 242] width 105 height 20
click at [519, 273] on div "CPF do responsável" at bounding box center [342, 291] width 660 height 50
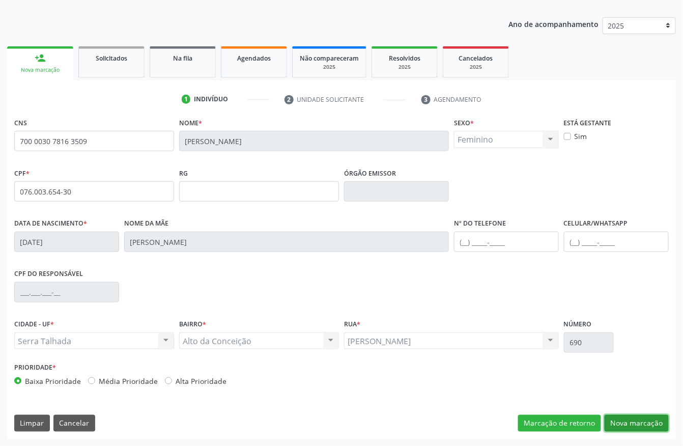
click at [620, 419] on button "Nova marcação" at bounding box center [637, 423] width 64 height 17
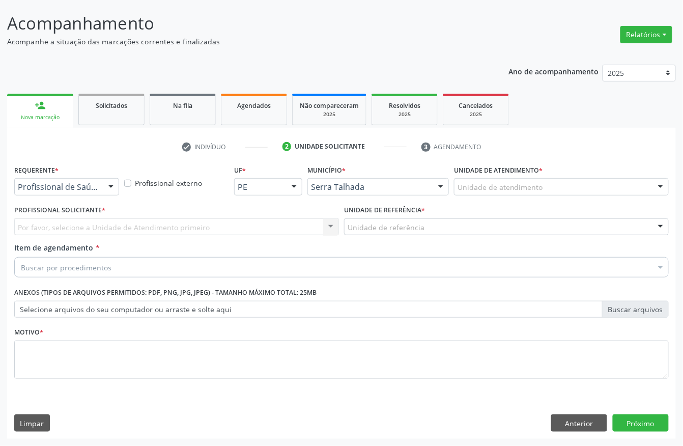
scroll to position [60, 0]
click at [68, 273] on div "Buscar por procedimentos" at bounding box center [341, 267] width 655 height 20
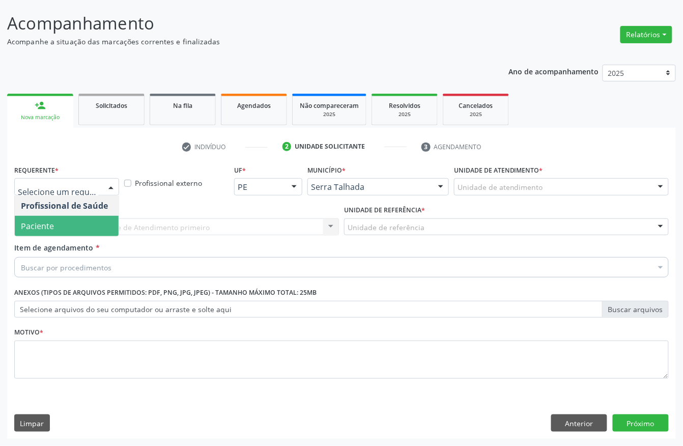
click at [63, 218] on span "Paciente" at bounding box center [67, 226] width 104 height 20
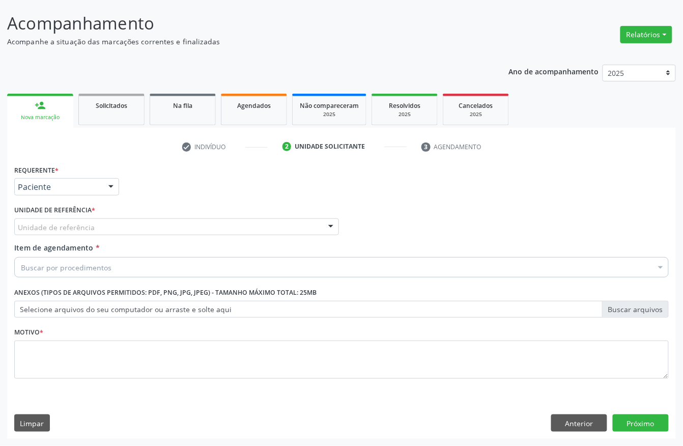
click at [63, 218] on div "Unidade de referência" at bounding box center [176, 226] width 325 height 17
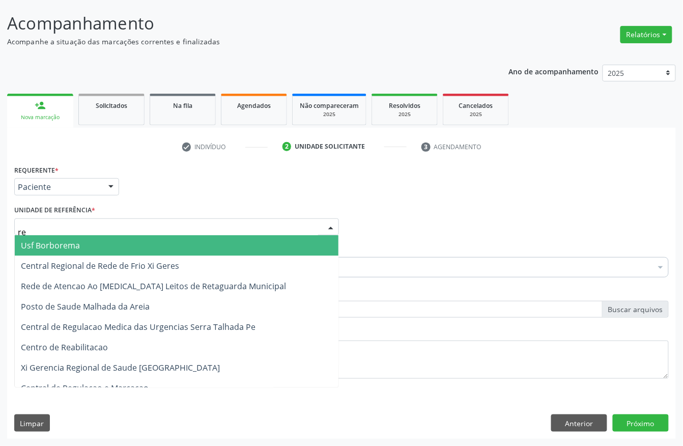
type input "rea"
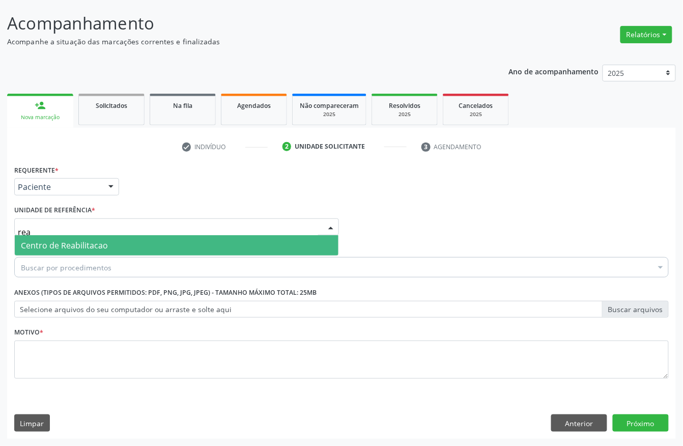
click at [68, 237] on span "Centro de Reabilitacao" at bounding box center [177, 245] width 324 height 20
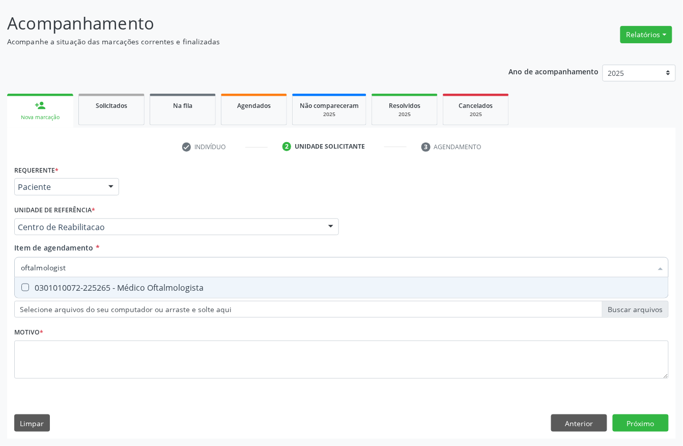
type input "oftalmologista"
click at [68, 288] on div "0301010072-225265 - Médico Oftalmologista" at bounding box center [341, 288] width 641 height 8
checkbox Oftalmologista "true"
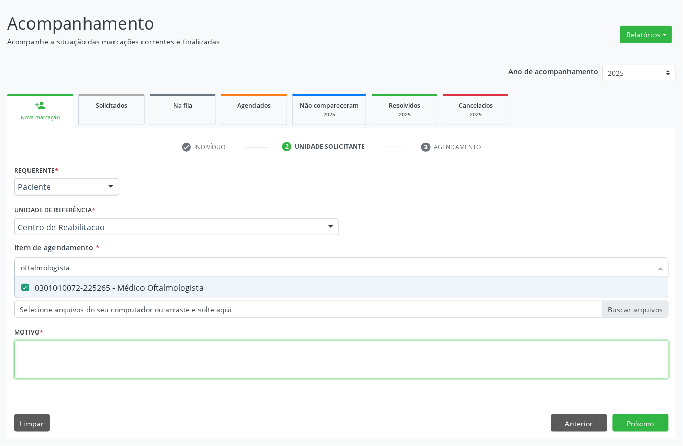
click at [58, 359] on div "Requerente * Paciente Profissional de Saúde Paciente Nenhum resultado encontrad…" at bounding box center [341, 277] width 655 height 231
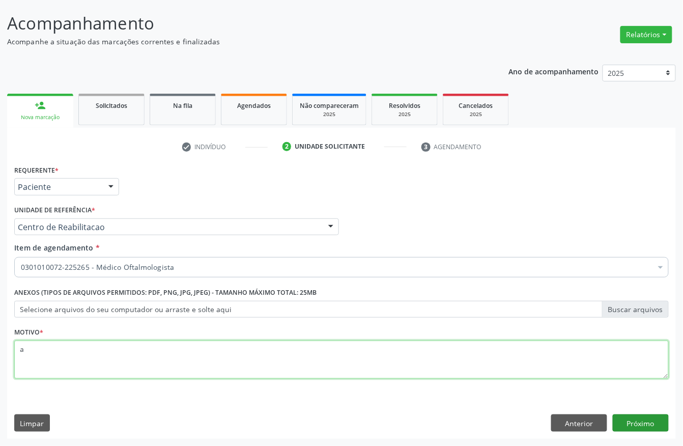
type textarea "a"
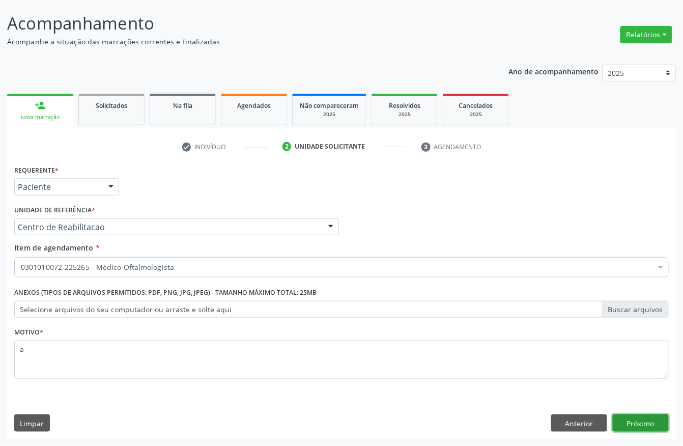
click at [648, 416] on button "Próximo" at bounding box center [641, 422] width 56 height 17
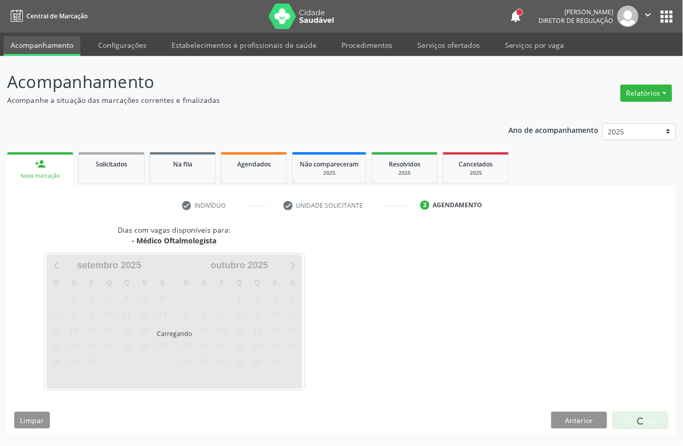
scroll to position [0, 0]
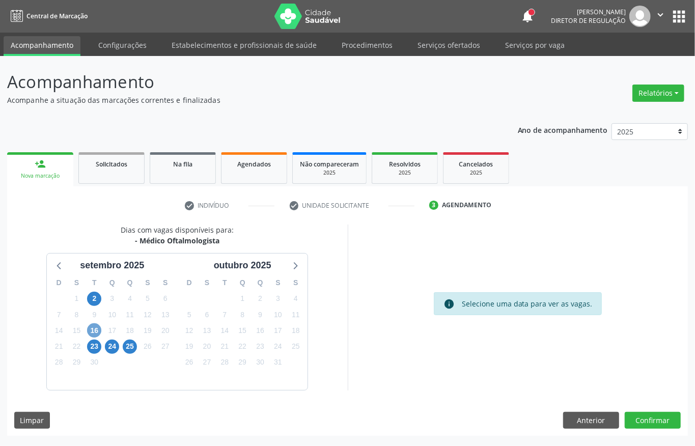
click at [92, 333] on span "16" at bounding box center [94, 330] width 14 height 14
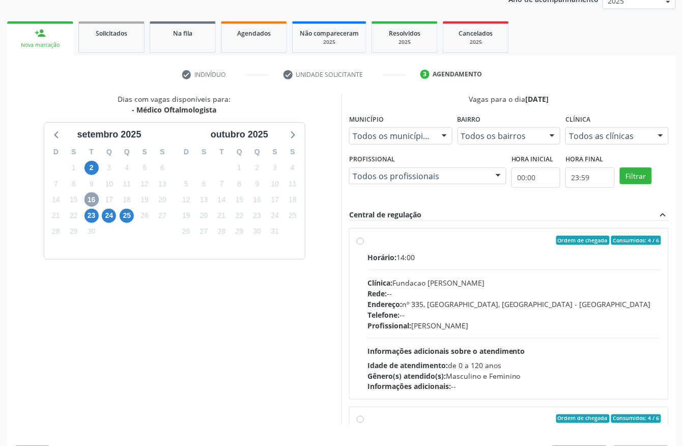
scroll to position [135, 0]
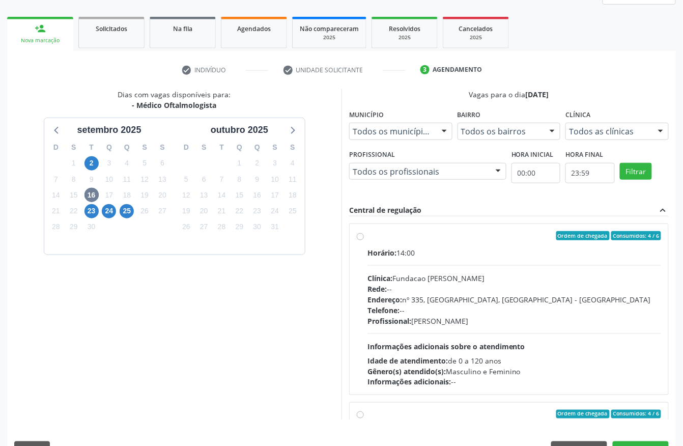
click at [488, 276] on div "Clínica: Fundacao Altino Ventura" at bounding box center [515, 278] width 294 height 11
click at [364, 240] on input "Ordem de chegada Consumidos: 4 / 6 Horário: 14:00 Clínica: Fundacao Altino Vent…" at bounding box center [360, 235] width 7 height 9
radio input "true"
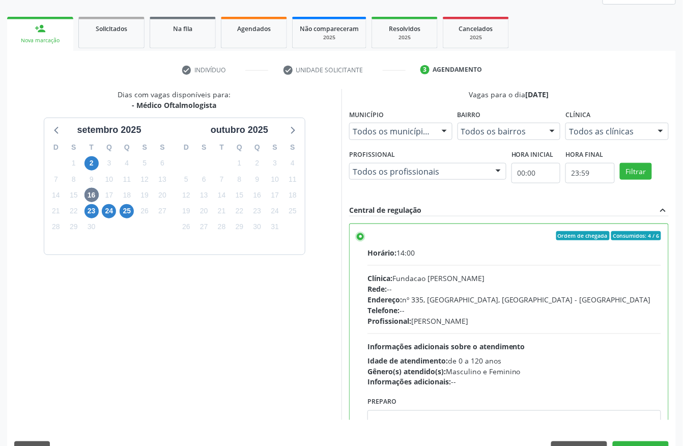
scroll to position [163, 0]
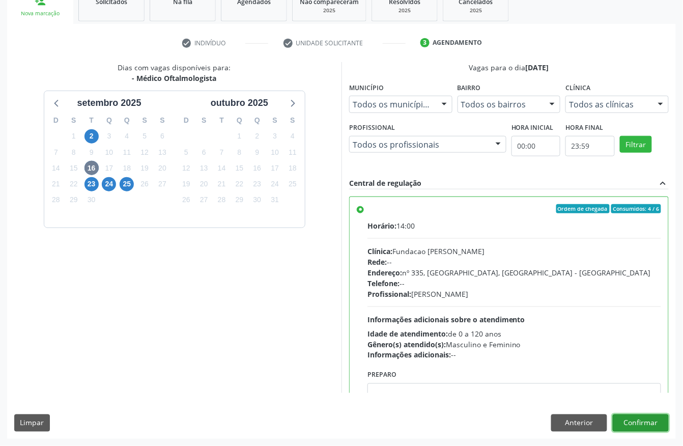
click at [648, 426] on button "Confirmar" at bounding box center [641, 422] width 56 height 17
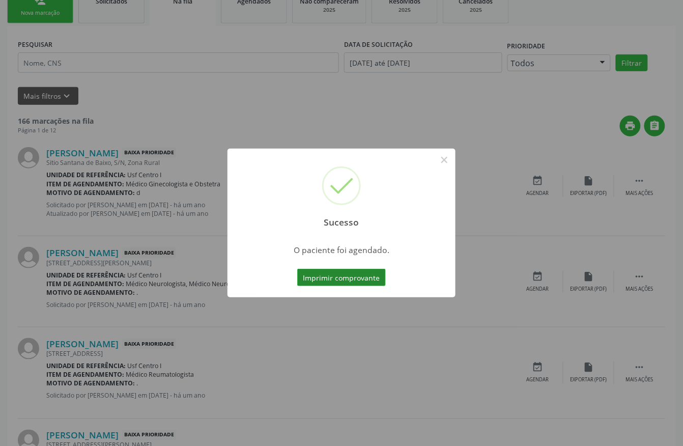
scroll to position [0, 0]
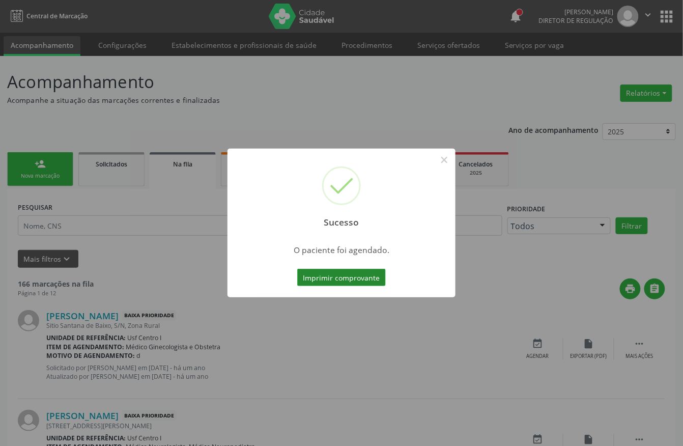
click at [338, 279] on button "Imprimir comprovante" at bounding box center [341, 277] width 89 height 17
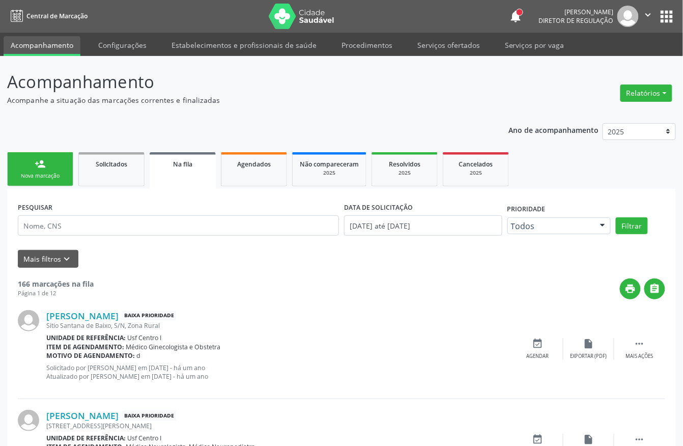
click at [46, 173] on div "Nova marcação" at bounding box center [40, 176] width 51 height 8
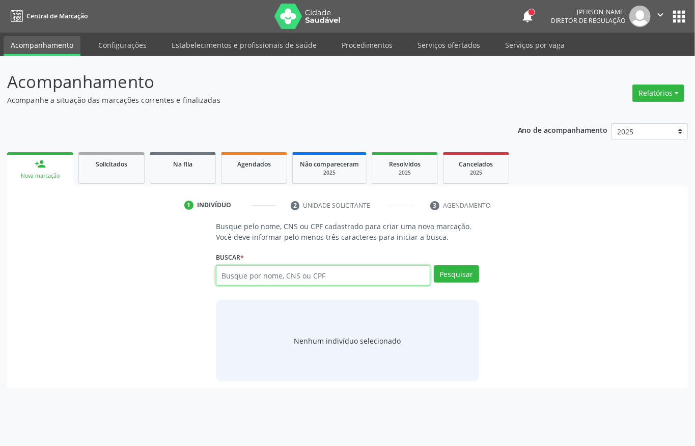
click at [263, 273] on input "text" at bounding box center [323, 275] width 214 height 20
type input "07557050410"
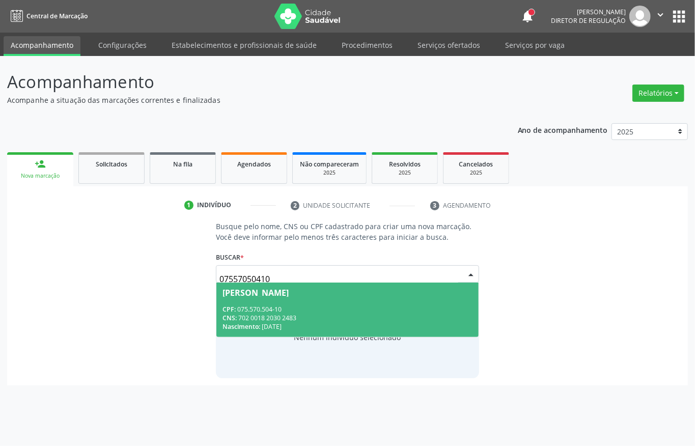
click at [308, 304] on span "Isaque Pereira de Souza Campos CPF: 075.570.504-10 CNS: 702 0018 2030 2483 Nasc…" at bounding box center [347, 310] width 262 height 54
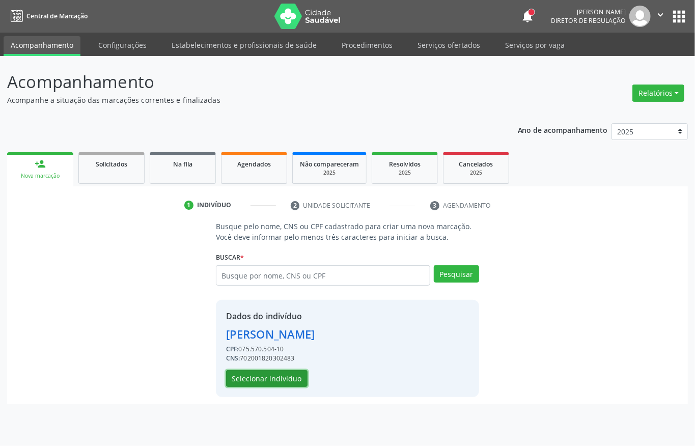
click at [271, 375] on button "Selecionar indivíduo" at bounding box center [266, 378] width 81 height 17
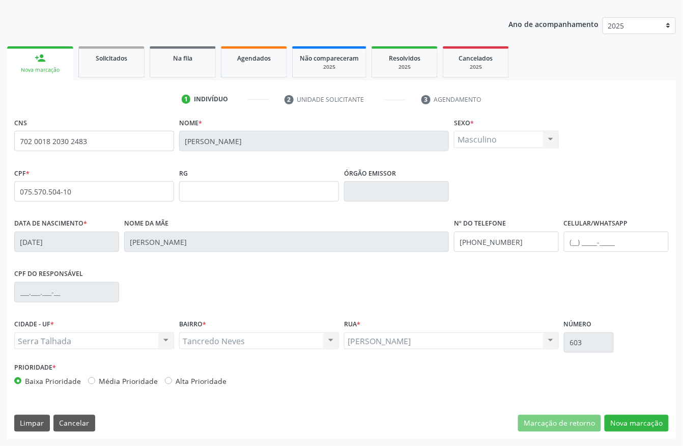
scroll to position [106, 0]
click at [492, 234] on input "(87) 98829-2880" at bounding box center [506, 242] width 105 height 20
click at [633, 423] on button "Nova marcação" at bounding box center [637, 423] width 64 height 17
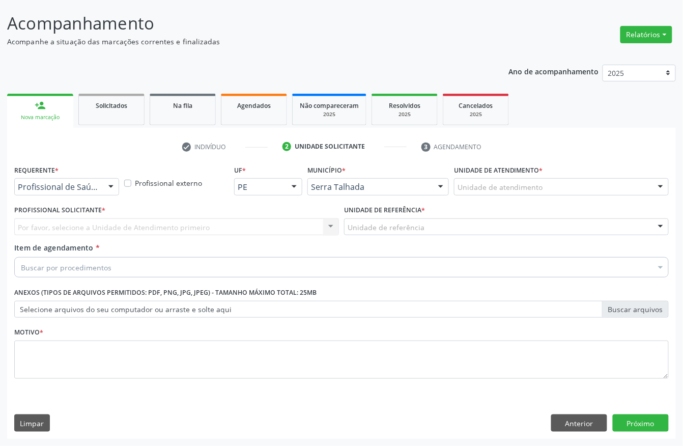
scroll to position [60, 0]
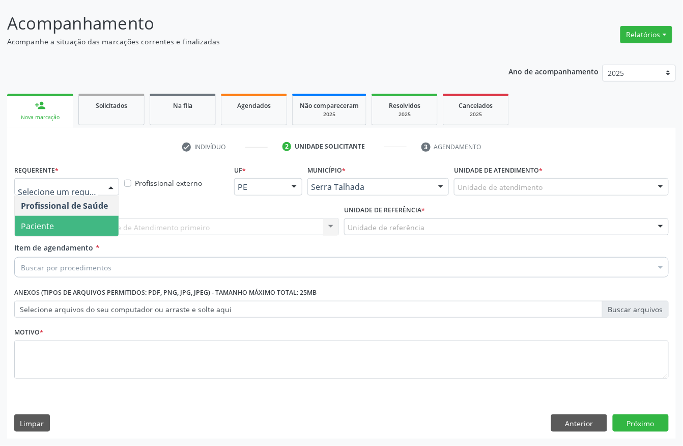
click at [73, 222] on span "Paciente" at bounding box center [67, 226] width 104 height 20
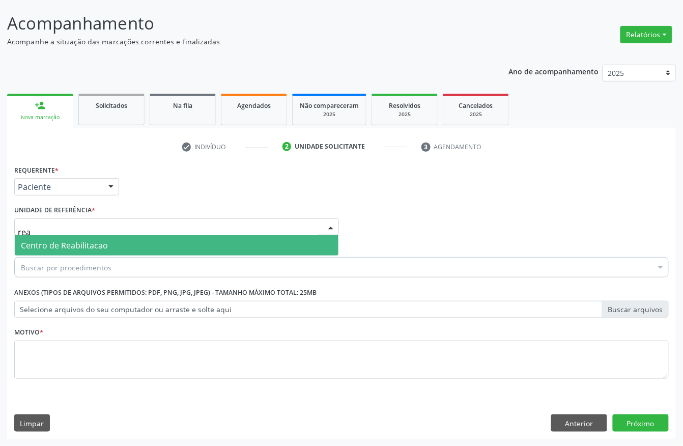
type input "reab"
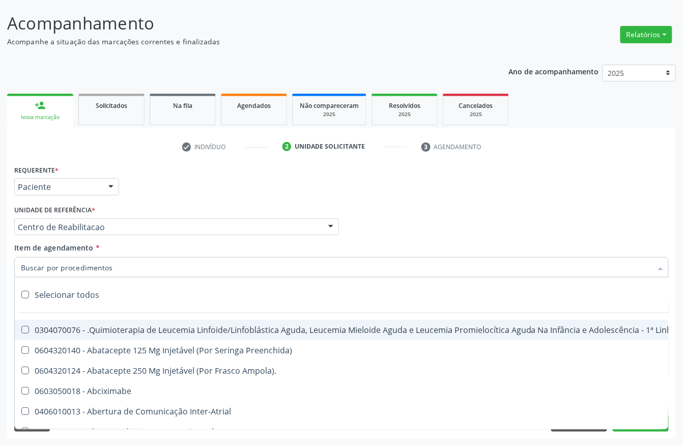
click at [64, 271] on input "Item de agendamento *" at bounding box center [336, 267] width 631 height 20
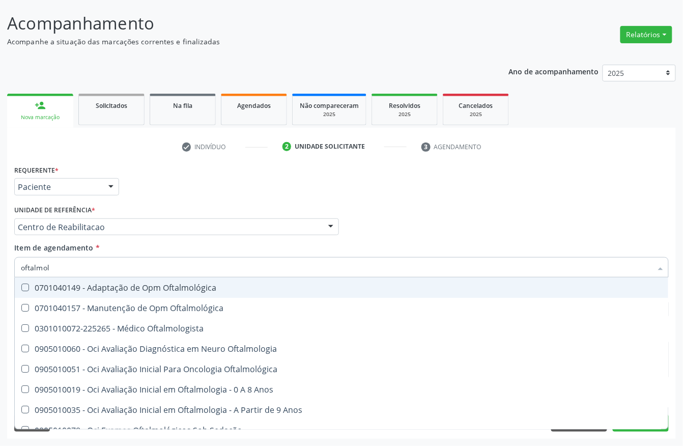
type input "oftalmolo"
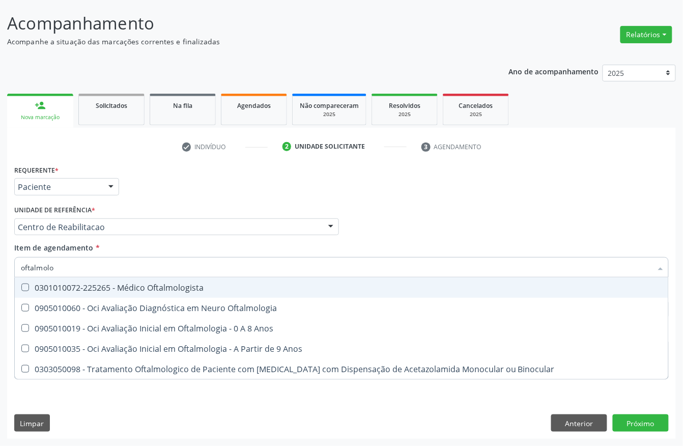
click at [70, 284] on div "0301010072-225265 - Médico Oftalmologista" at bounding box center [341, 288] width 641 height 8
checkbox Oftalmologista "true"
click at [147, 203] on div "Unidade de referência * Centro de Reabilitacao Usf do Mutirao Usf Cohab Usf Cai…" at bounding box center [176, 219] width 325 height 33
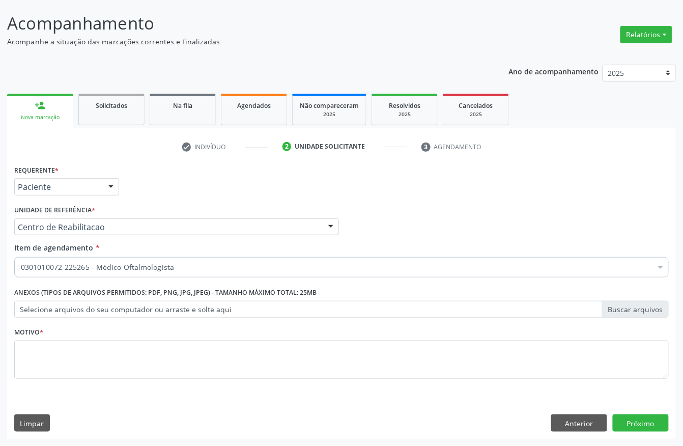
checkbox Oftalmologista "true"
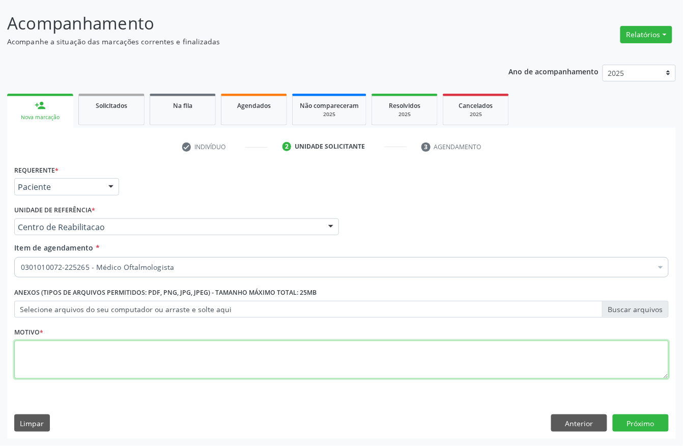
click at [40, 349] on textarea at bounding box center [341, 360] width 655 height 39
type textarea "a"
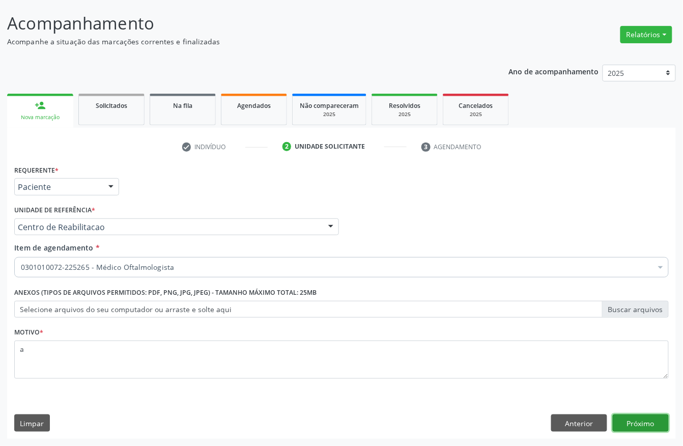
click at [629, 424] on button "Próximo" at bounding box center [641, 422] width 56 height 17
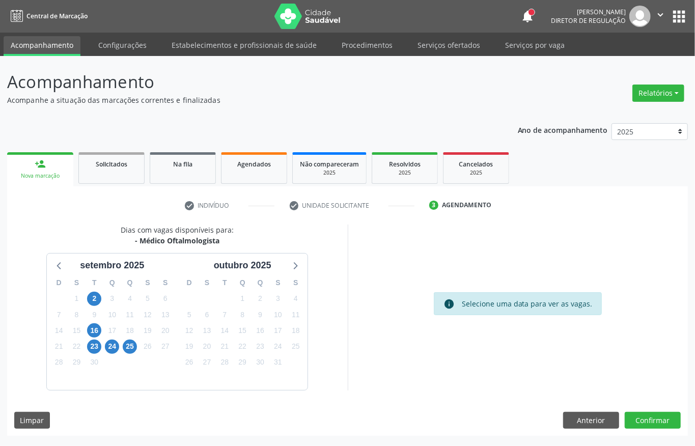
click at [90, 337] on div "16" at bounding box center [94, 331] width 14 height 16
click at [92, 333] on span "16" at bounding box center [94, 330] width 14 height 14
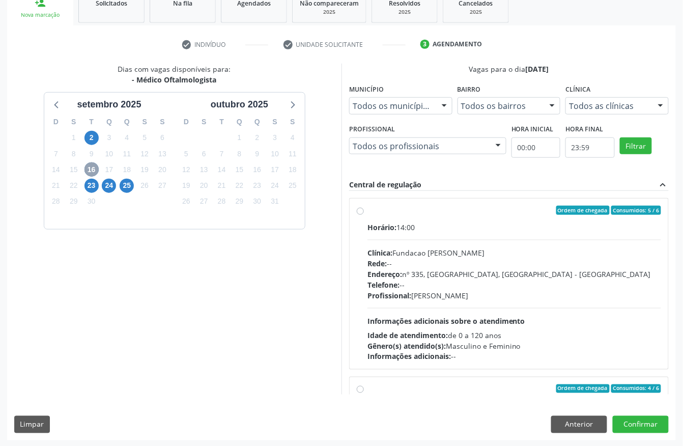
scroll to position [163, 0]
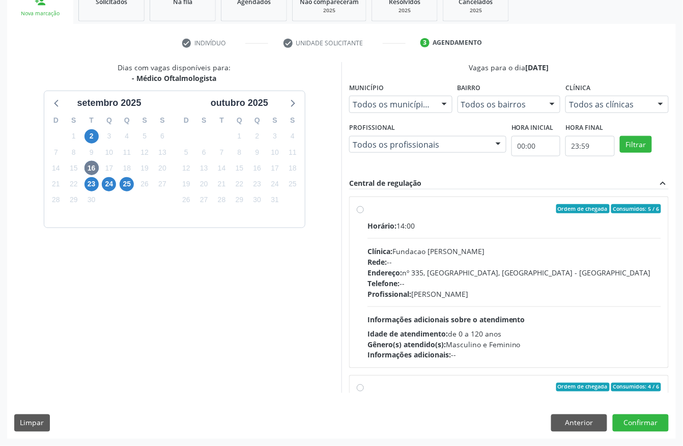
click at [440, 281] on div "Telefone: --" at bounding box center [515, 283] width 294 height 11
click at [364, 213] on input "Ordem de chegada Consumidos: 5 / 6 Horário: 14:00 Clínica: Fundacao Altino Vent…" at bounding box center [360, 208] width 7 height 9
radio input "true"
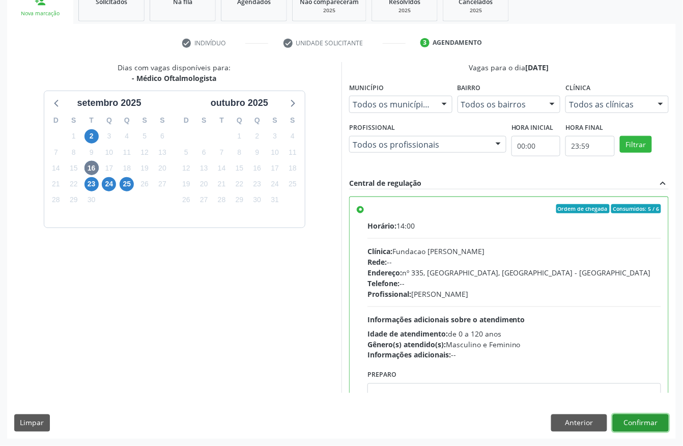
click at [653, 422] on button "Confirmar" at bounding box center [641, 422] width 56 height 17
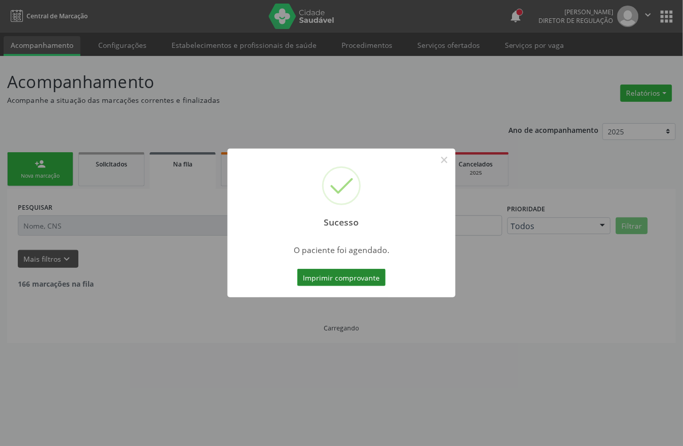
scroll to position [0, 0]
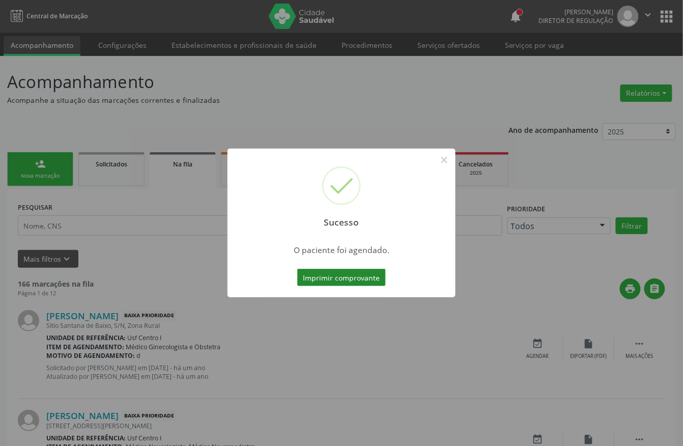
click at [336, 274] on button "Imprimir comprovante" at bounding box center [341, 277] width 89 height 17
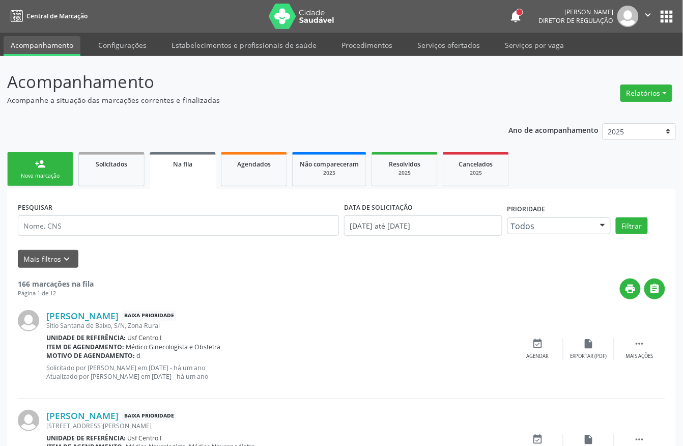
click at [47, 163] on link "person_add Nova marcação" at bounding box center [40, 169] width 66 height 34
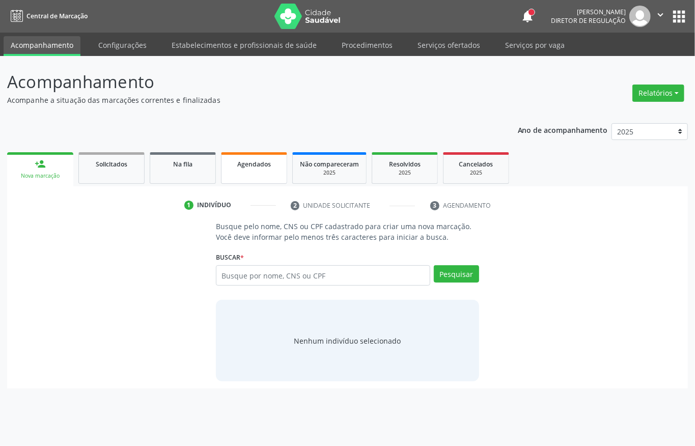
click at [256, 160] on span "Agendados" at bounding box center [254, 164] width 34 height 9
select select "8"
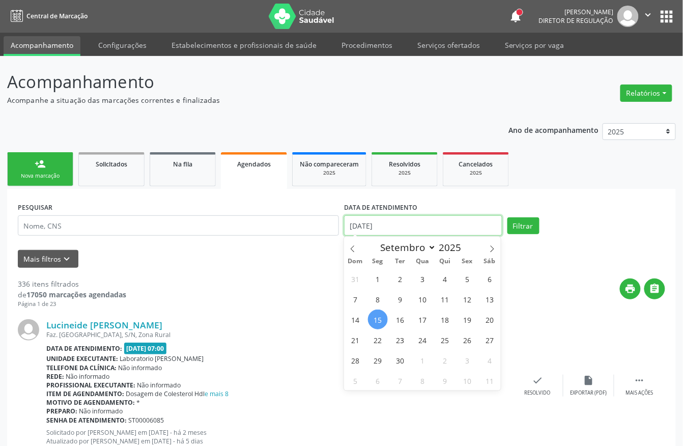
click at [392, 222] on input "[DATE]" at bounding box center [423, 225] width 158 height 20
click at [375, 320] on span "15" at bounding box center [378, 320] width 20 height 20
type input "[DATE]"
click at [373, 314] on span "15" at bounding box center [378, 320] width 20 height 20
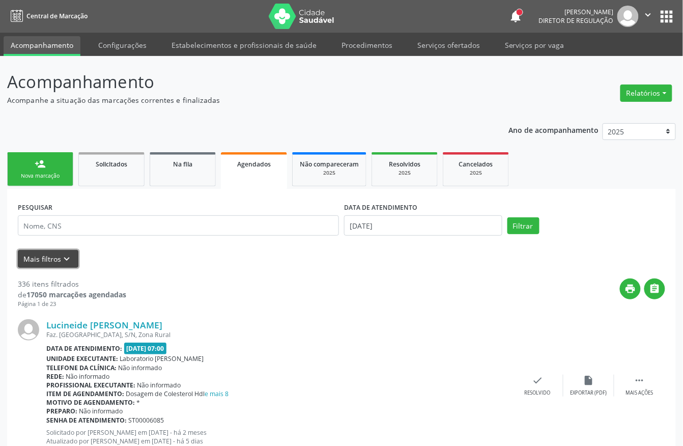
click at [62, 259] on icon "keyboard_arrow_down" at bounding box center [67, 259] width 11 height 11
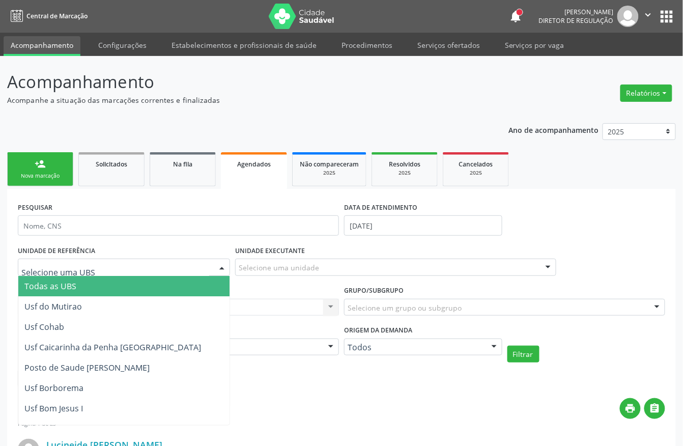
click at [119, 267] on div at bounding box center [124, 267] width 212 height 17
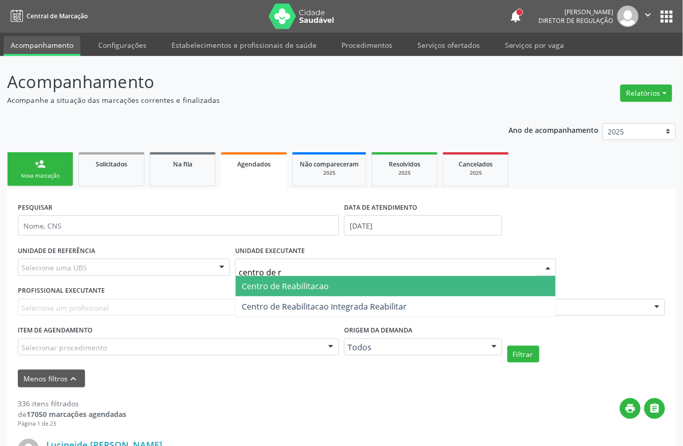
type input "centro de re"
click at [300, 279] on span "Centro de Reabilitacao" at bounding box center [396, 286] width 320 height 20
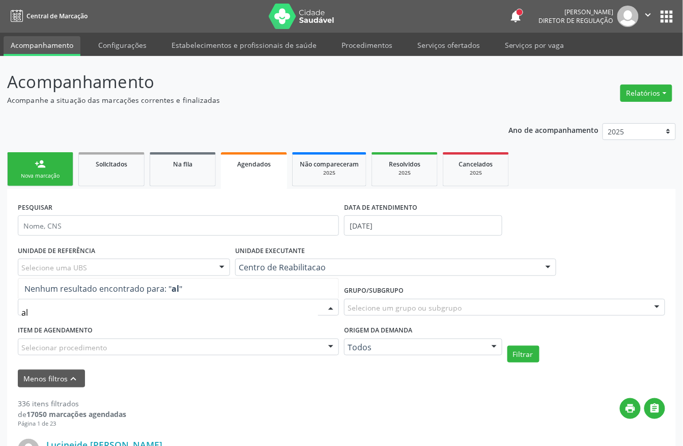
type input "a"
click at [99, 353] on div "Selecionar procedimento" at bounding box center [178, 347] width 321 height 17
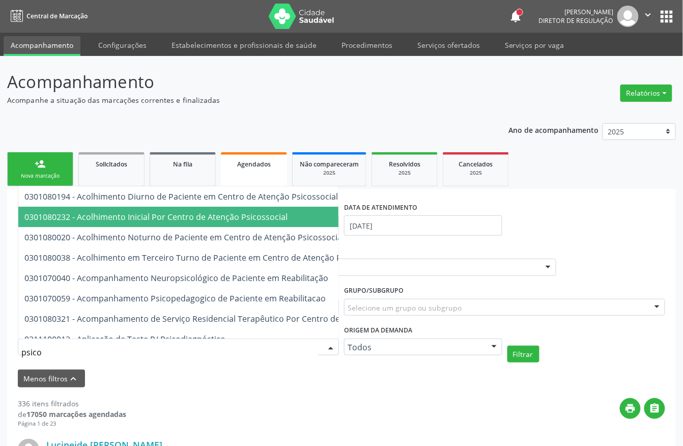
type input "psicol"
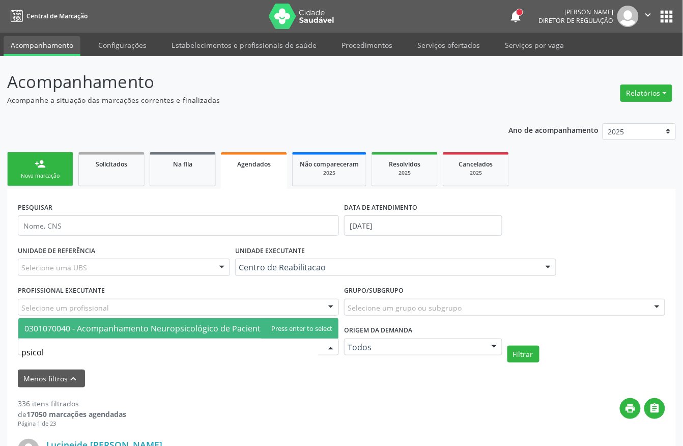
click at [152, 332] on span "0301070040 - Acompanhamento Neuropsicológico de Paciente em Reabilitação" at bounding box center [176, 328] width 304 height 11
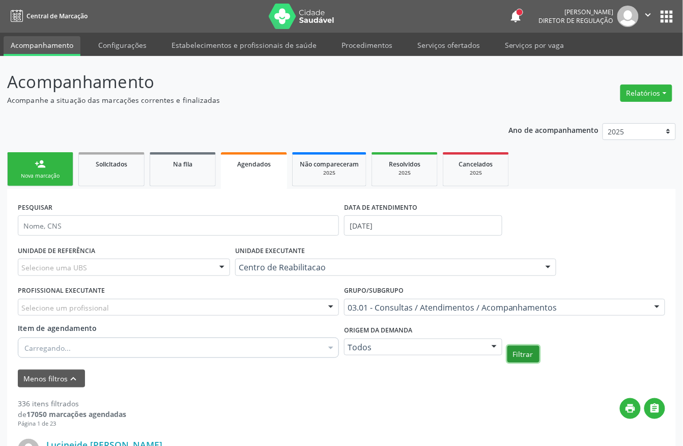
click at [524, 359] on button "Filtrar" at bounding box center [524, 354] width 32 height 17
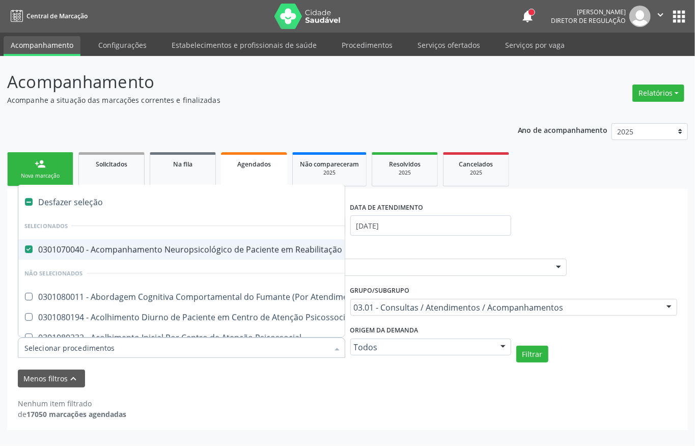
click at [114, 249] on div "0301070040 - Acompanhamento Neuropsicológico de Paciente em Reabilitação" at bounding box center [563, 249] width 1078 height 8
checkbox Reabilitação "false"
click at [433, 251] on div "UNIDADE EXECUTANTE Centro de Reabilitacao Todos as unidades 3 Grupamento de Bom…" at bounding box center [403, 263] width 332 height 40
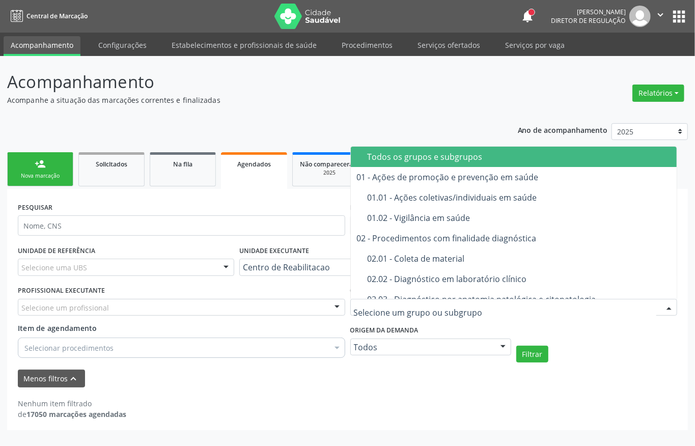
click at [389, 157] on div "Todos os grupos e subgrupos" at bounding box center [540, 157] width 344 height 8
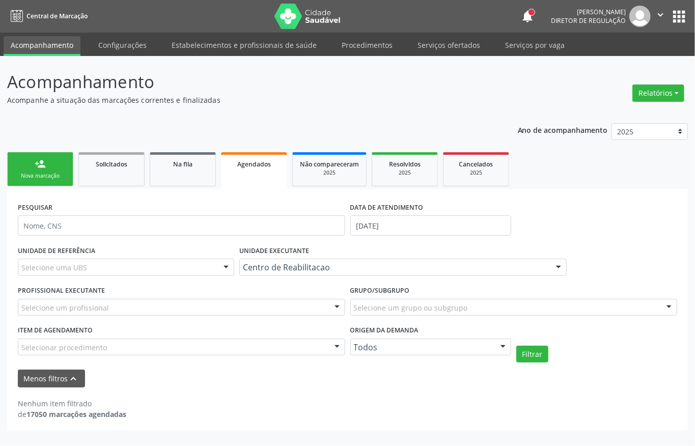
click at [389, 157] on div "Todos os grupos e subgrupos" at bounding box center [540, 157] width 344 height 8
click at [524, 347] on button "Filtrar" at bounding box center [532, 354] width 32 height 17
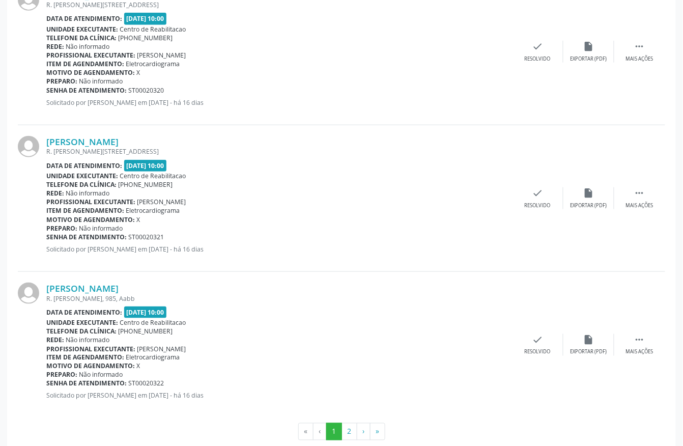
scroll to position [2232, 0]
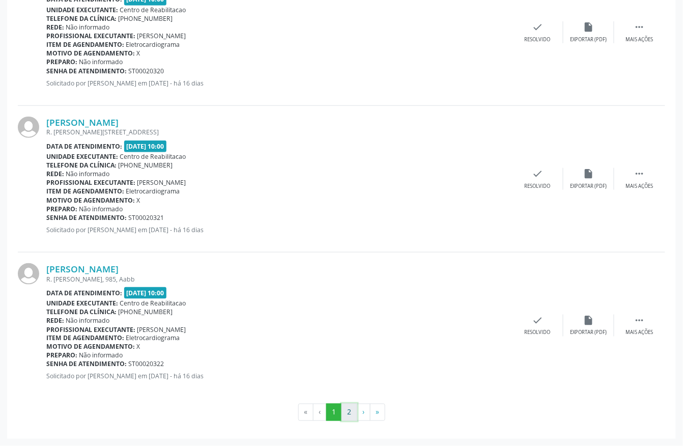
click at [348, 405] on button "2" at bounding box center [350, 412] width 16 height 17
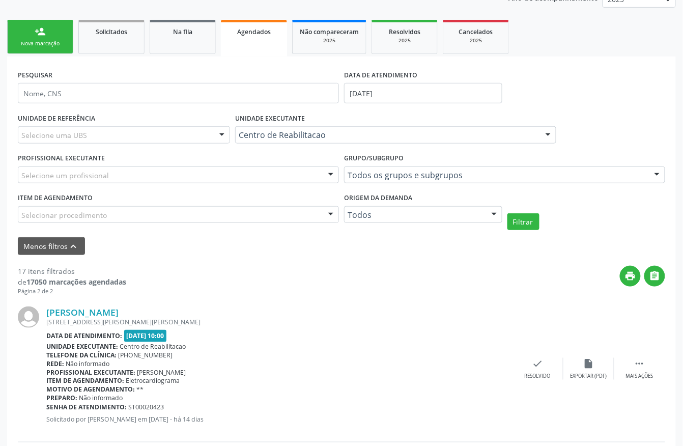
scroll to position [119, 0]
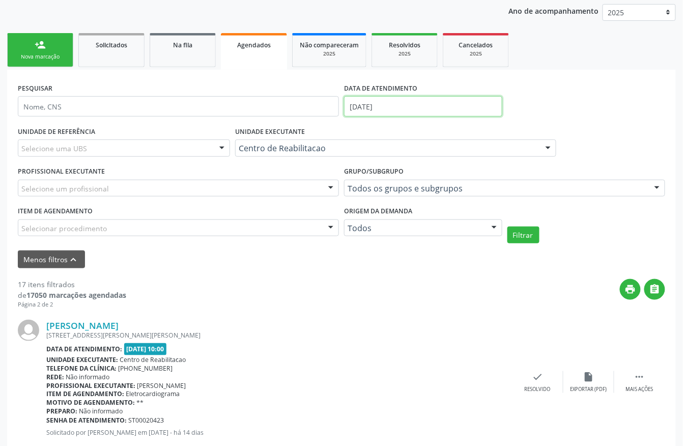
click at [366, 107] on input "[DATE]" at bounding box center [423, 106] width 158 height 20
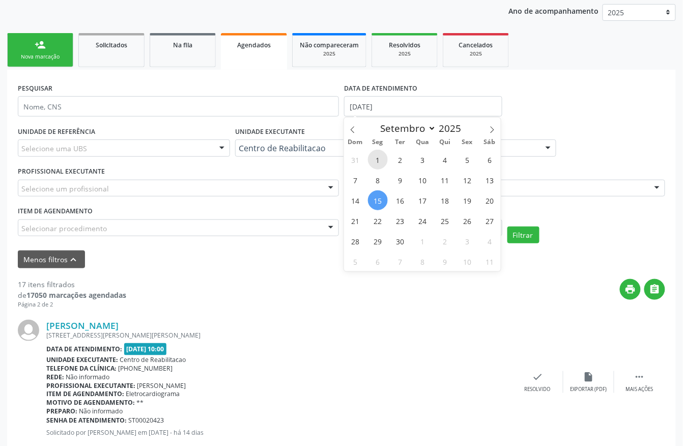
click at [375, 160] on span "1" at bounding box center [378, 160] width 20 height 20
type input "01/09/2025"
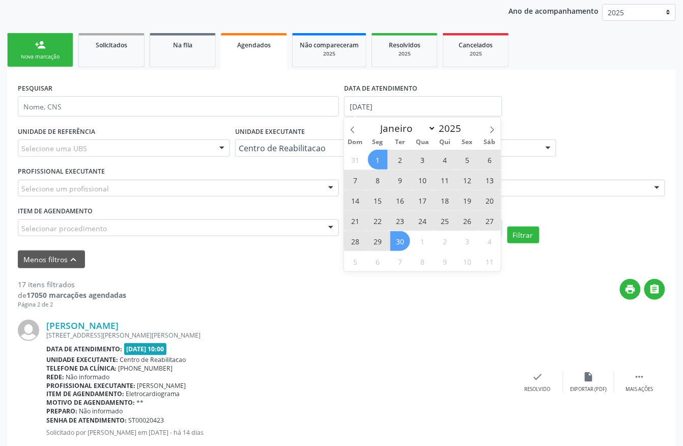
click at [393, 235] on span "30" at bounding box center [400, 241] width 20 height 20
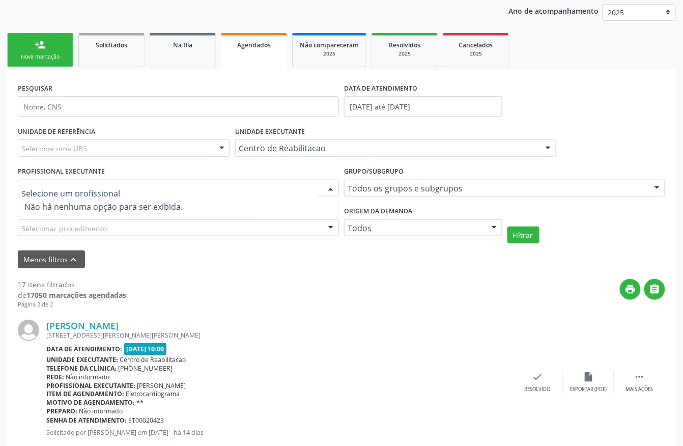
click at [206, 238] on div "Item de agendamento Selecionar procedimento 0304070076 - .Quimioterapia de Leuc…" at bounding box center [178, 224] width 326 height 40
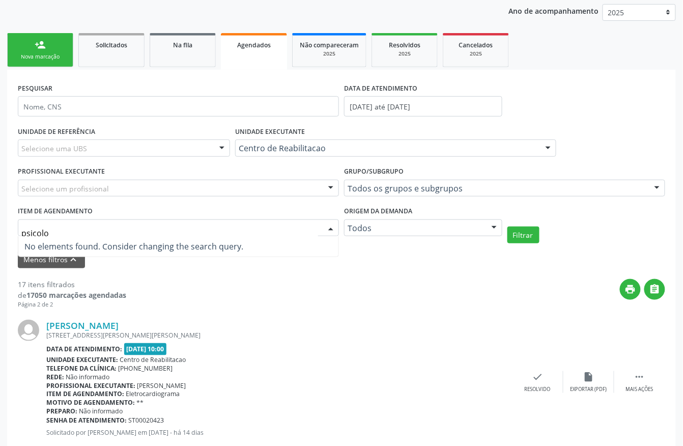
type input "psicol"
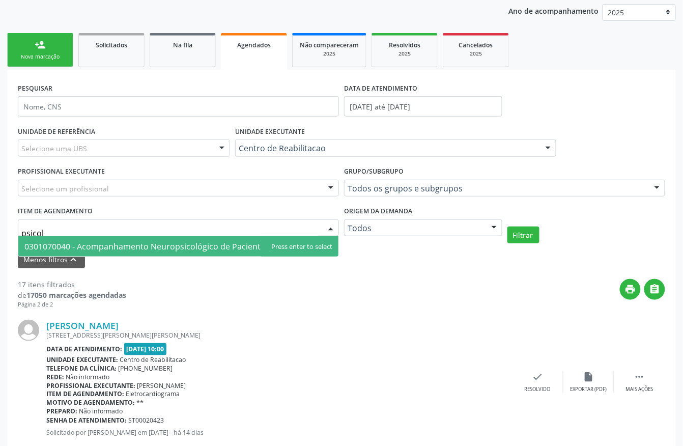
click at [109, 246] on span "0301070040 - Acompanhamento Neuropsicológico de Paciente em Reabilitação" at bounding box center [176, 246] width 304 height 11
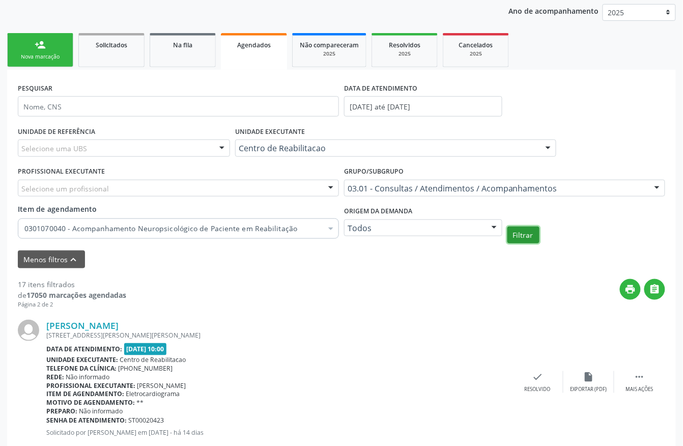
click at [525, 237] on button "Filtrar" at bounding box center [524, 235] width 32 height 17
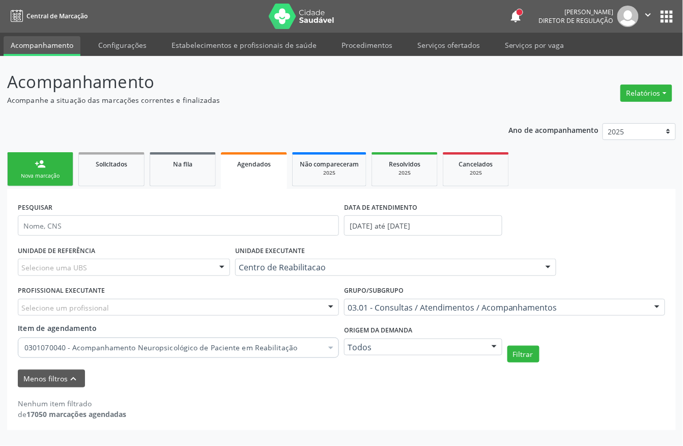
scroll to position [0, 0]
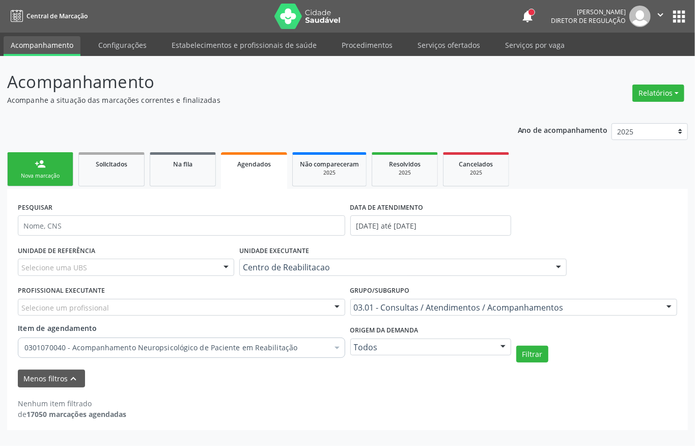
click at [55, 174] on div "Nova marcação" at bounding box center [40, 176] width 51 height 8
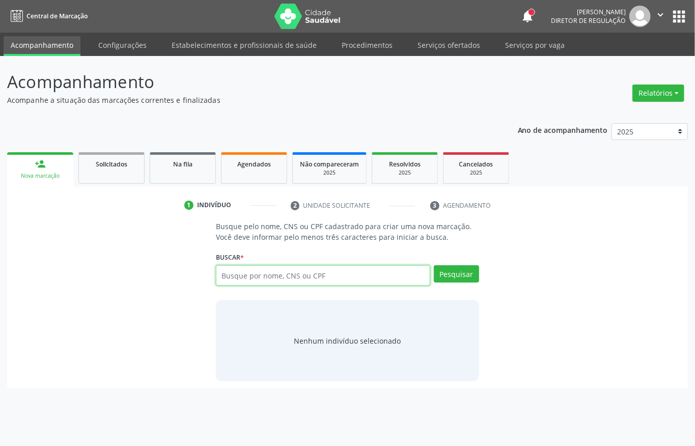
click at [251, 284] on input "text" at bounding box center [323, 275] width 214 height 20
type input "700003314614009"
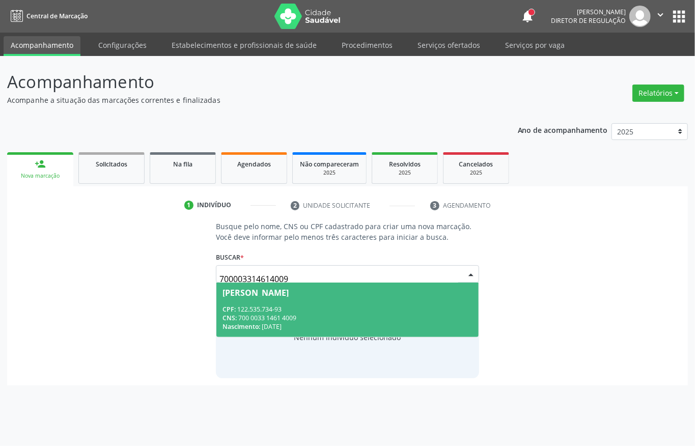
click at [307, 310] on div "CPF: 122.535.734-93" at bounding box center [347, 309] width 250 height 9
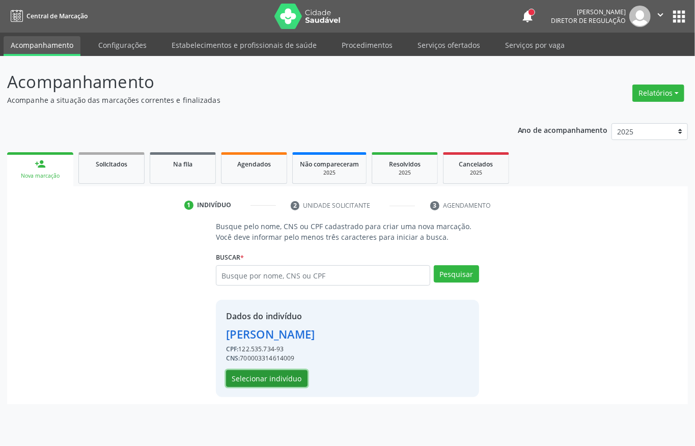
click at [288, 379] on button "Selecionar indivíduo" at bounding box center [266, 378] width 81 height 17
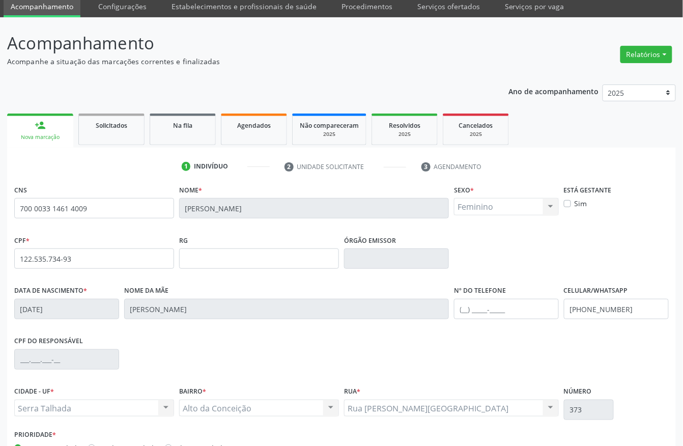
scroll to position [106, 0]
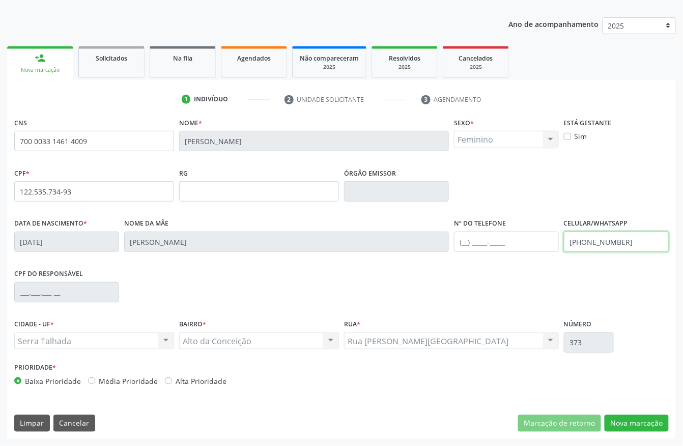
click at [611, 247] on input "(87) 98126-2776" at bounding box center [616, 242] width 105 height 20
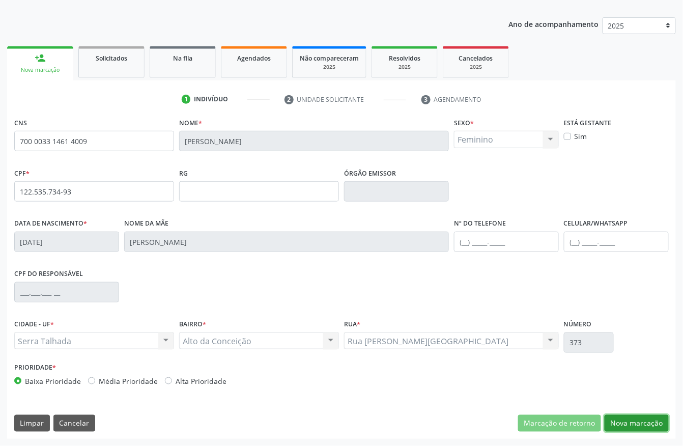
click at [628, 427] on button "Nova marcação" at bounding box center [637, 423] width 64 height 17
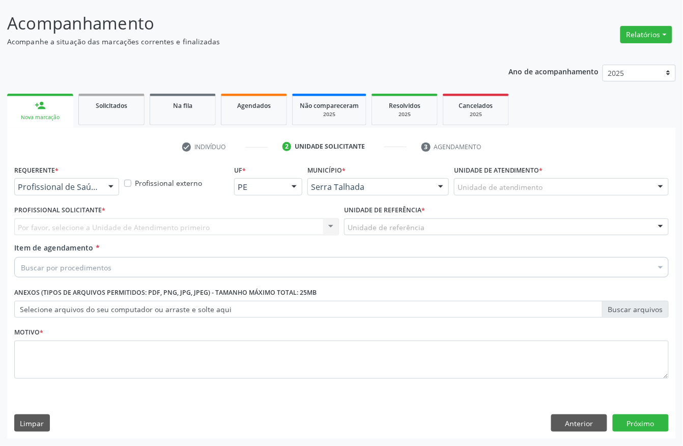
scroll to position [60, 0]
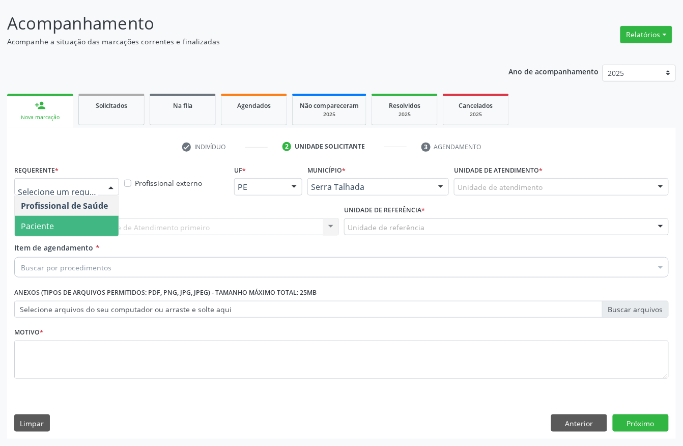
click at [38, 220] on span "Paciente" at bounding box center [37, 225] width 33 height 11
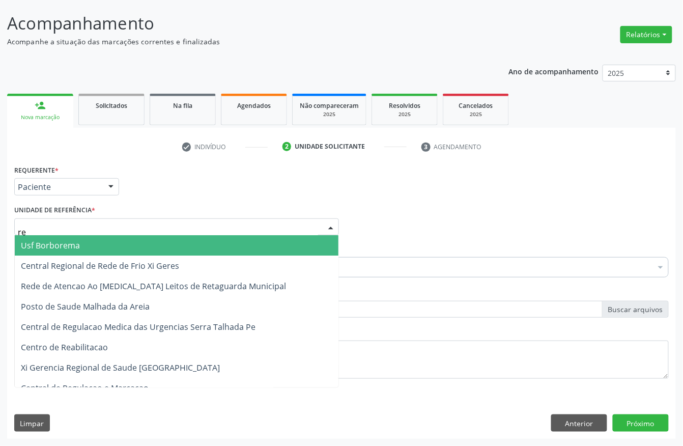
type input "rea"
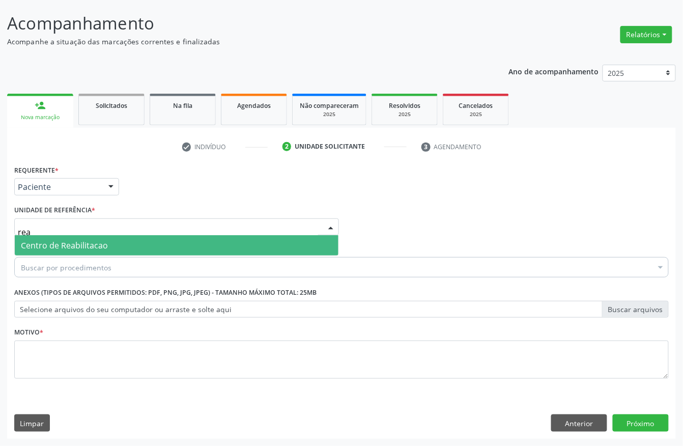
click at [53, 245] on span "Centro de Reabilitacao" at bounding box center [64, 245] width 87 height 11
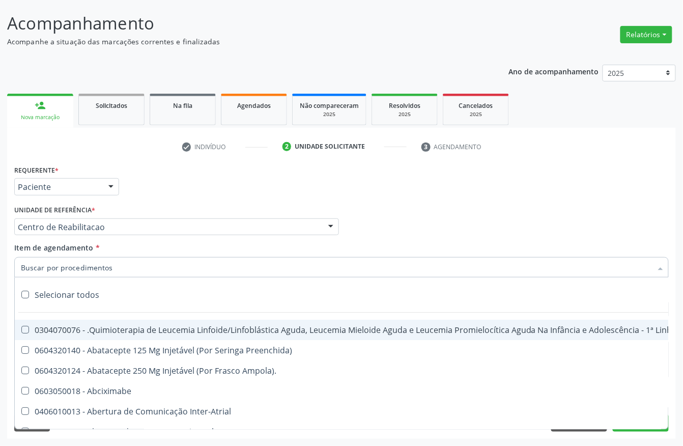
type input "p"
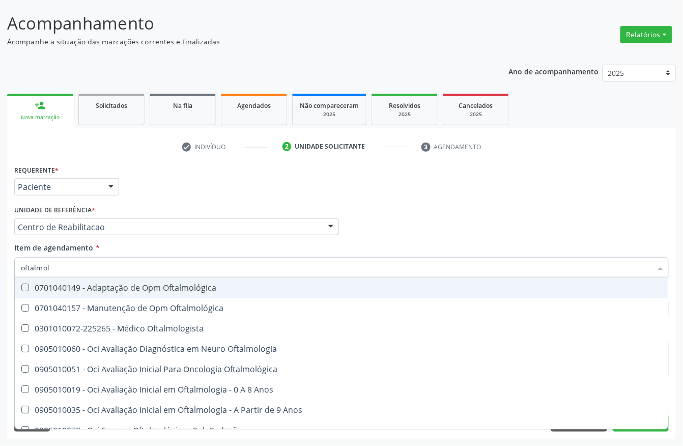
type input "oftalmolo"
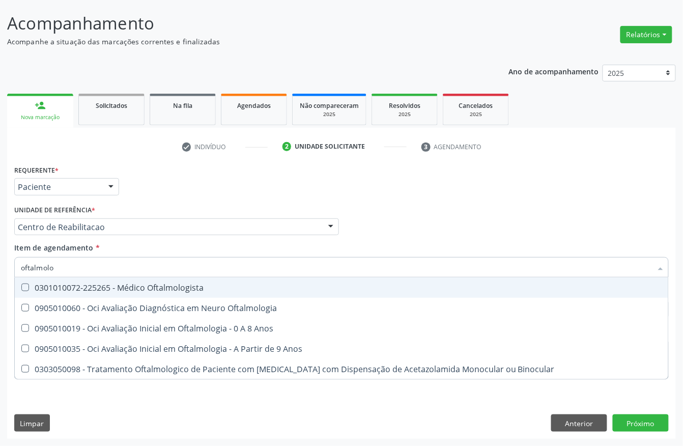
click at [77, 284] on div "0301010072-225265 - Médico Oftalmologista" at bounding box center [341, 288] width 641 height 8
checkbox Oftalmologista "true"
click at [182, 200] on div "Requerente * Paciente Profissional de Saúde Paciente Nenhum resultado encontrad…" at bounding box center [342, 182] width 660 height 40
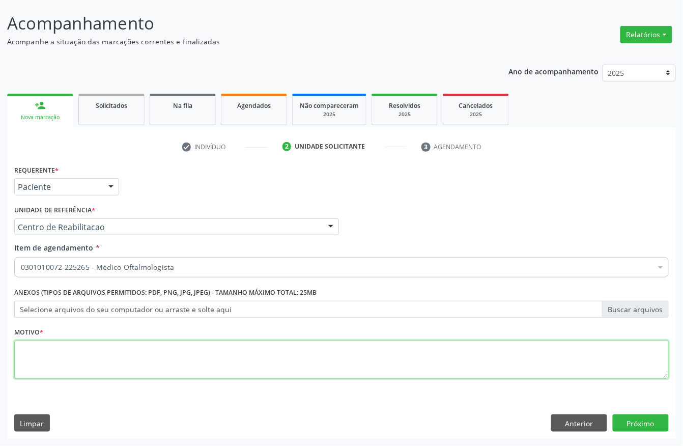
click at [53, 359] on textarea at bounding box center [341, 360] width 655 height 39
type textarea "a"
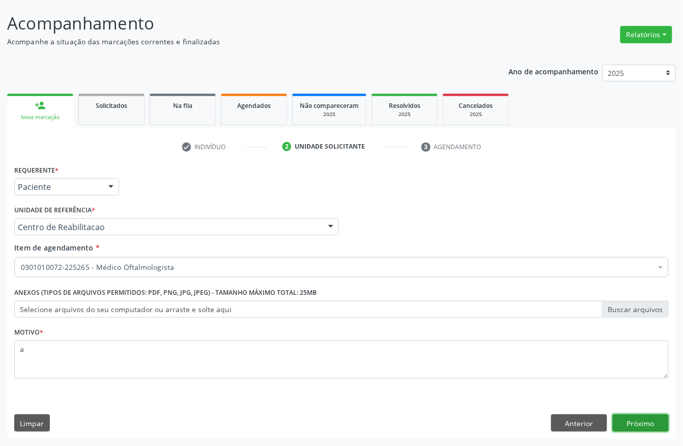
click at [640, 427] on button "Próximo" at bounding box center [641, 422] width 56 height 17
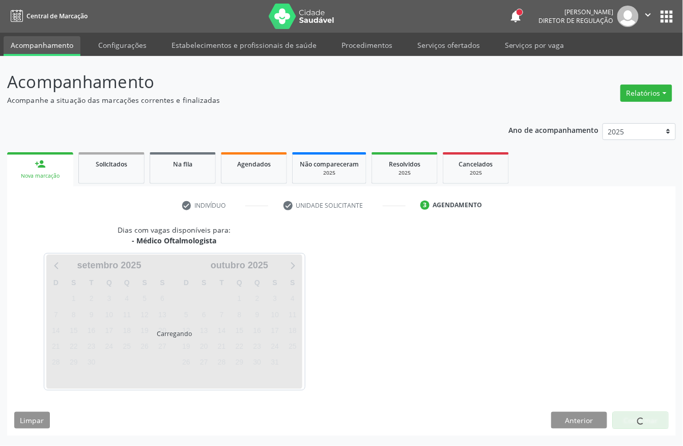
scroll to position [0, 0]
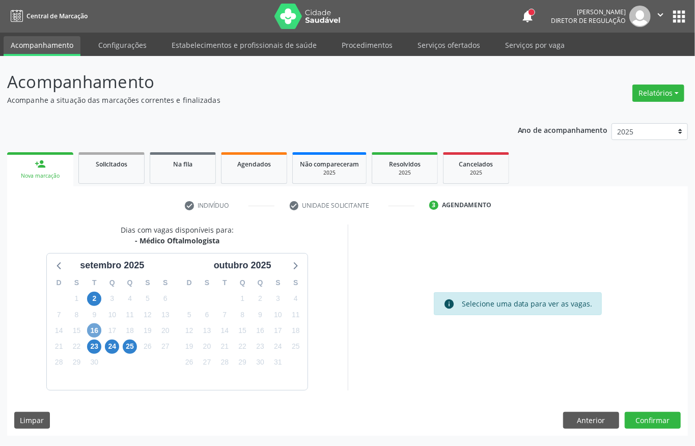
click at [91, 332] on span "16" at bounding box center [94, 330] width 14 height 14
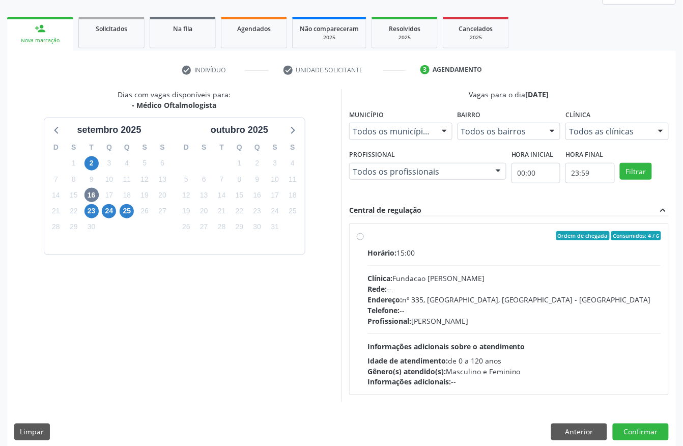
click at [400, 305] on span "Telefone:" at bounding box center [384, 310] width 32 height 10
click at [364, 240] on input "Ordem de chegada Consumidos: 4 / 6 Horário: 15:00 Clínica: Fundacao Altino Vent…" at bounding box center [360, 235] width 7 height 9
radio input "true"
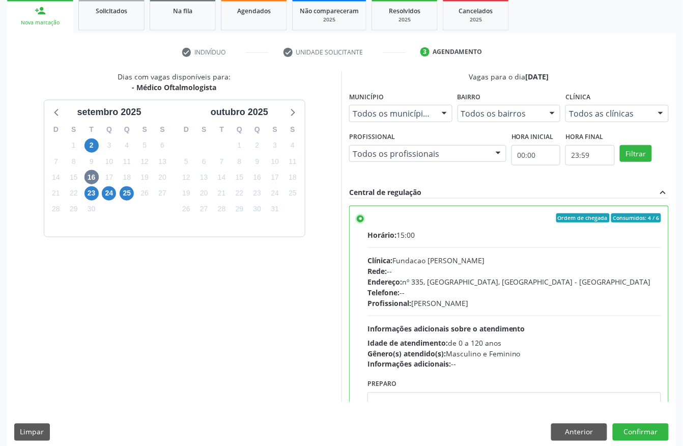
scroll to position [163, 0]
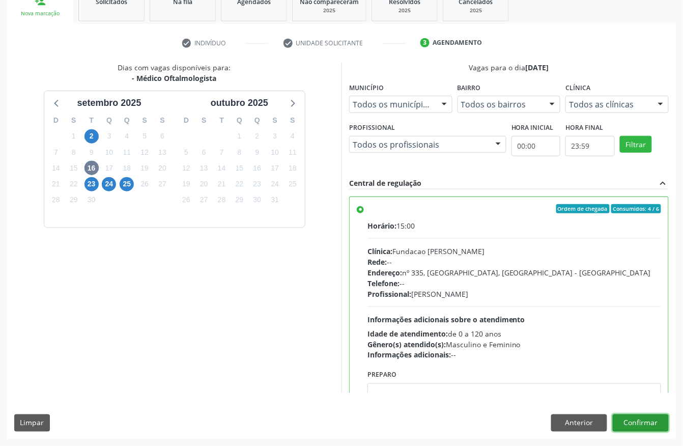
click at [662, 416] on button "Confirmar" at bounding box center [641, 422] width 56 height 17
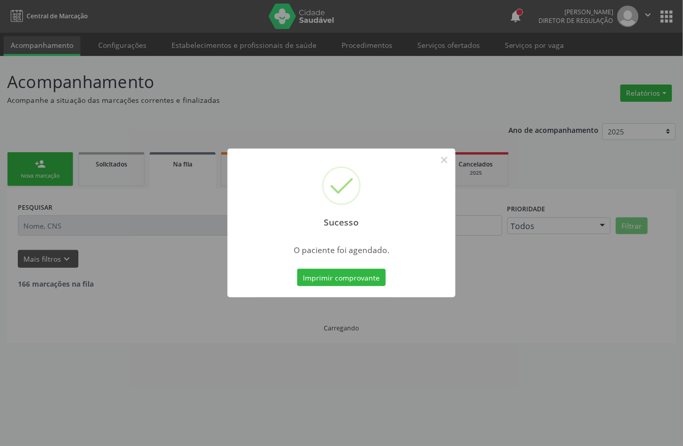
scroll to position [0, 0]
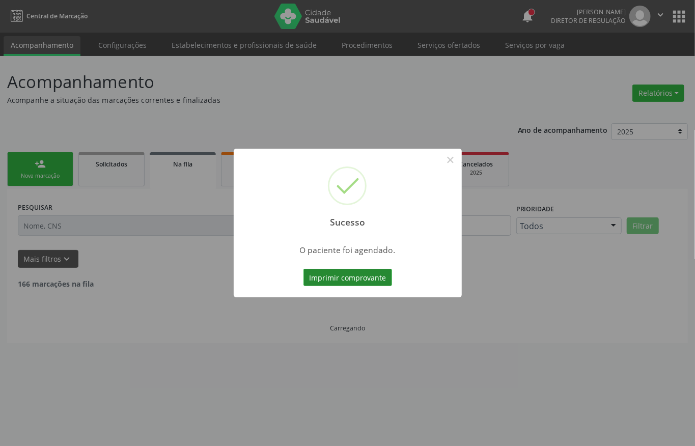
click at [351, 278] on button "Imprimir comprovante" at bounding box center [347, 277] width 89 height 17
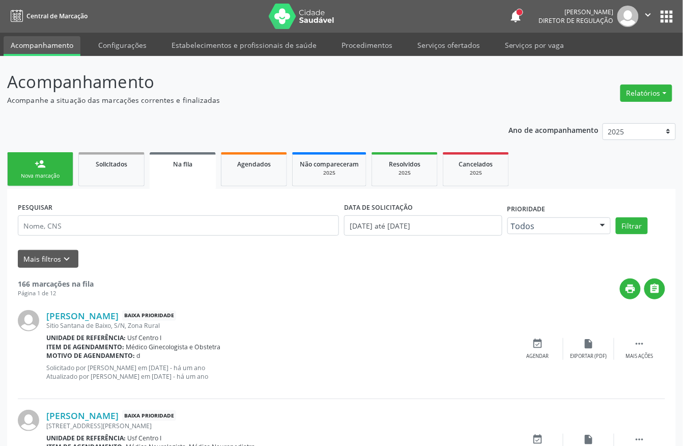
click at [285, 186] on div "Sucesso ×" at bounding box center [342, 208] width 114 height 44
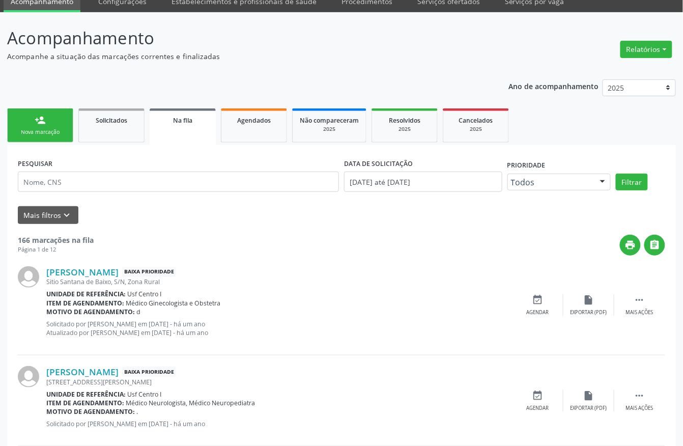
scroll to position [68, 0]
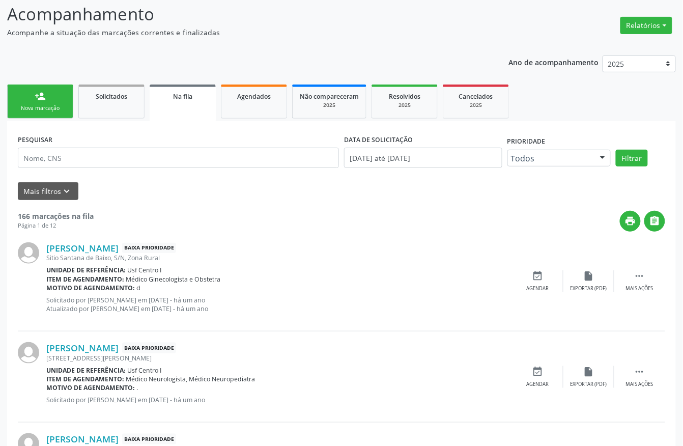
click at [244, 83] on div "Sucesso × O paciente foi agendado. Imprimir comprovante Cancel" at bounding box center [341, 223] width 683 height 446
click at [266, 106] on div "Sucesso × O paciente foi agendado. Imprimir comprovante Cancel" at bounding box center [341, 223] width 683 height 446
